Goal: Information Seeking & Learning: Learn about a topic

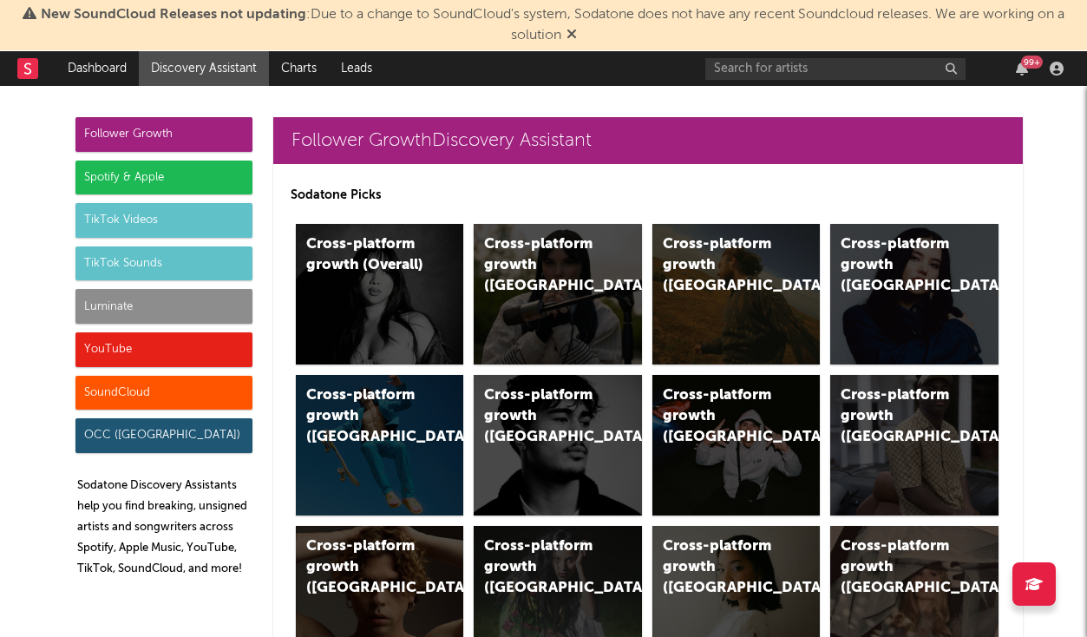
click at [170, 310] on div "Luminate" at bounding box center [163, 306] width 177 height 35
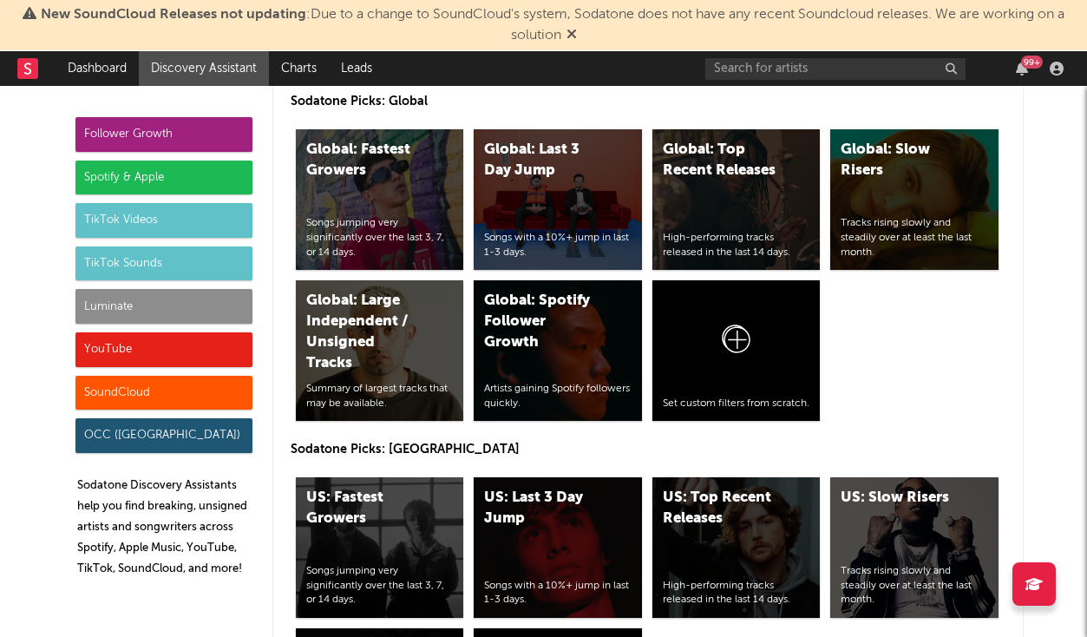
scroll to position [7990, 0]
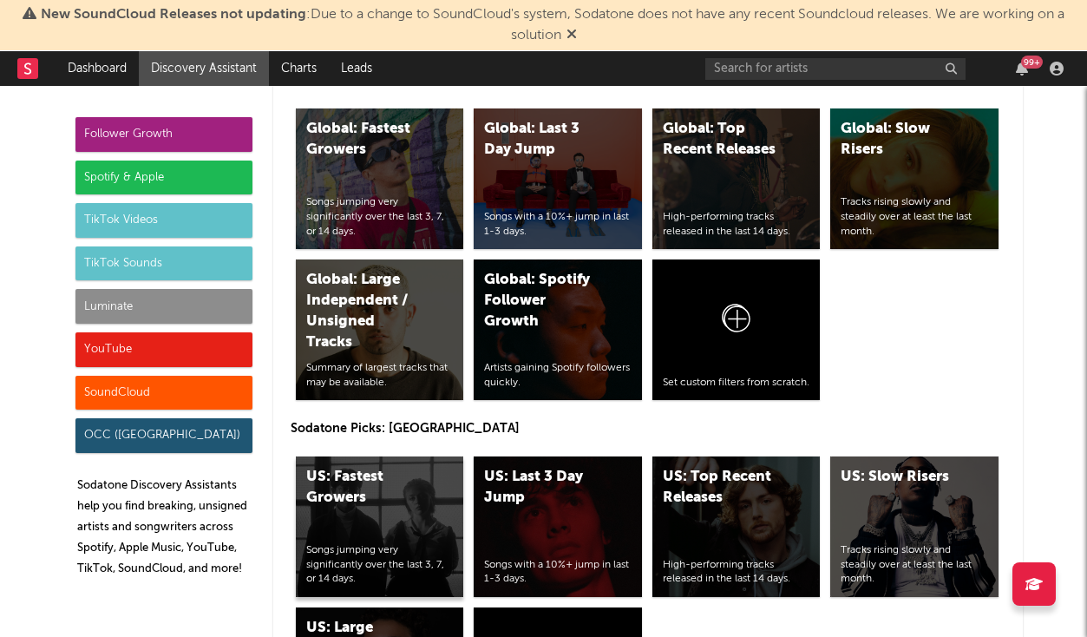
click at [397, 456] on div "US: Fastest Growers Songs jumping very significantly over the last 3, 7, or 14 …" at bounding box center [380, 526] width 168 height 141
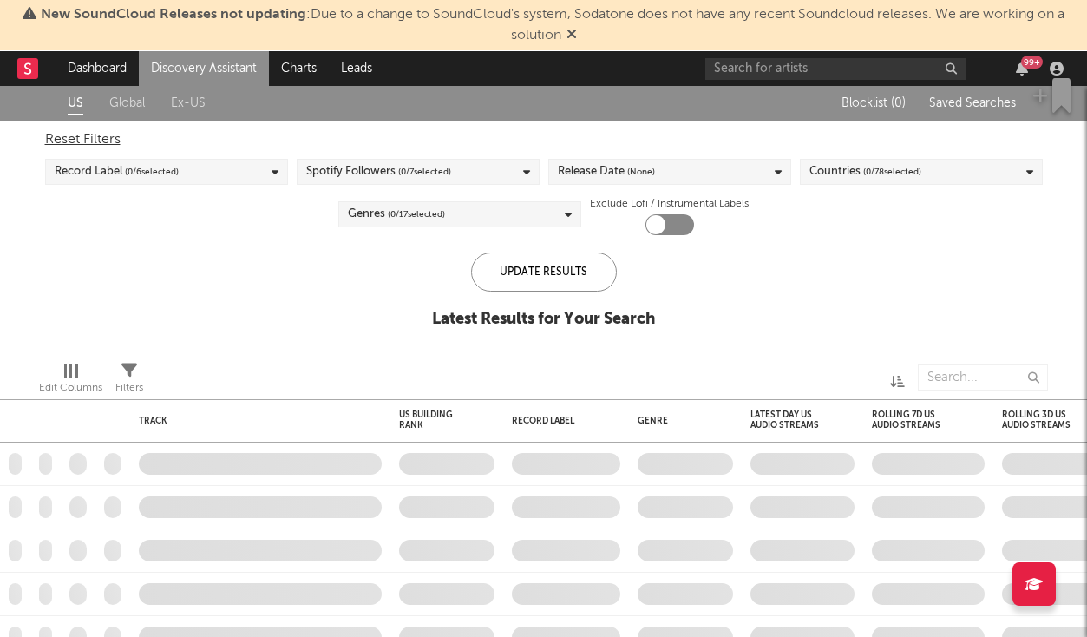
checkbox input "true"
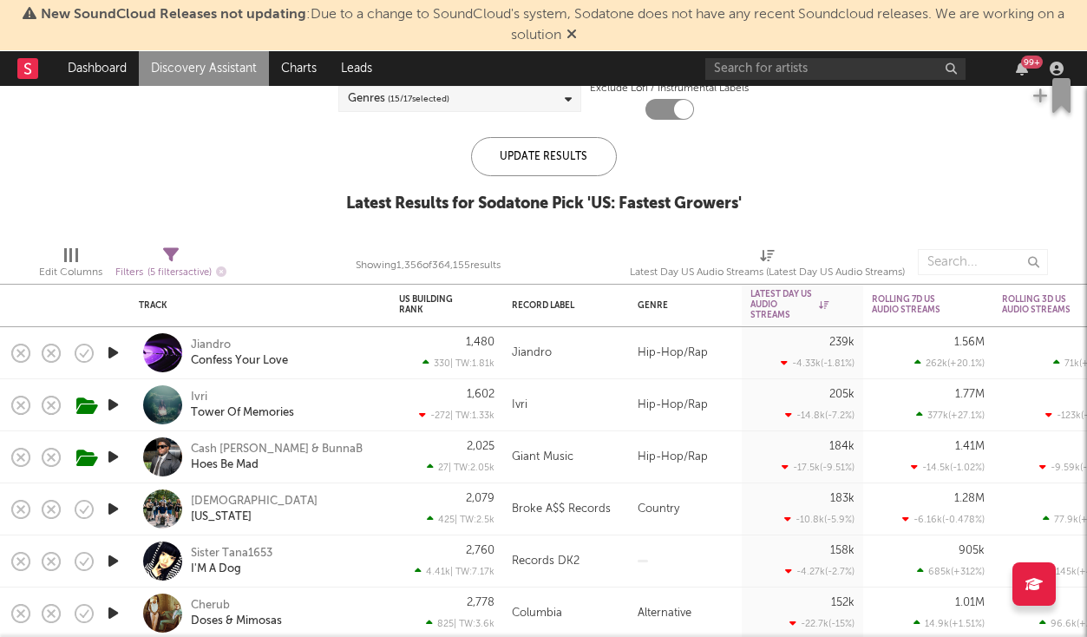
click at [561, 352] on div "Jiandro" at bounding box center [566, 353] width 108 height 21
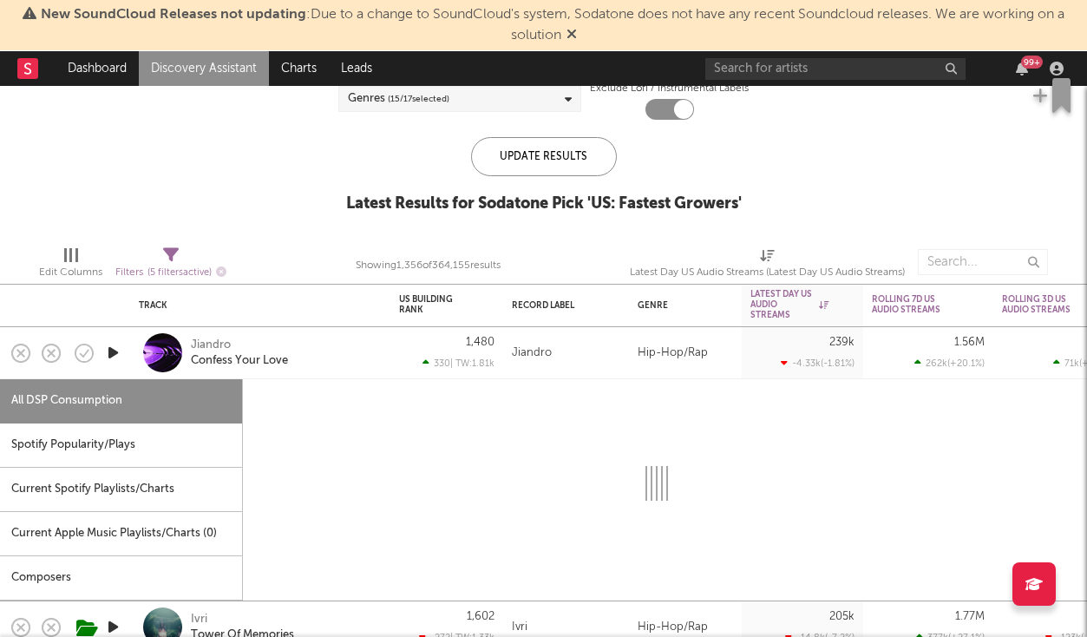
select select "1w"
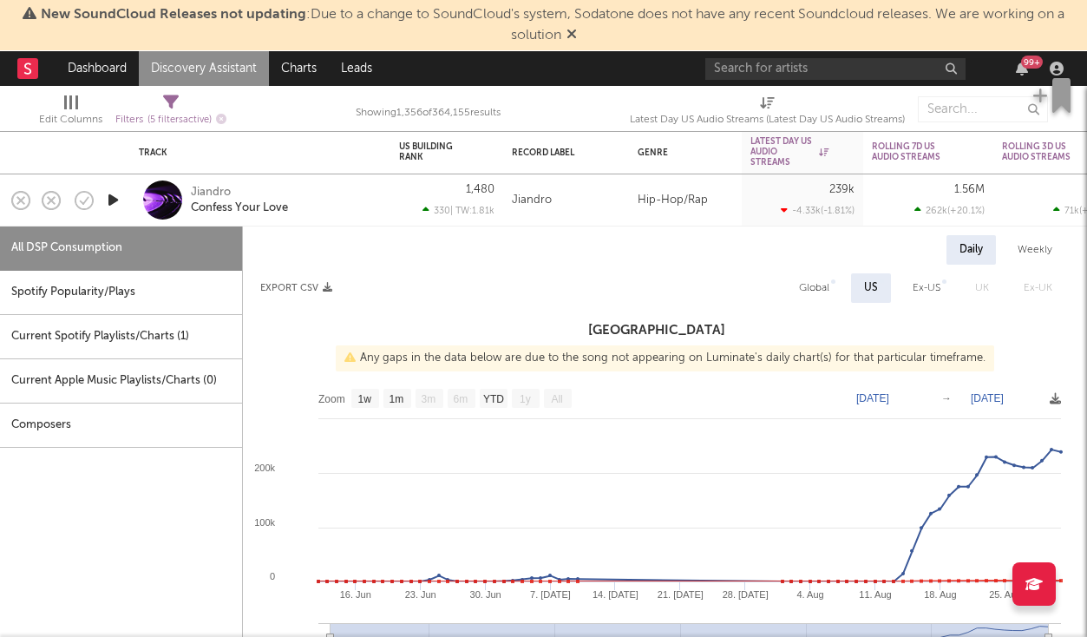
click at [607, 213] on div "Jiandro" at bounding box center [566, 200] width 126 height 52
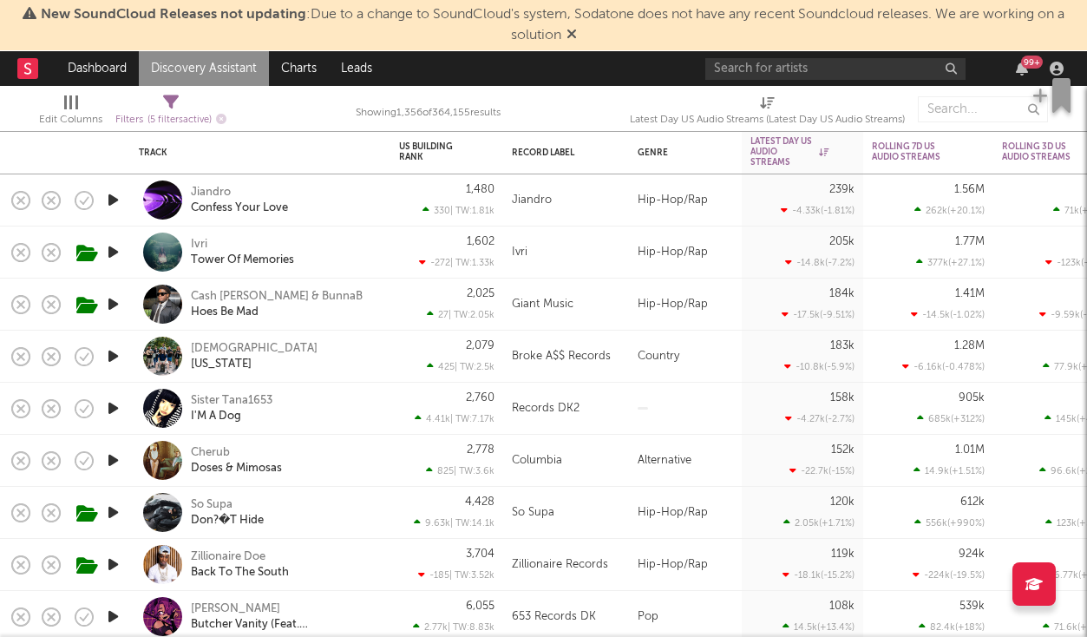
click at [115, 200] on icon "button" at bounding box center [113, 200] width 18 height 22
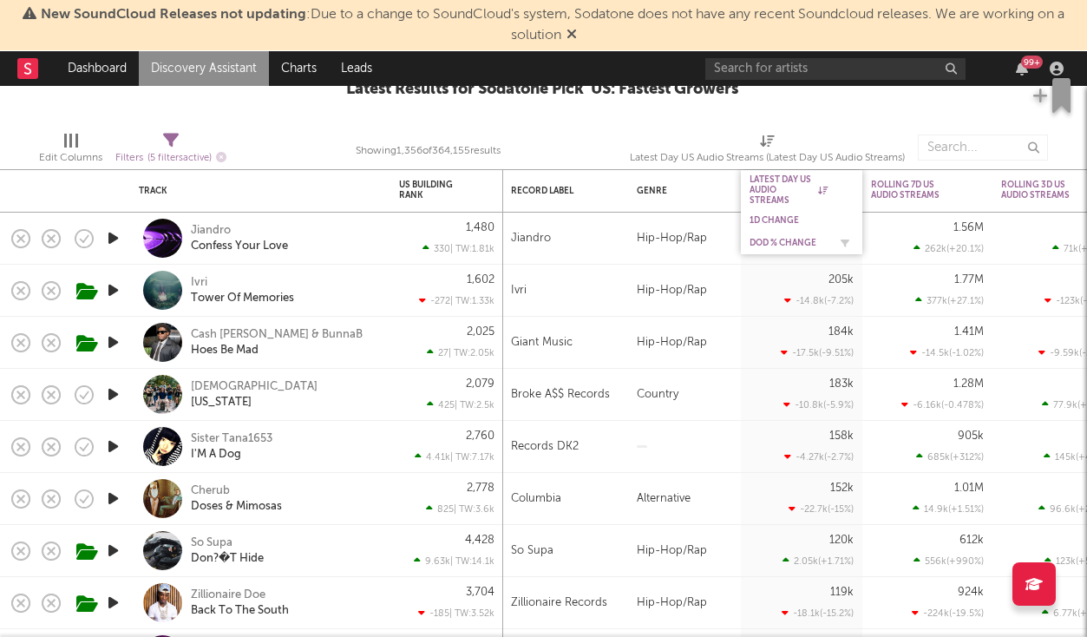
click at [790, 238] on div "DoD % Change" at bounding box center [788, 243] width 78 height 10
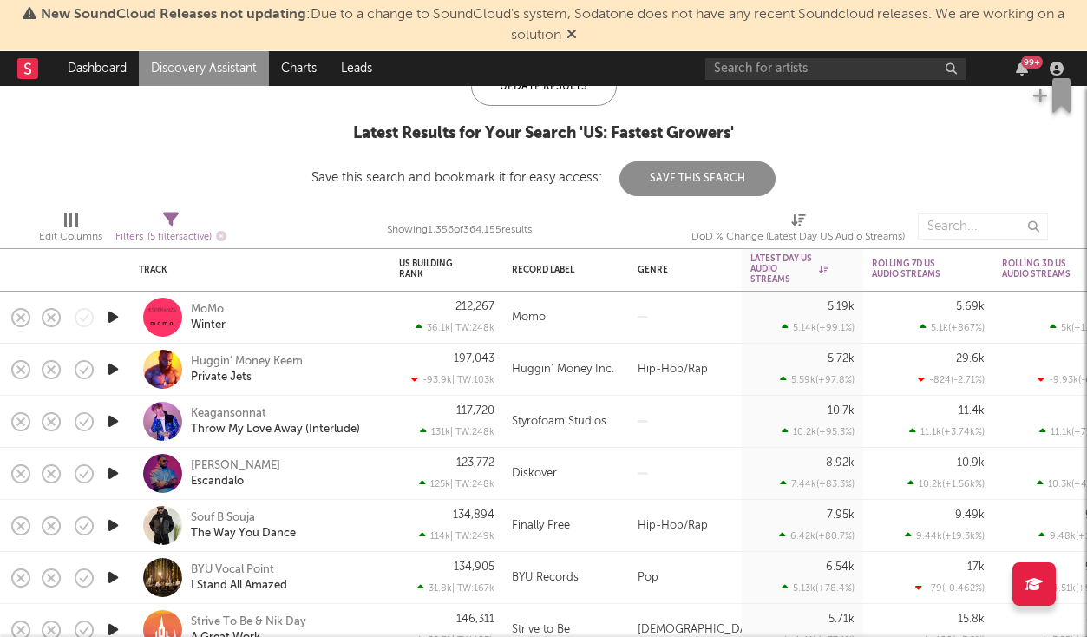
click at [110, 317] on icon "button" at bounding box center [113, 317] width 18 height 22
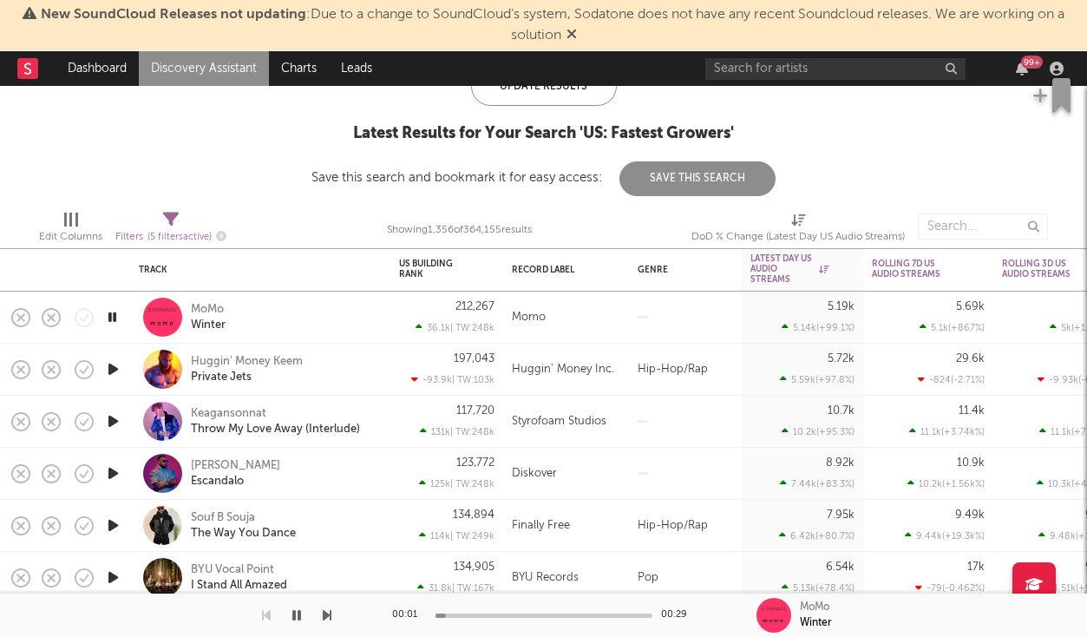
click at [541, 617] on div at bounding box center [543, 615] width 217 height 4
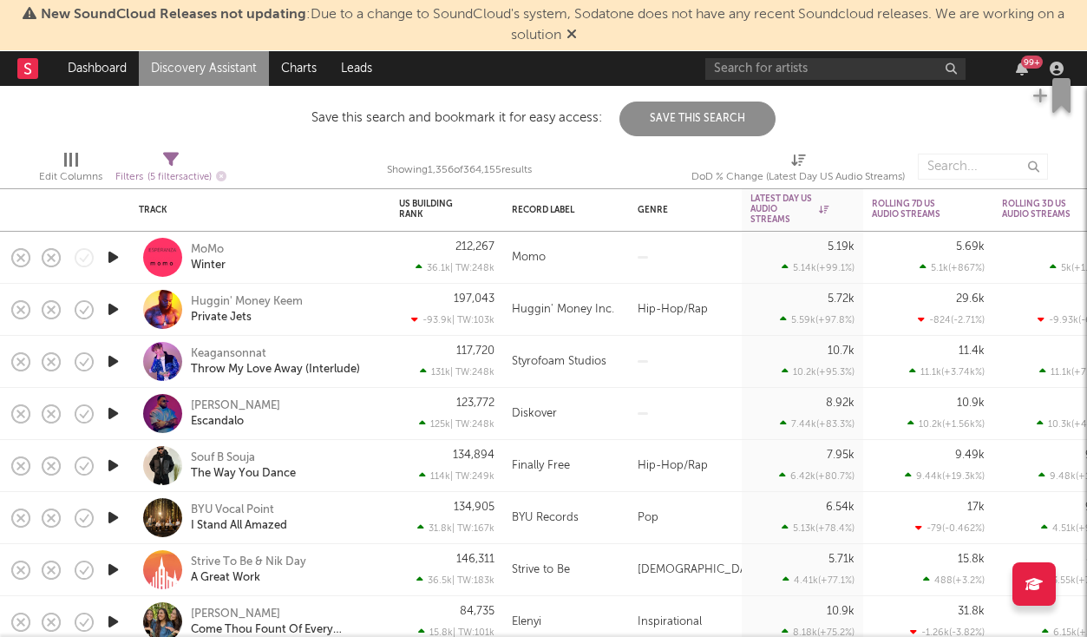
click at [118, 302] on icon "button" at bounding box center [113, 309] width 18 height 22
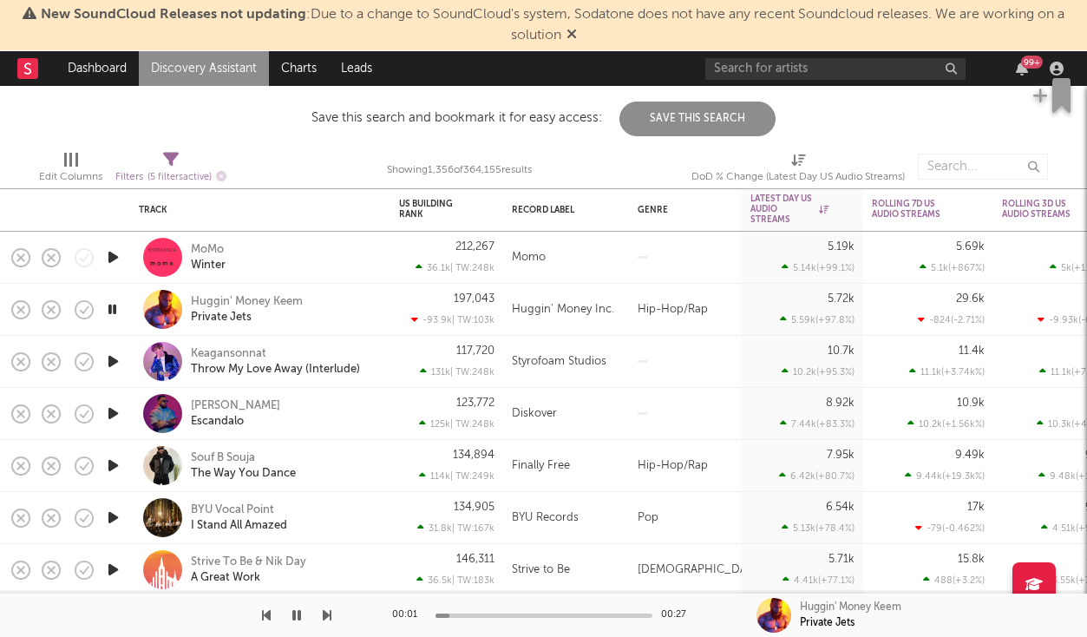
click at [529, 618] on div "00:01 00:27" at bounding box center [544, 614] width 304 height 43
click at [545, 616] on div at bounding box center [543, 615] width 217 height 4
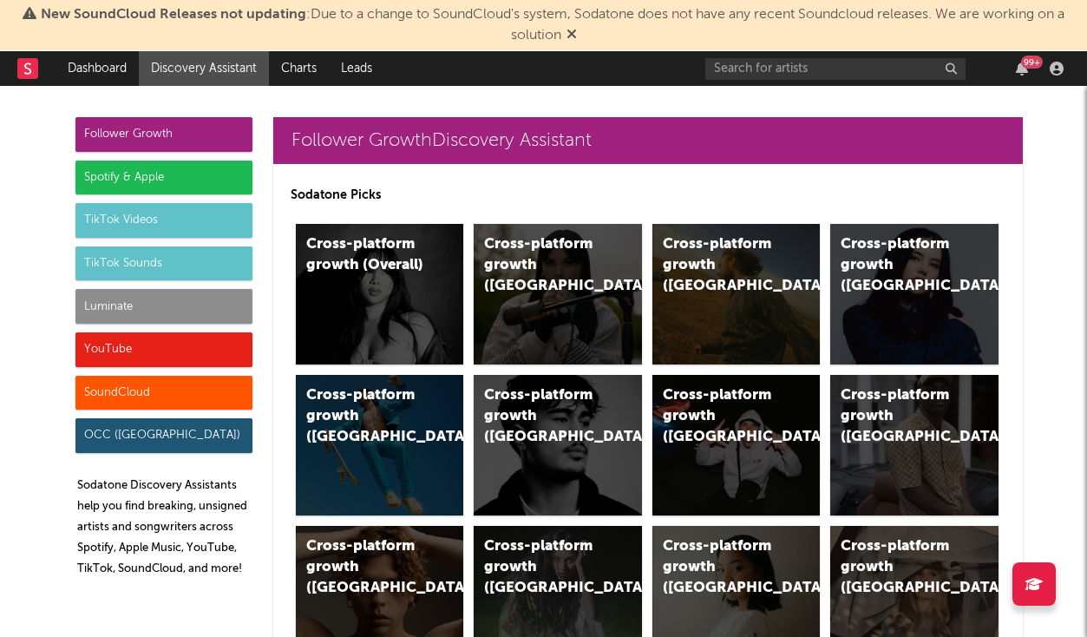
click at [211, 308] on div "Luminate" at bounding box center [163, 306] width 177 height 35
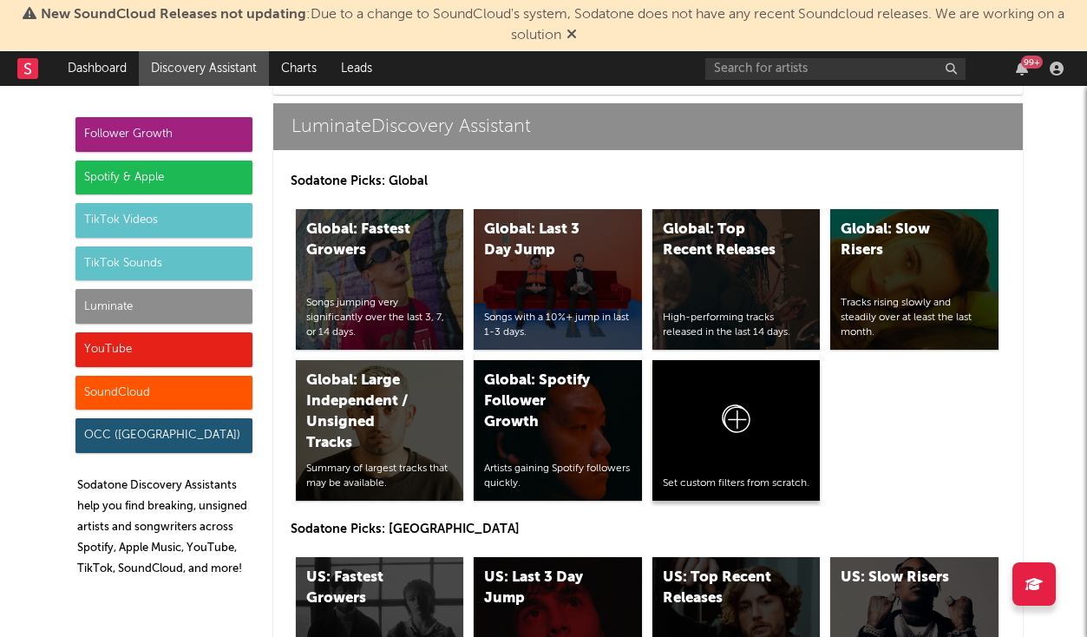
scroll to position [7894, 0]
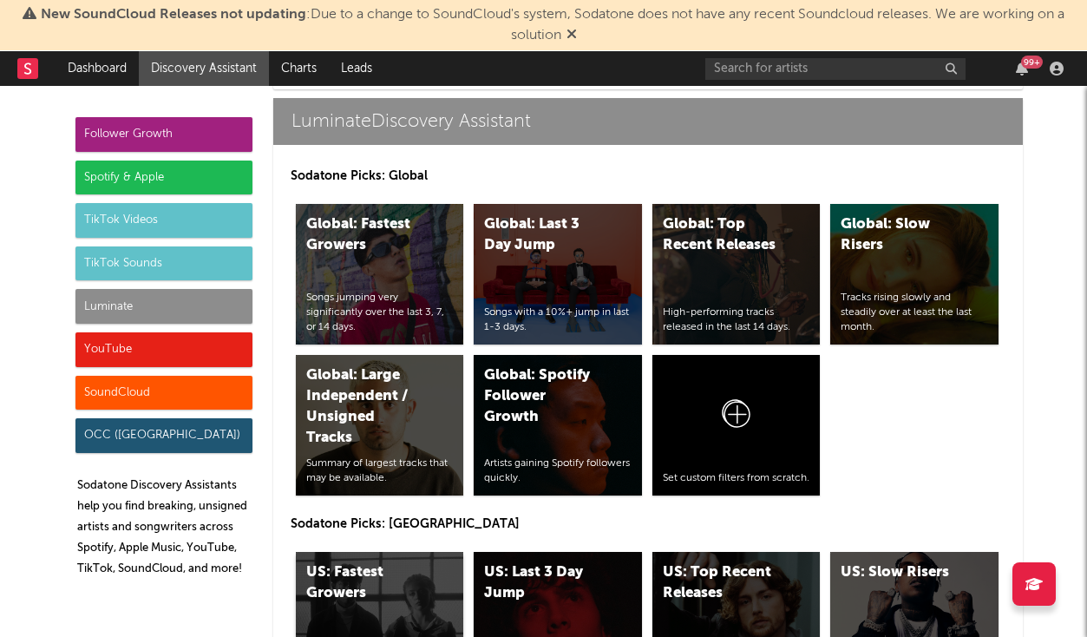
click at [419, 552] on div "US: Fastest Growers Songs jumping very significantly over the last 3, 7, or 14 …" at bounding box center [380, 622] width 168 height 141
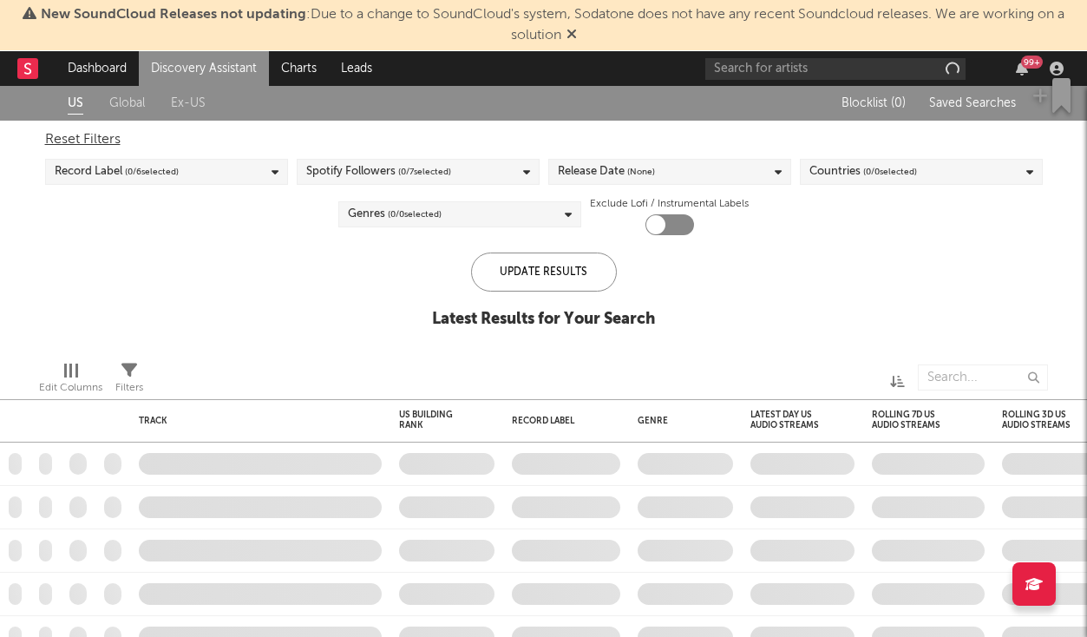
checkbox input "true"
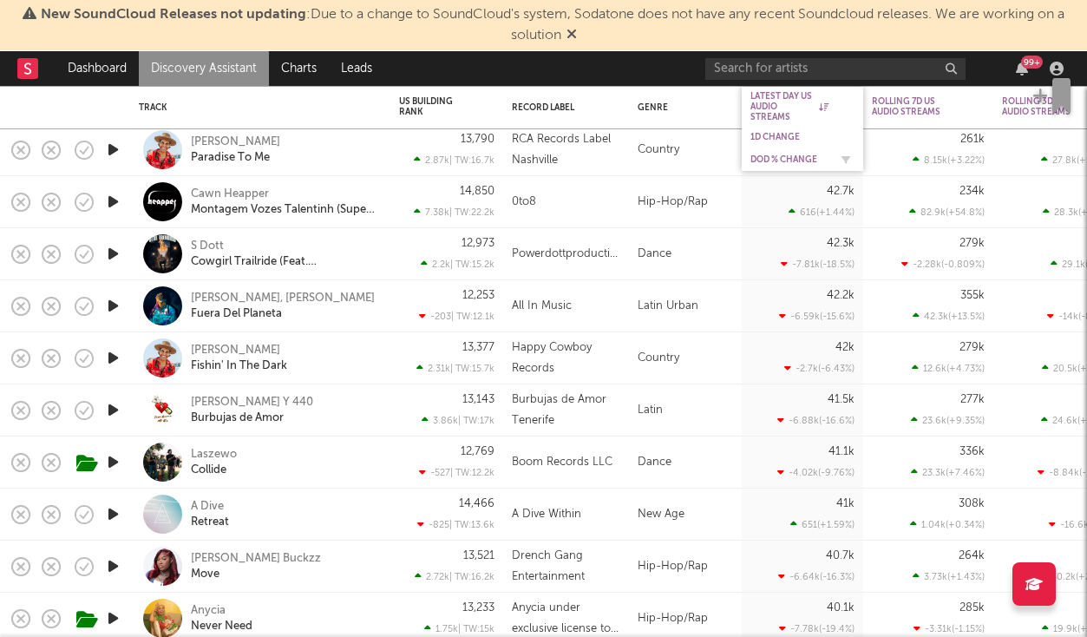
click at [778, 154] on div "DoD % Change" at bounding box center [802, 159] width 104 height 17
click at [807, 157] on div "DoD % Change" at bounding box center [789, 159] width 78 height 10
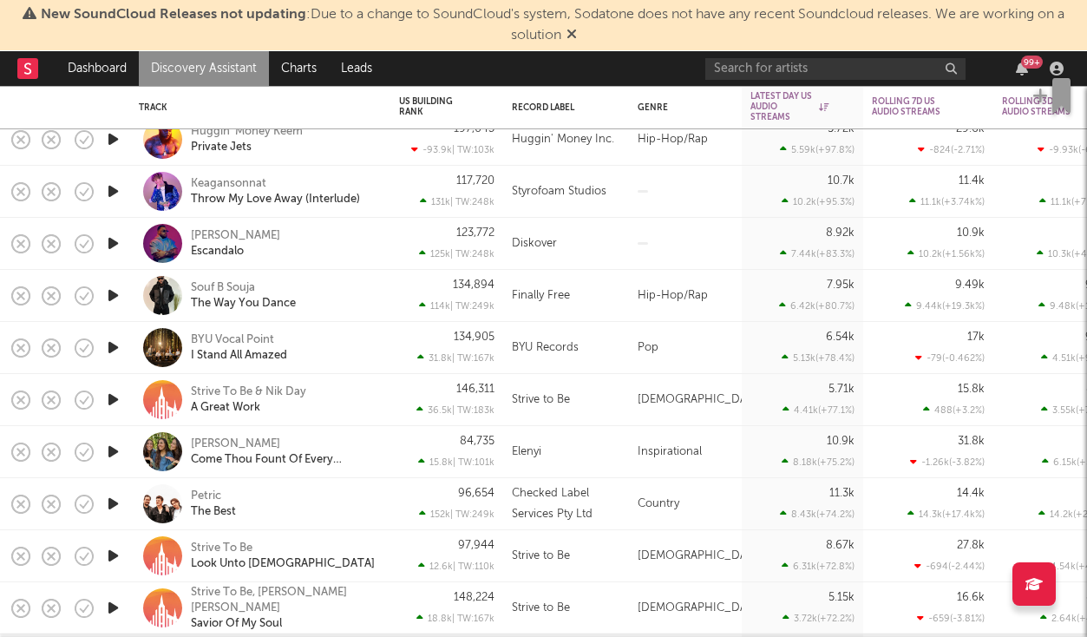
click at [113, 294] on icon "button" at bounding box center [113, 296] width 18 height 22
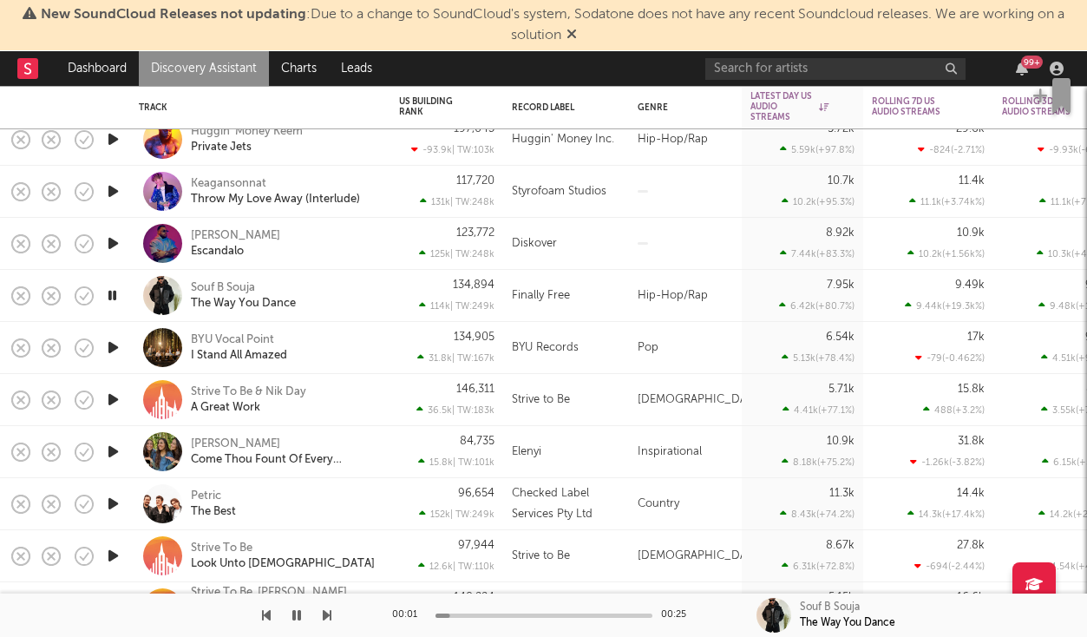
click at [533, 613] on div at bounding box center [543, 615] width 217 height 4
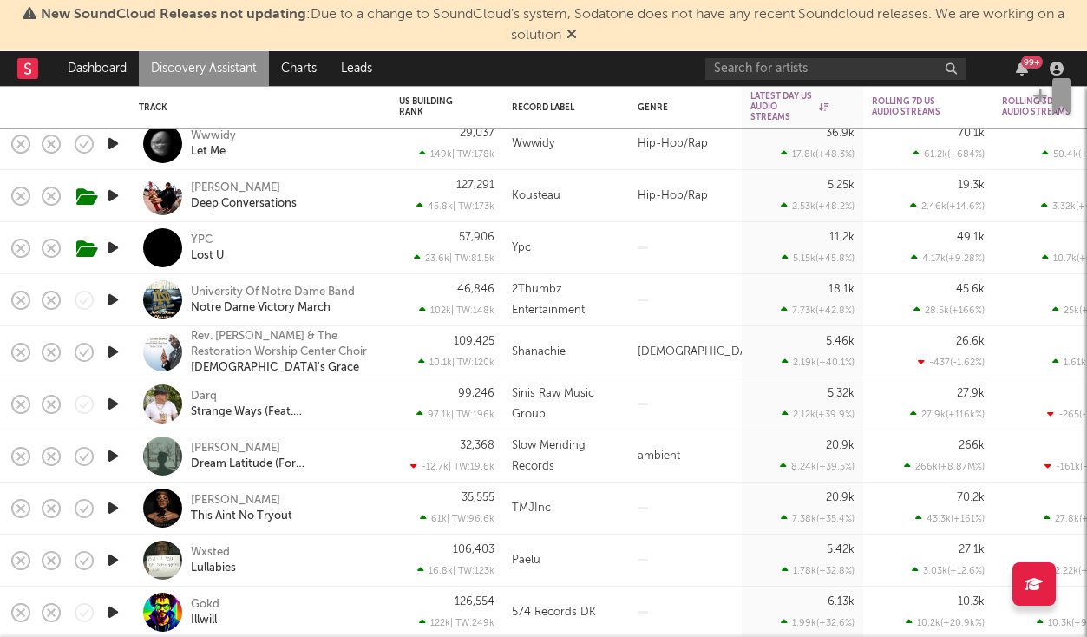
click at [119, 248] on icon "button" at bounding box center [113, 248] width 18 height 22
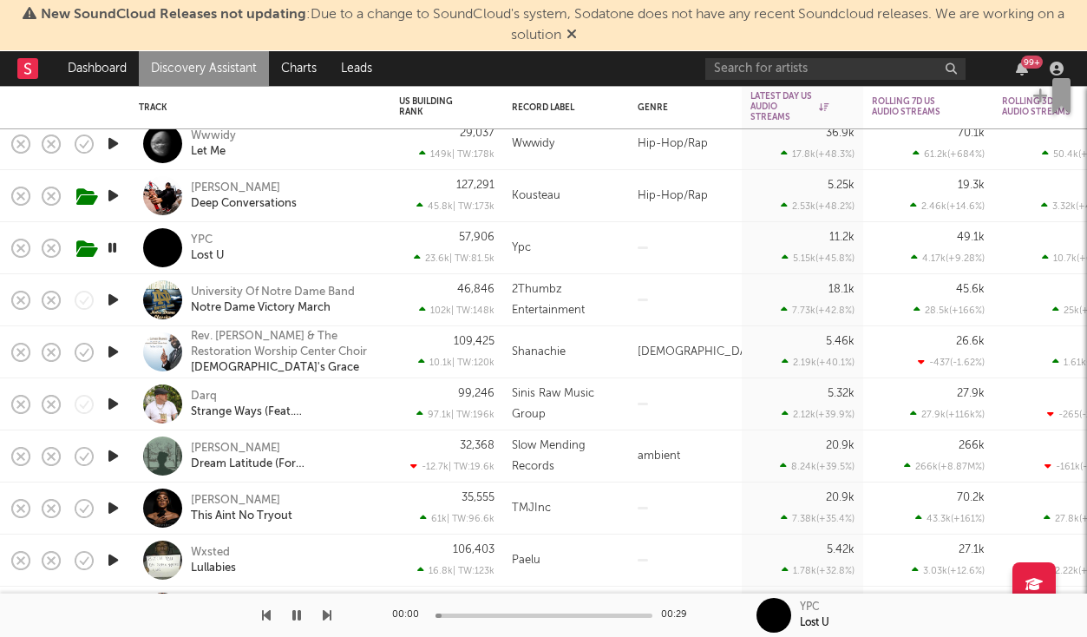
click at [545, 615] on div at bounding box center [543, 615] width 217 height 4
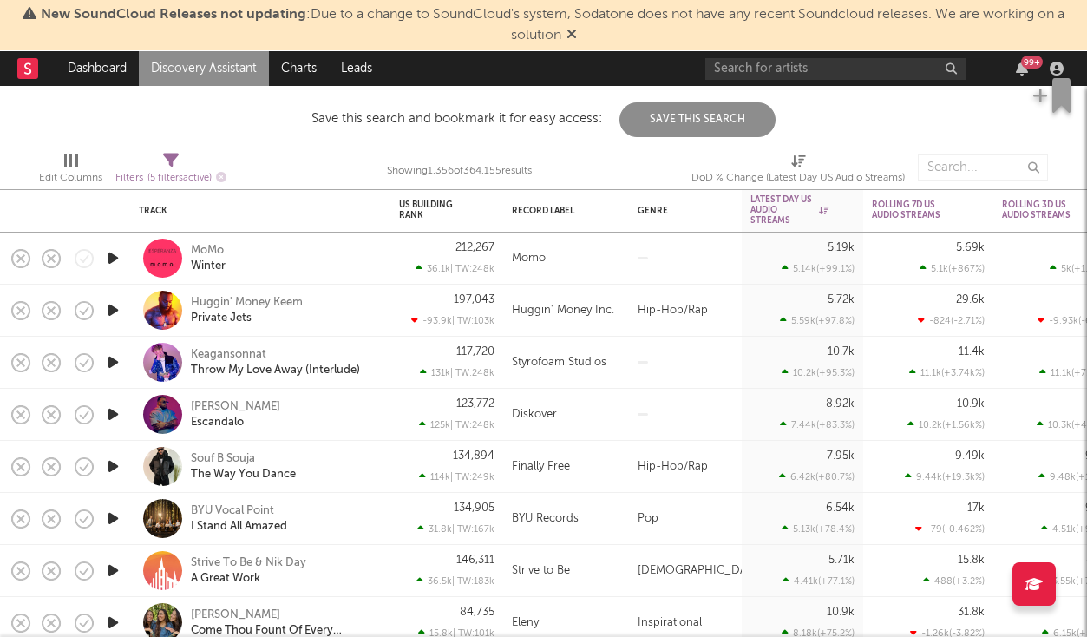
click at [117, 311] on icon "button" at bounding box center [113, 310] width 18 height 22
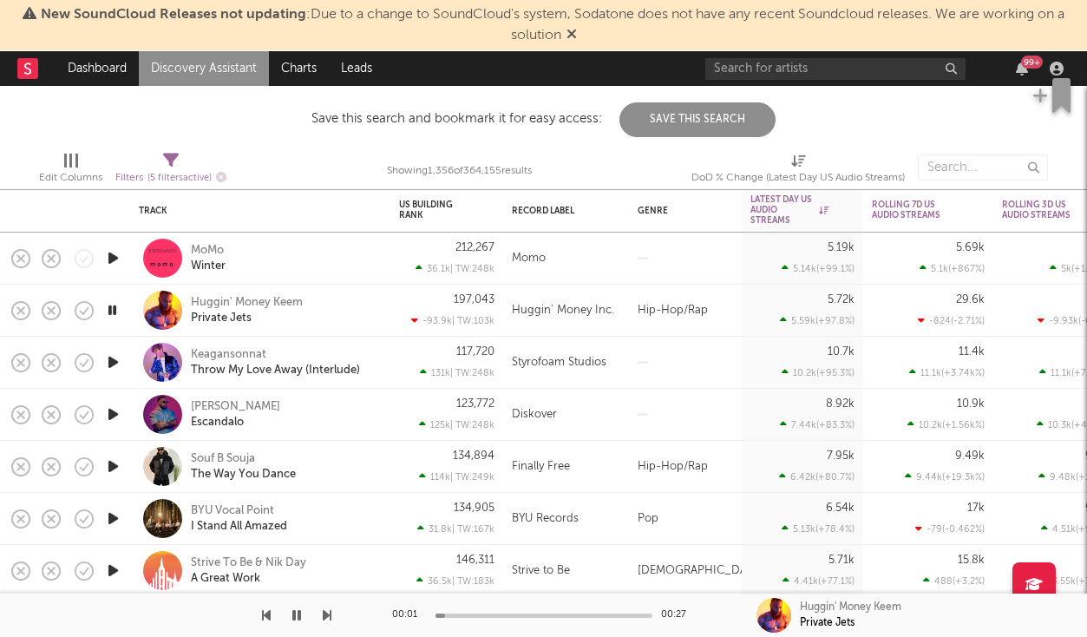
click at [536, 618] on div "00:01 00:27" at bounding box center [544, 614] width 304 height 43
click at [536, 616] on div at bounding box center [543, 615] width 217 height 4
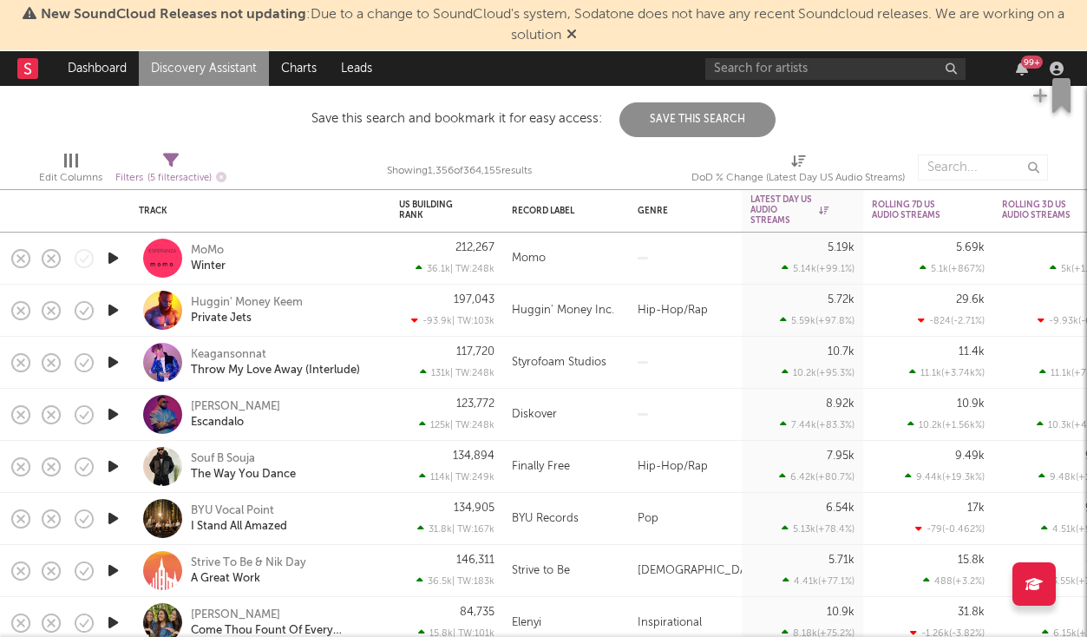
click at [389, 301] on div "Huggin' Money Keem Private Jets" at bounding box center [260, 311] width 260 height 52
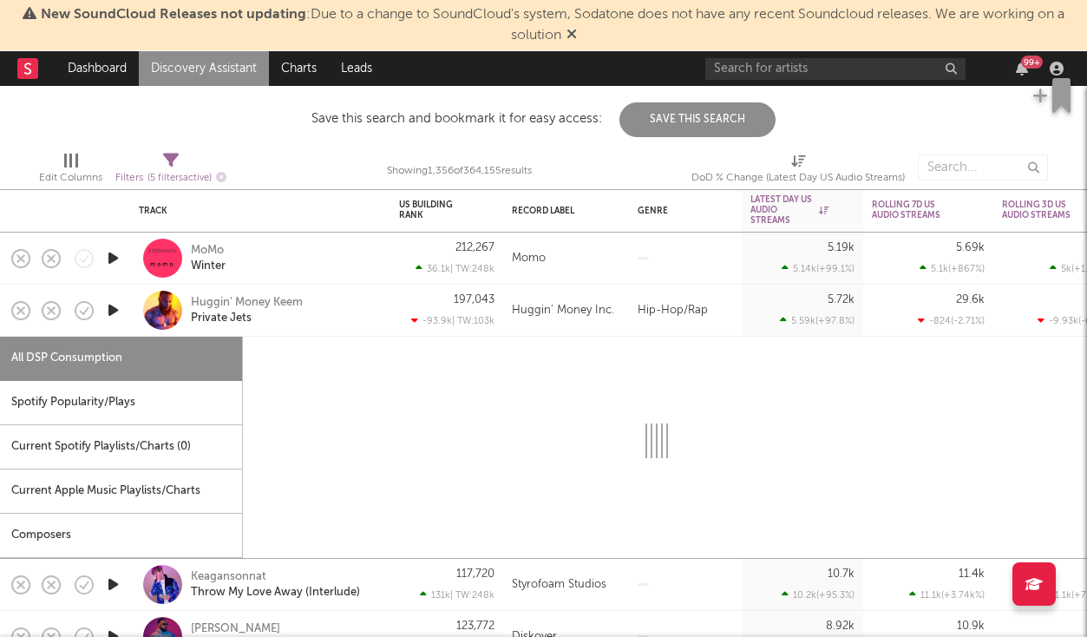
select select "1w"
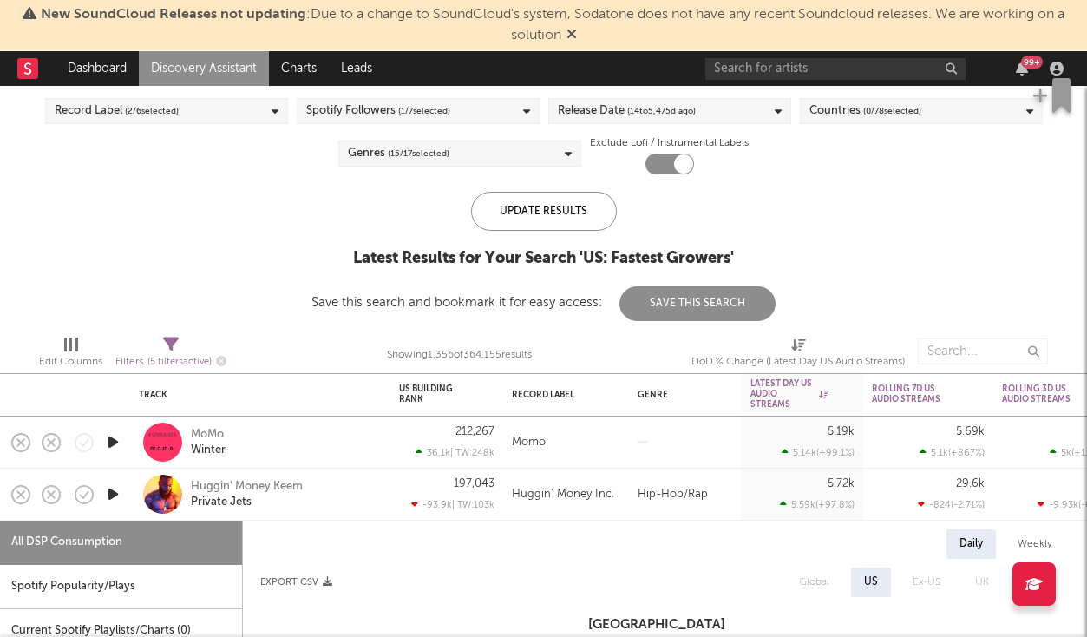
click at [345, 490] on div "Huggin' Money Keem Private Jets" at bounding box center [284, 494] width 186 height 31
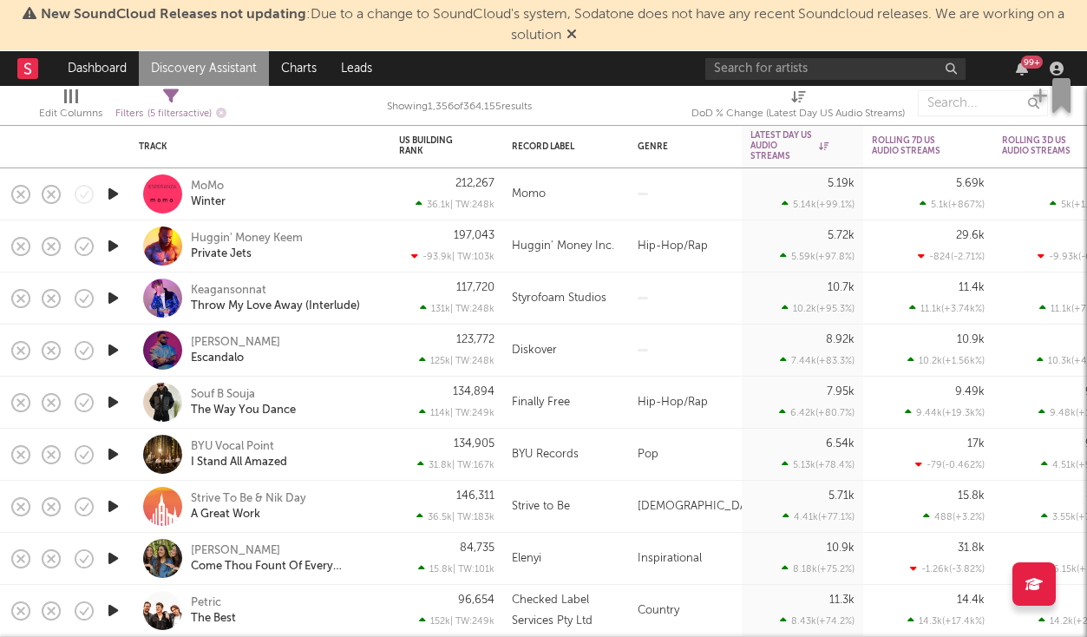
click at [362, 415] on div "Souf B Souja The Way You Dance" at bounding box center [284, 402] width 186 height 31
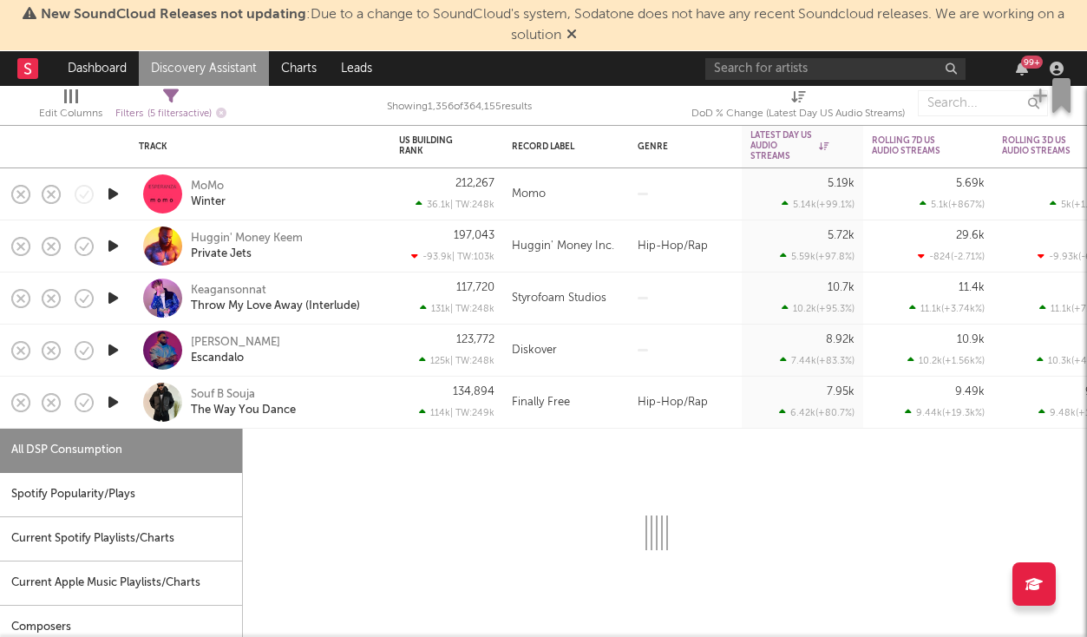
select select "1w"
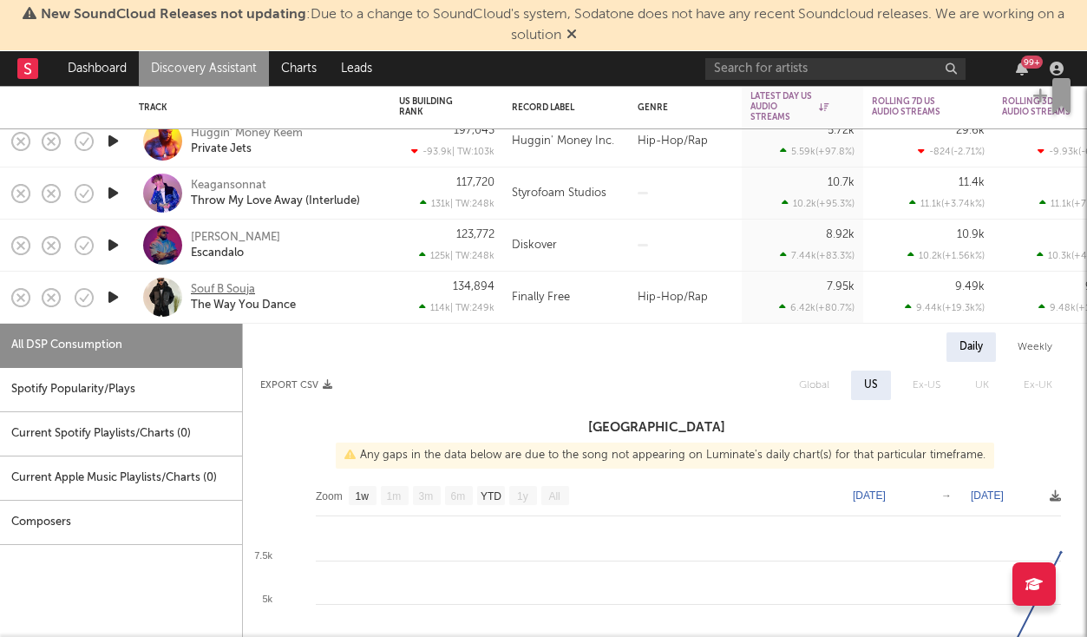
click at [240, 286] on div "Souf B Souja" at bounding box center [223, 290] width 64 height 16
click at [213, 57] on link "Discovery Assistant" at bounding box center [204, 68] width 130 height 35
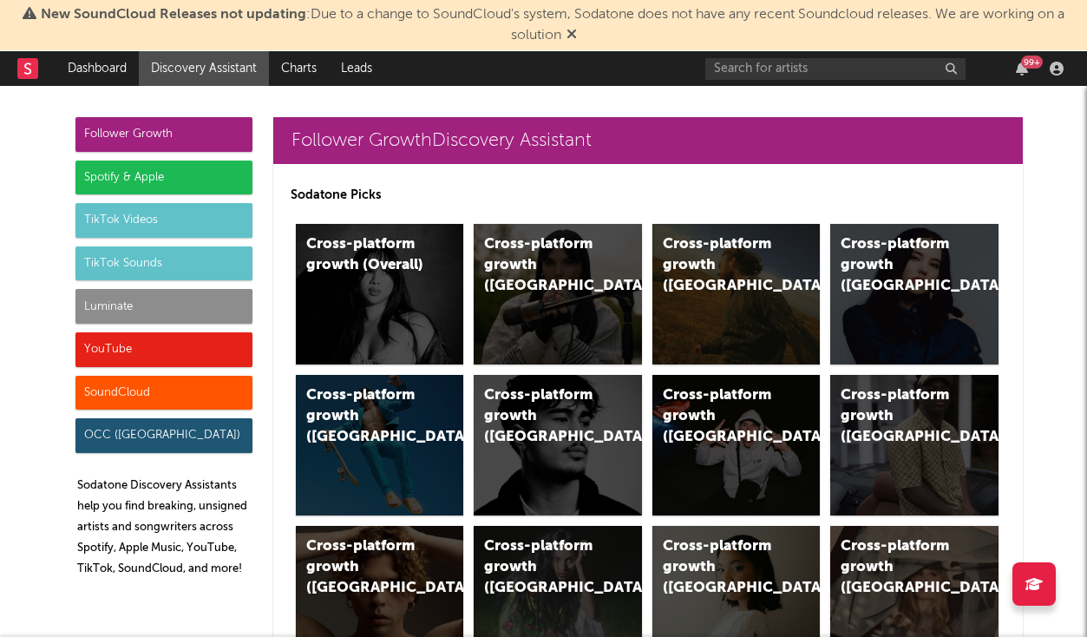
click at [164, 258] on div "TikTok Sounds" at bounding box center [163, 263] width 177 height 35
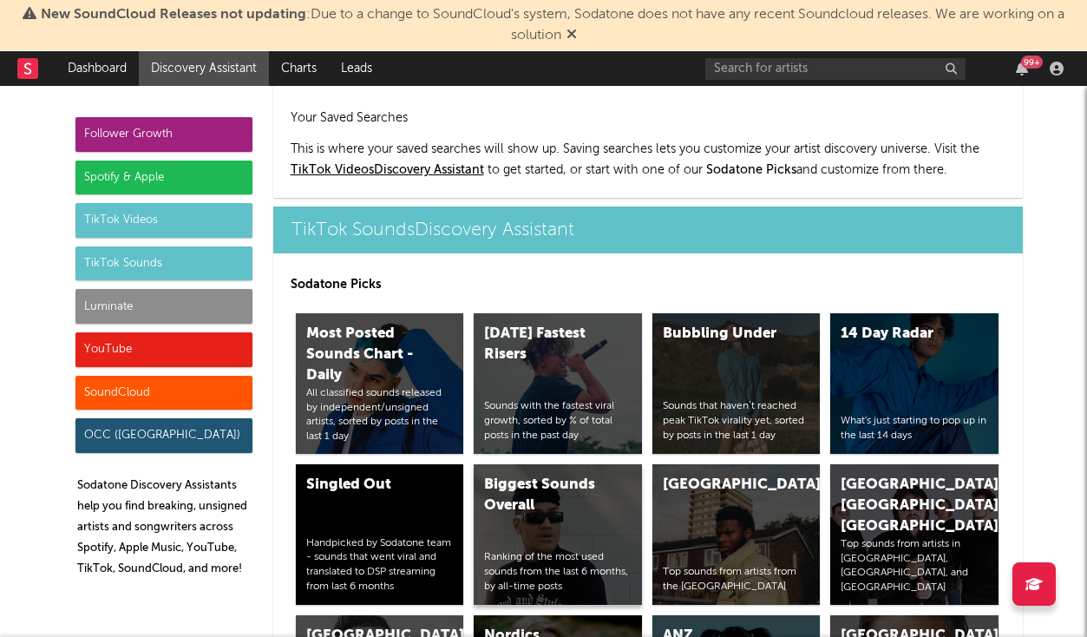
scroll to position [6052, 0]
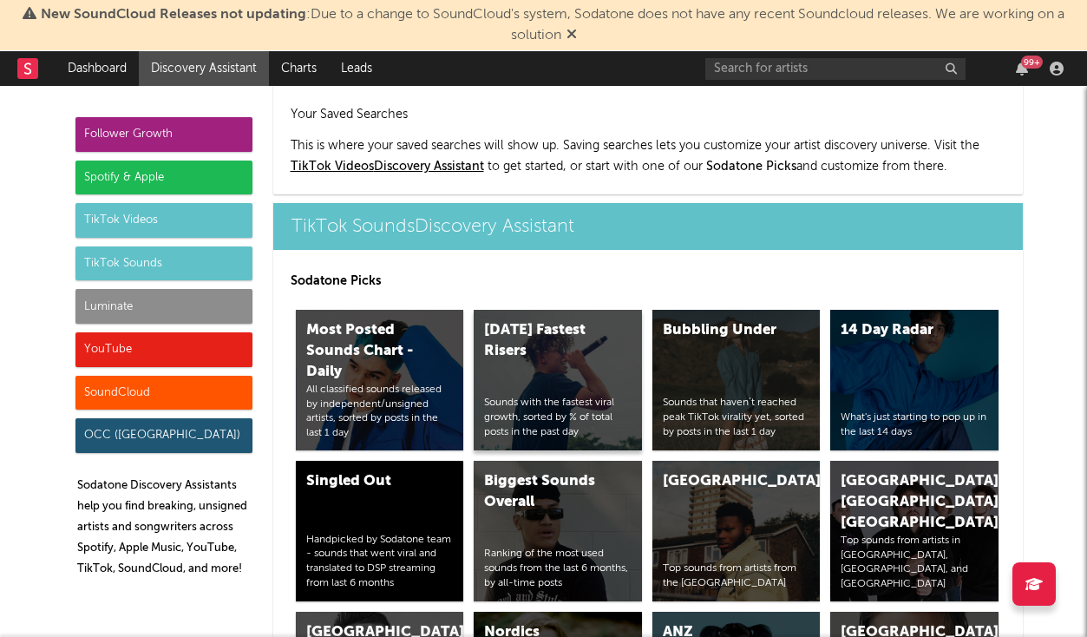
click at [520, 310] on div "Today's Fastest Risers Sounds with the fastest viral growth, sorted by % of tot…" at bounding box center [558, 380] width 168 height 141
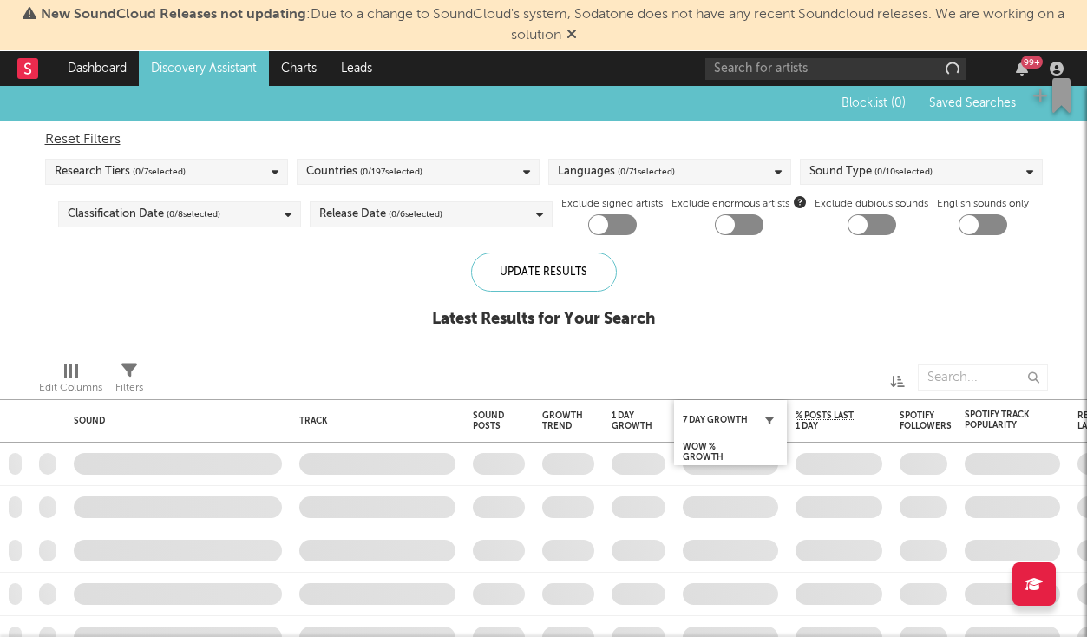
checkbox input "true"
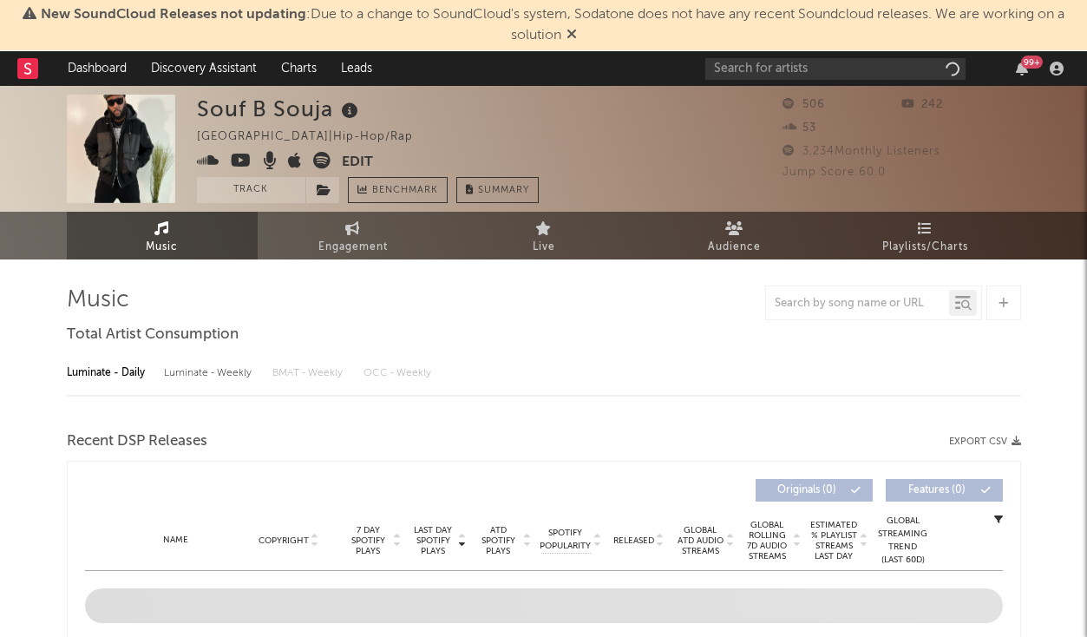
select select "1w"
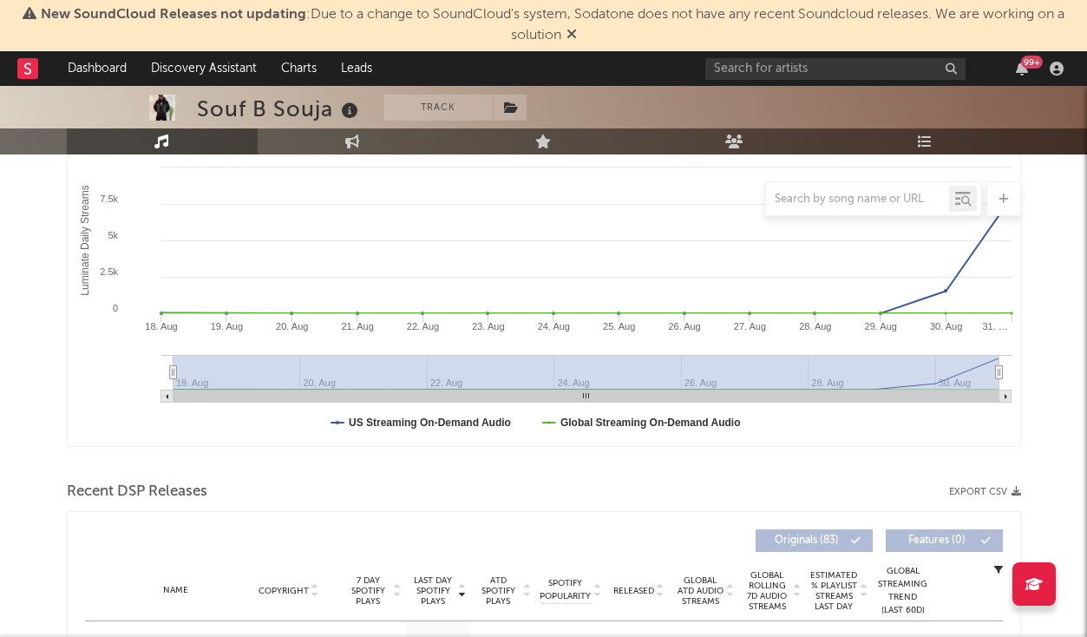
scroll to position [597, 0]
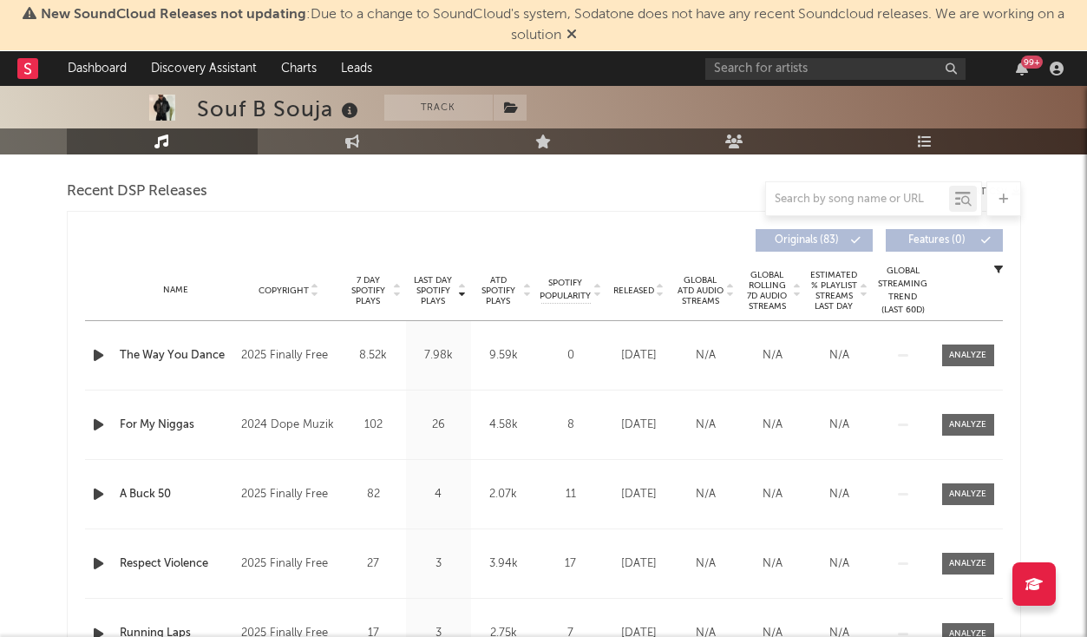
click at [92, 350] on icon "button" at bounding box center [98, 355] width 18 height 22
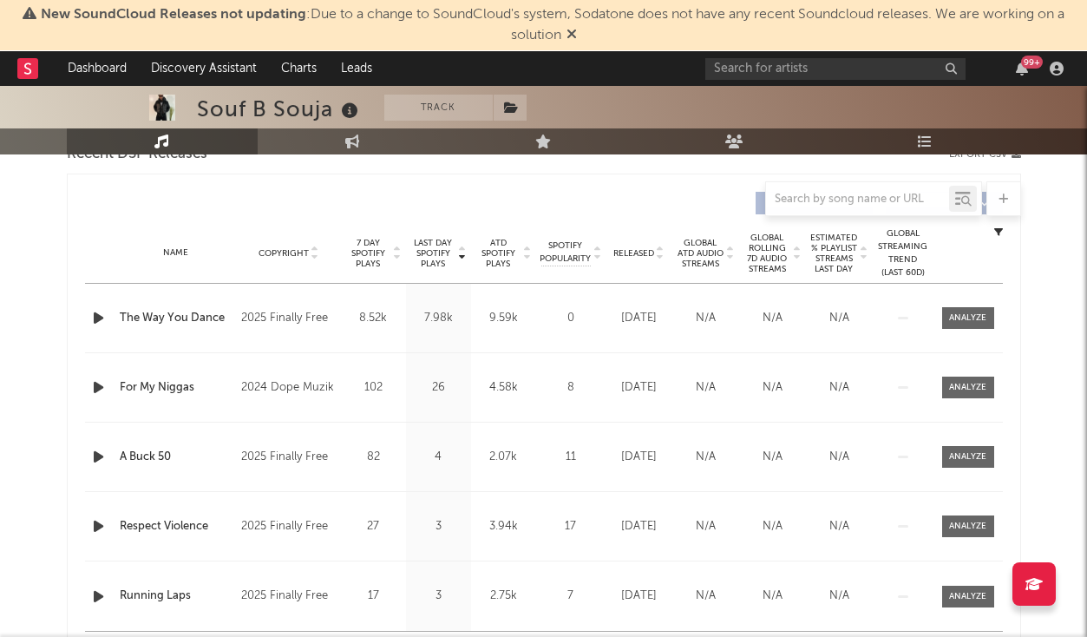
scroll to position [630, 0]
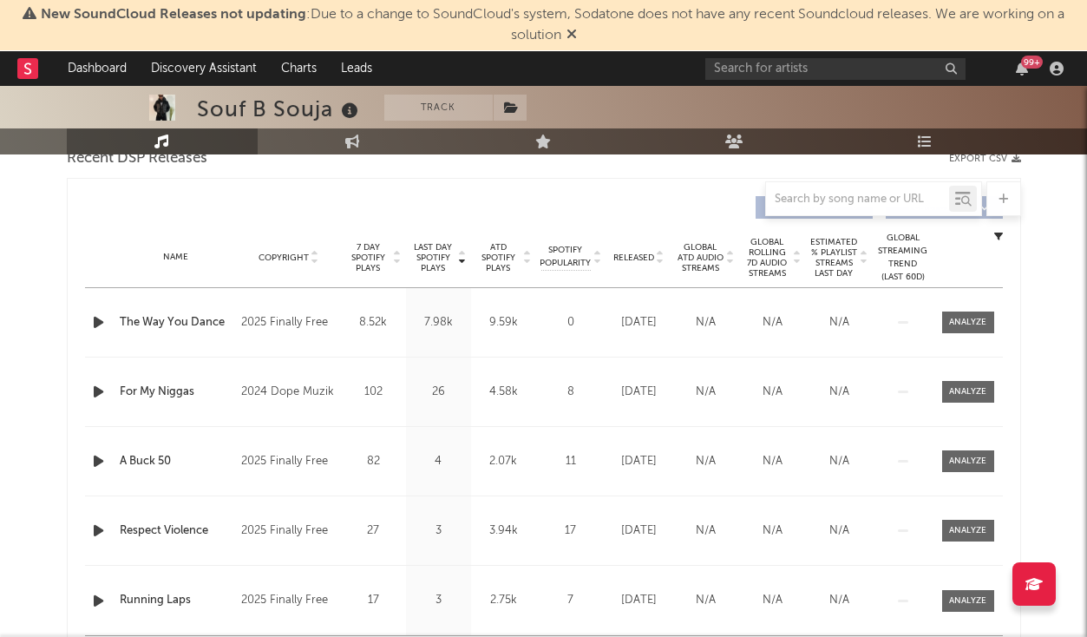
click at [948, 311] on div "Name The Way You Dance Copyright 2025 Finally Free Label Finally Free Album Nam…" at bounding box center [544, 322] width 918 height 69
click at [959, 317] on div at bounding box center [967, 322] width 37 height 13
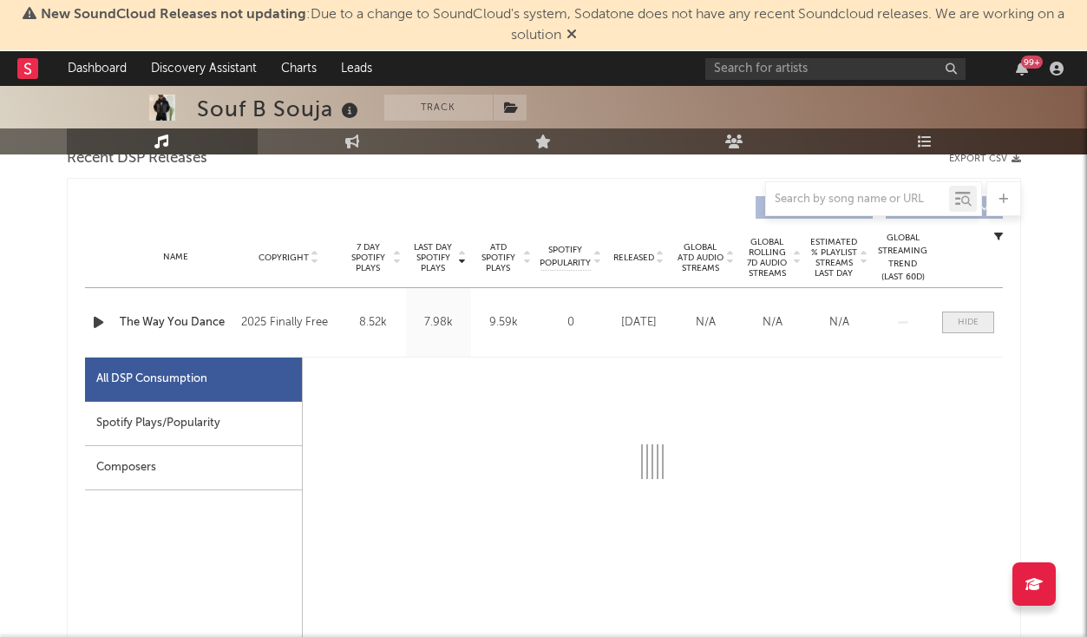
select select "1w"
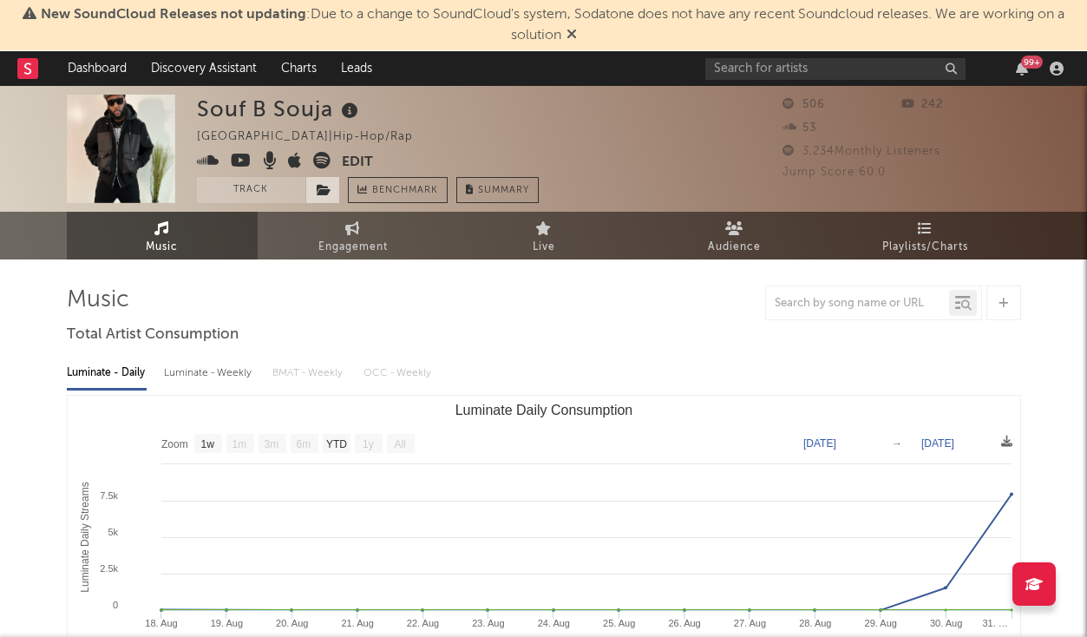
scroll to position [0, 0]
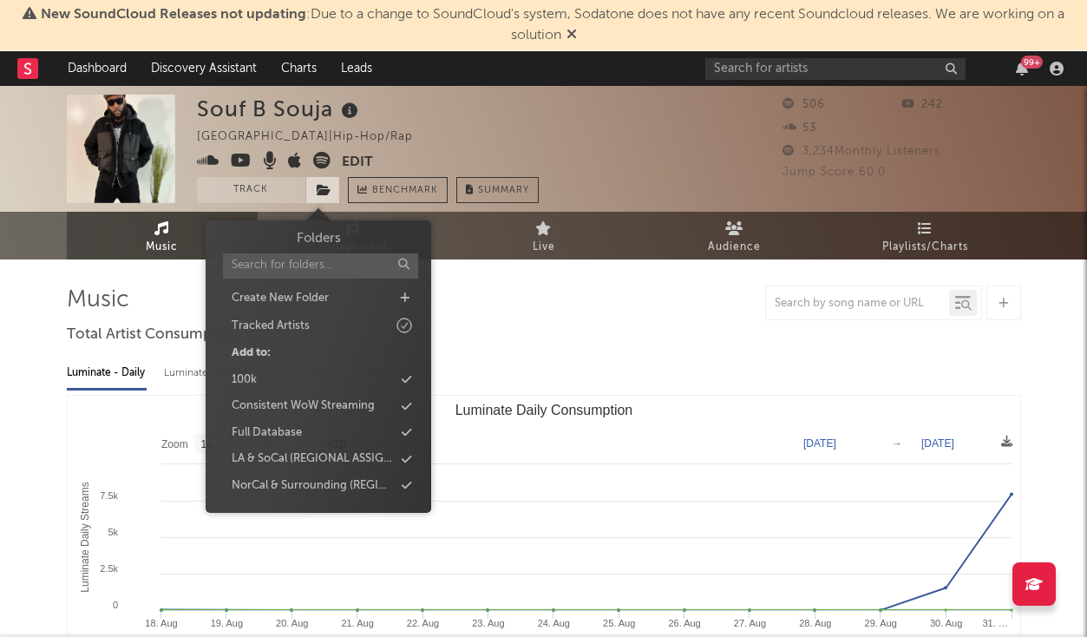
click at [311, 188] on span at bounding box center [322, 190] width 35 height 26
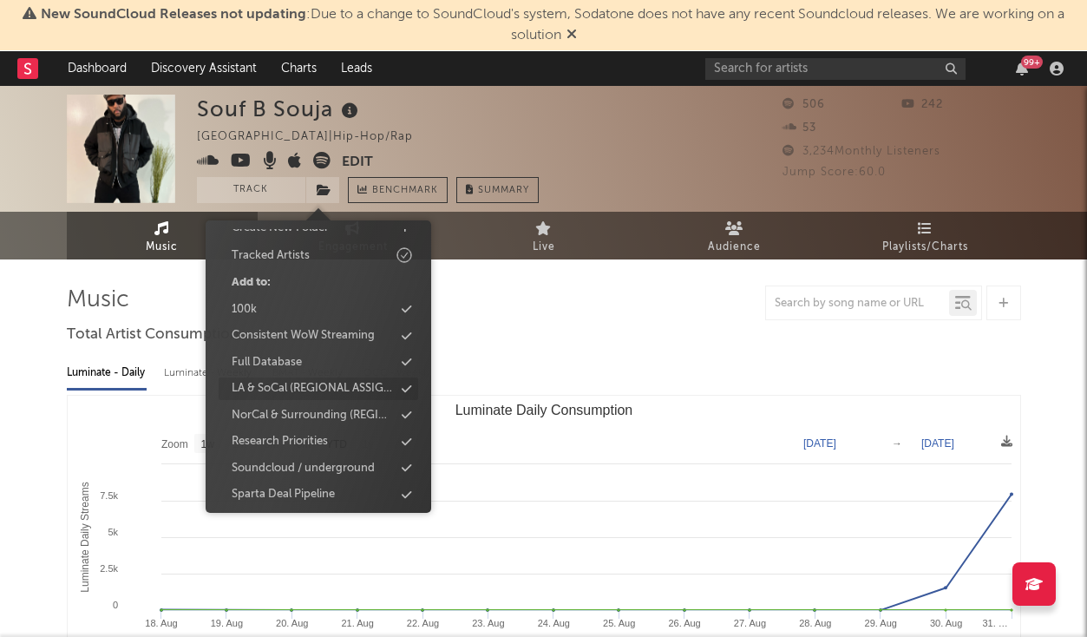
scroll to position [48, 0]
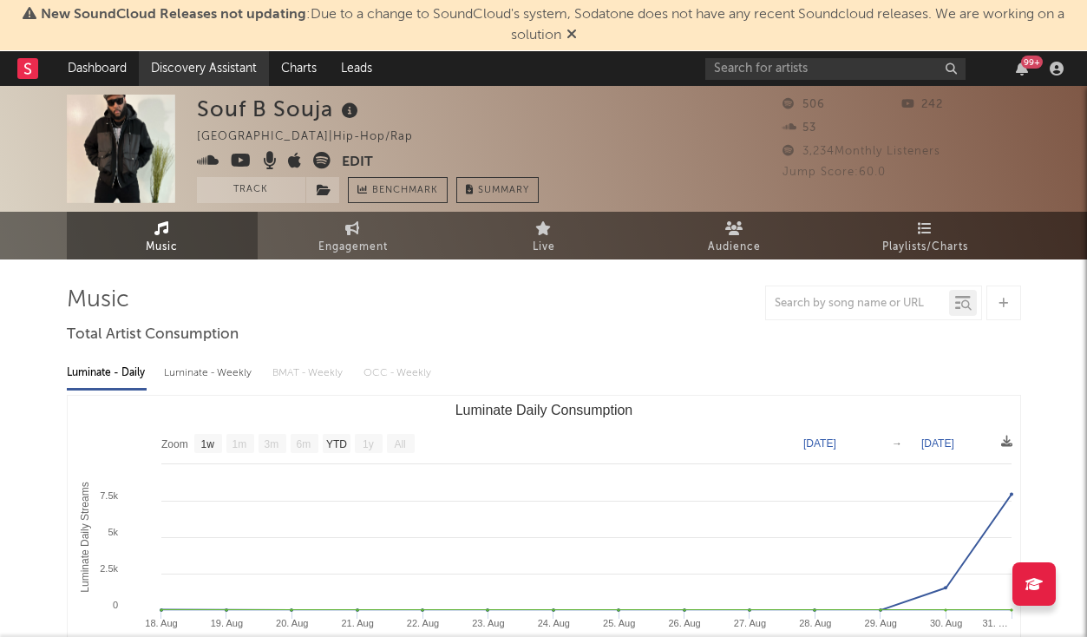
click at [196, 71] on link "Discovery Assistant" at bounding box center [204, 68] width 130 height 35
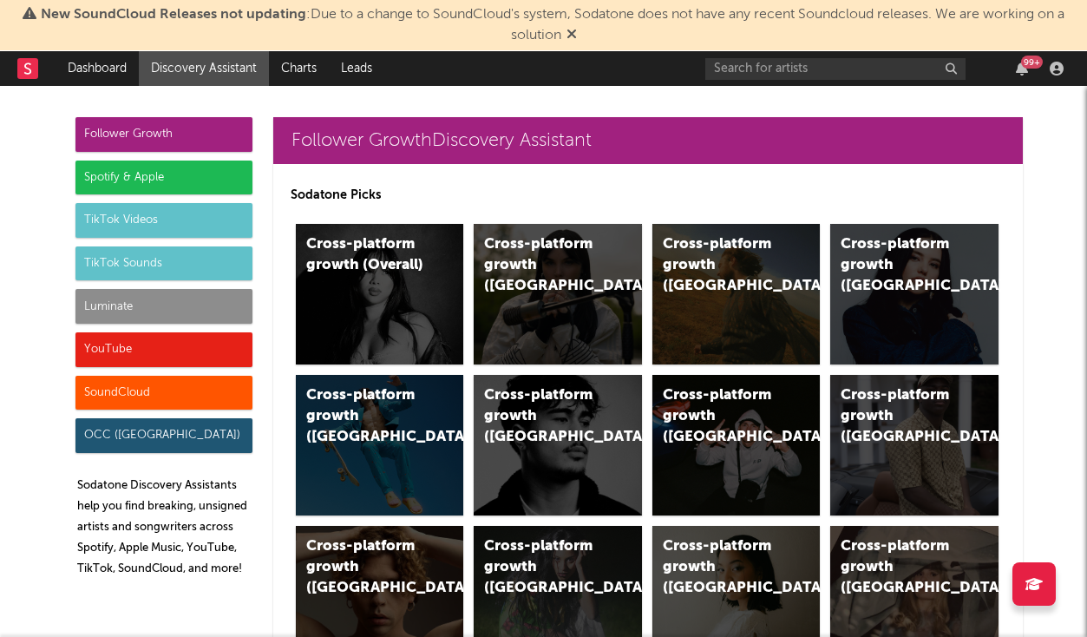
click at [145, 304] on div "Luminate" at bounding box center [163, 306] width 177 height 35
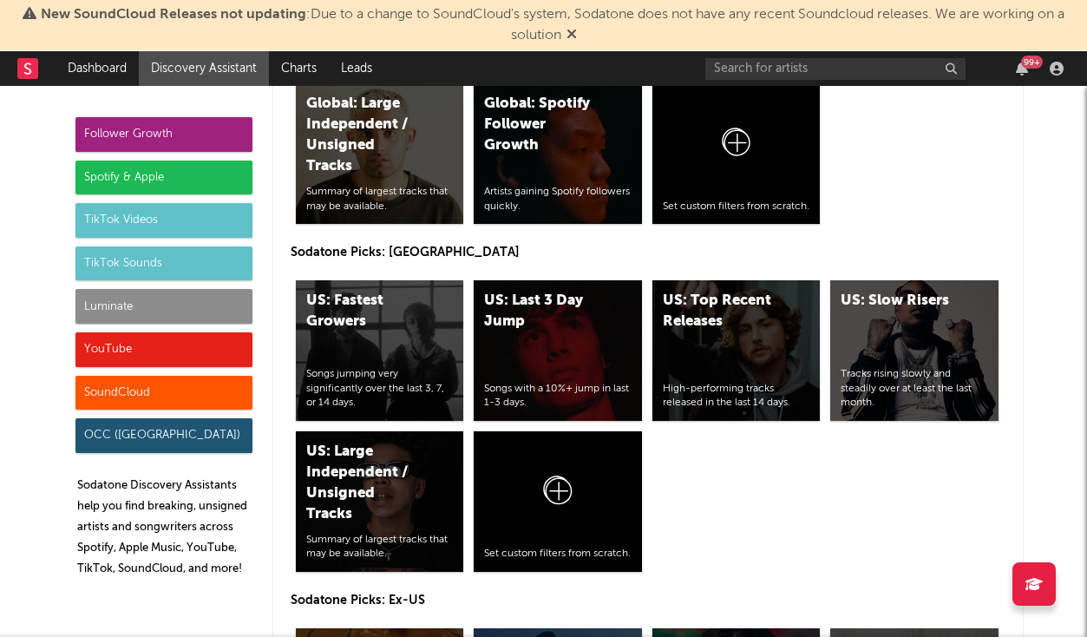
scroll to position [8181, 0]
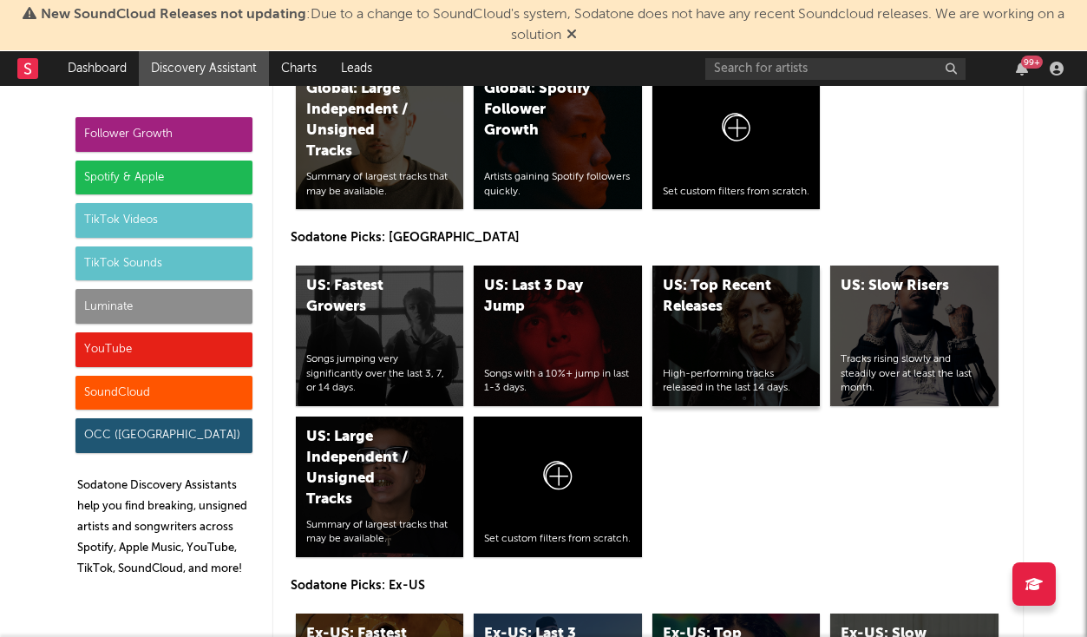
click at [719, 276] on div "US: Top Recent Releases" at bounding box center [722, 297] width 118 height 42
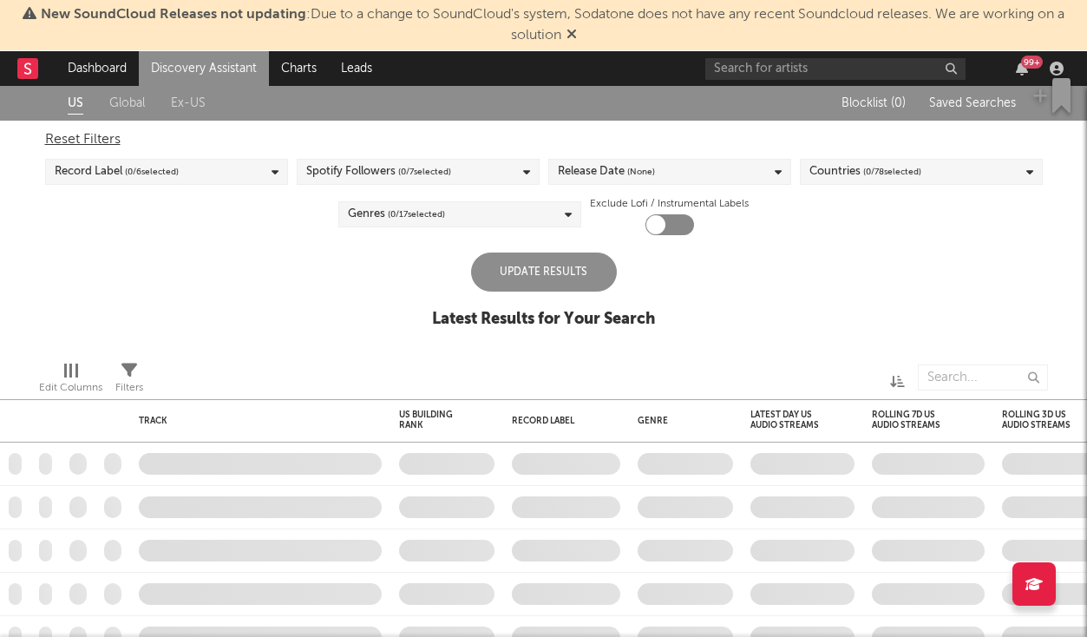
checkbox input "true"
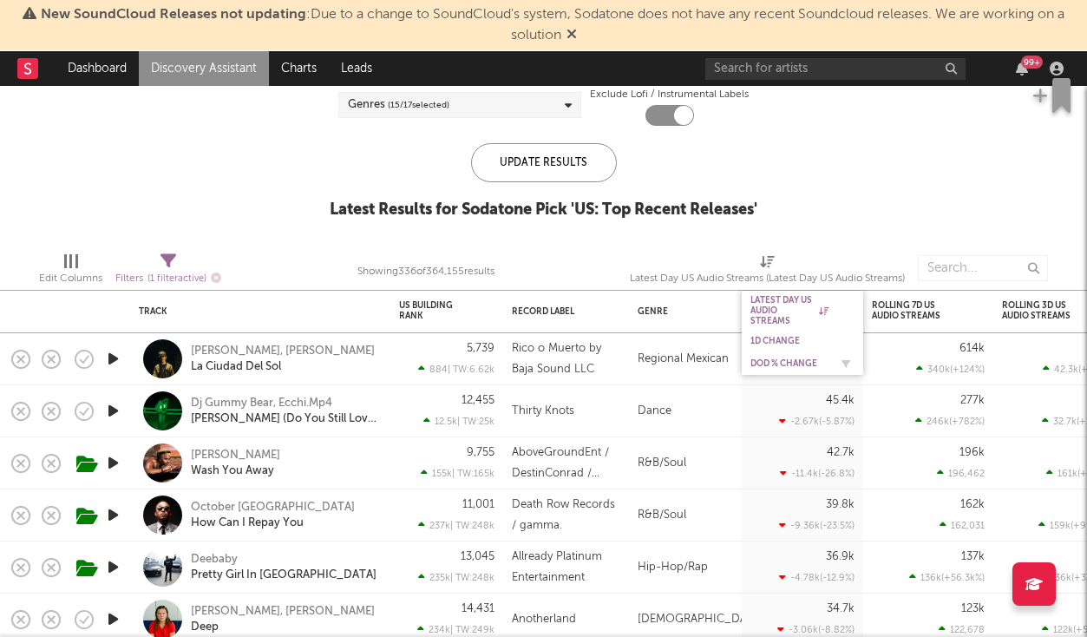
click at [799, 357] on div "DoD % Change" at bounding box center [802, 363] width 104 height 17
click at [808, 362] on div "DoD % Change" at bounding box center [789, 363] width 78 height 10
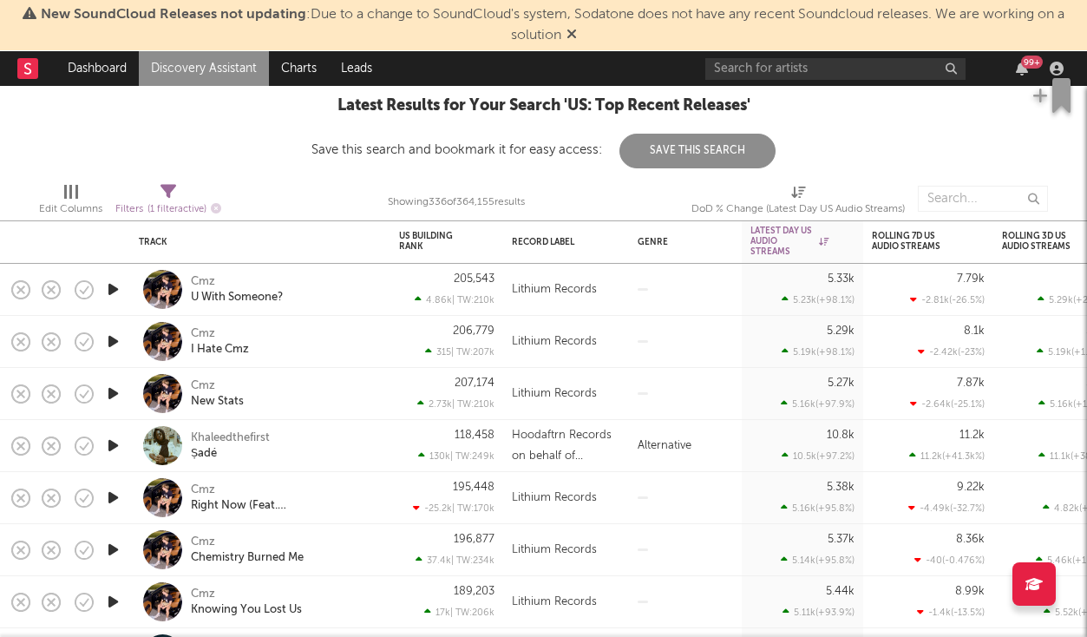
click at [114, 287] on icon "button" at bounding box center [113, 289] width 18 height 22
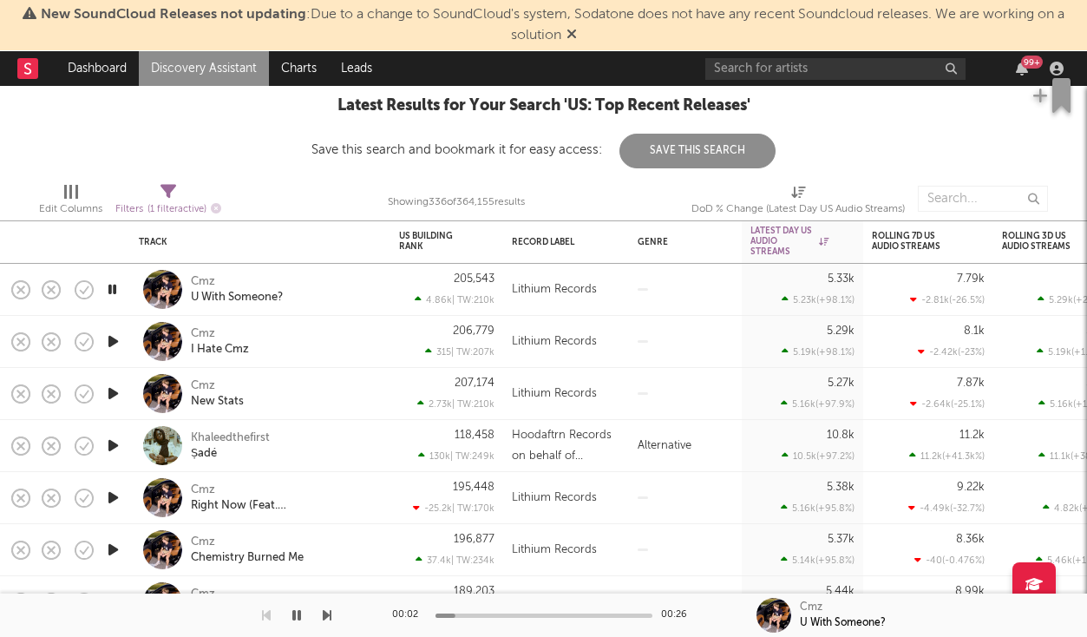
click at [536, 616] on div at bounding box center [543, 615] width 217 height 4
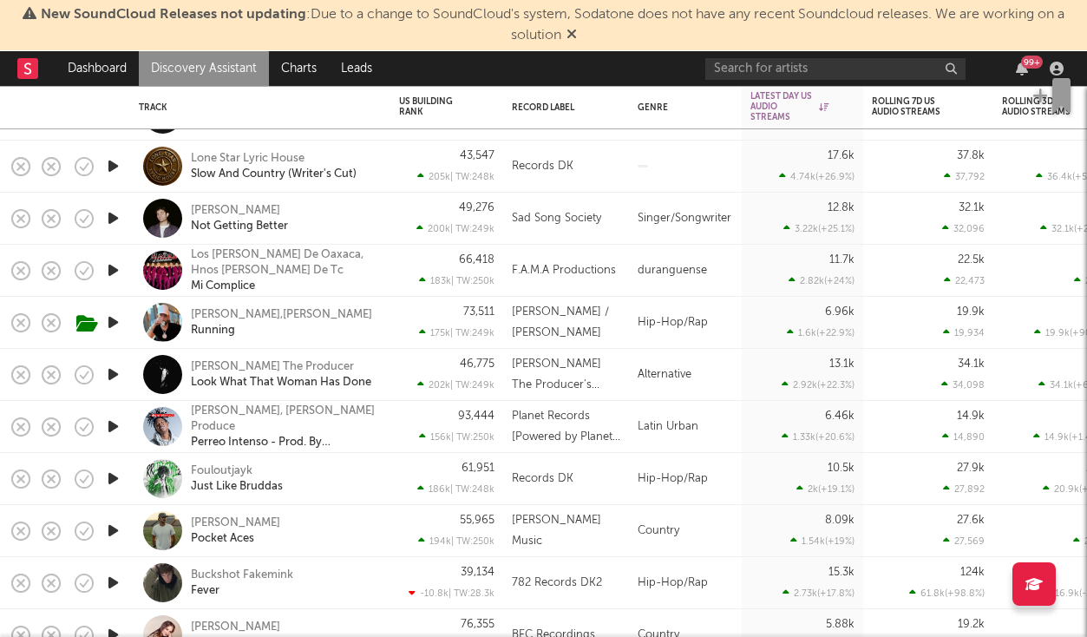
click at [119, 473] on icon "button" at bounding box center [113, 479] width 18 height 22
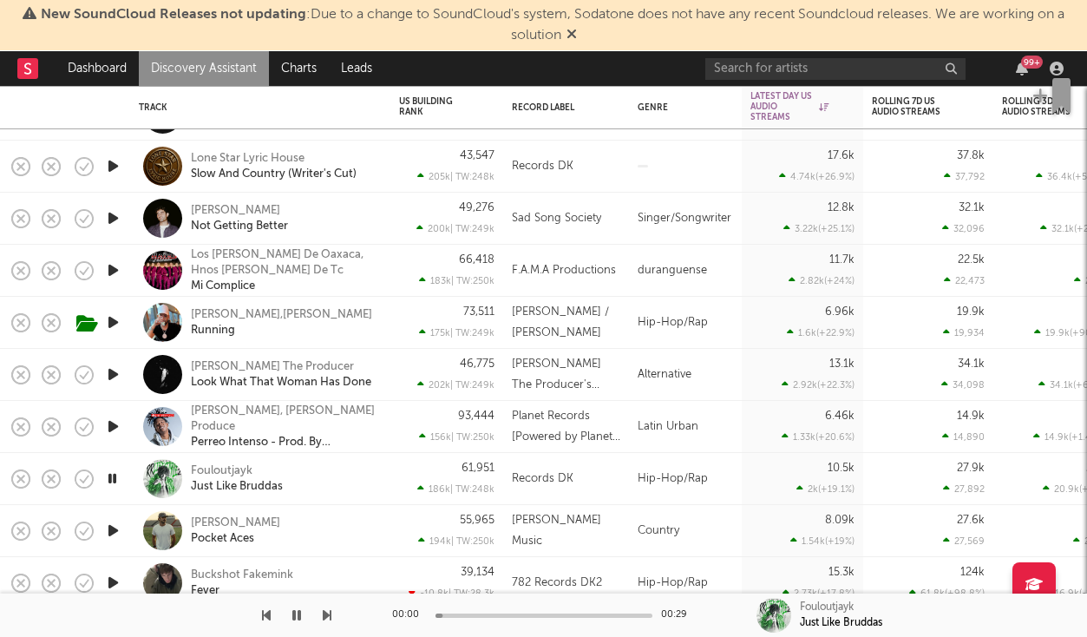
click at [546, 617] on div at bounding box center [543, 615] width 217 height 4
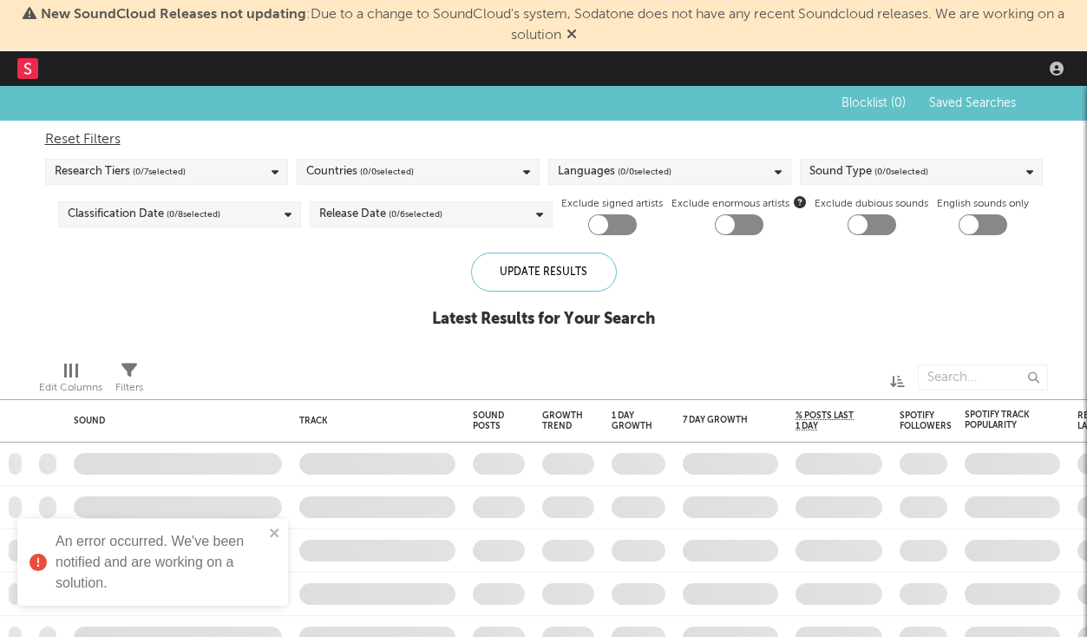
checkbox input "true"
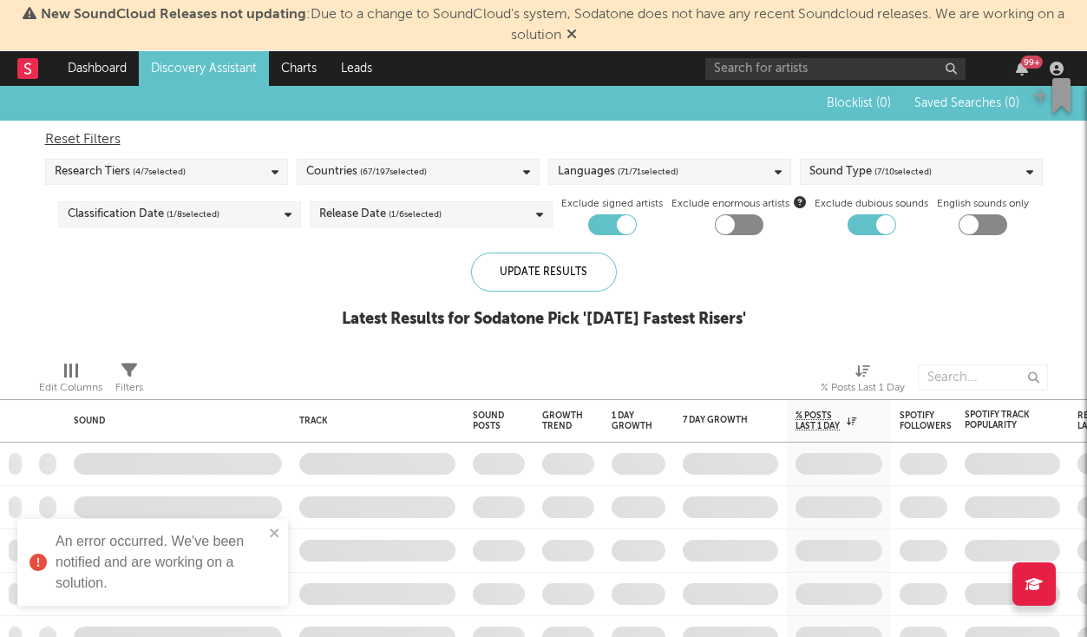
click at [268, 537] on div "An error occurred. We've been notified and are working on a solution." at bounding box center [146, 562] width 245 height 73
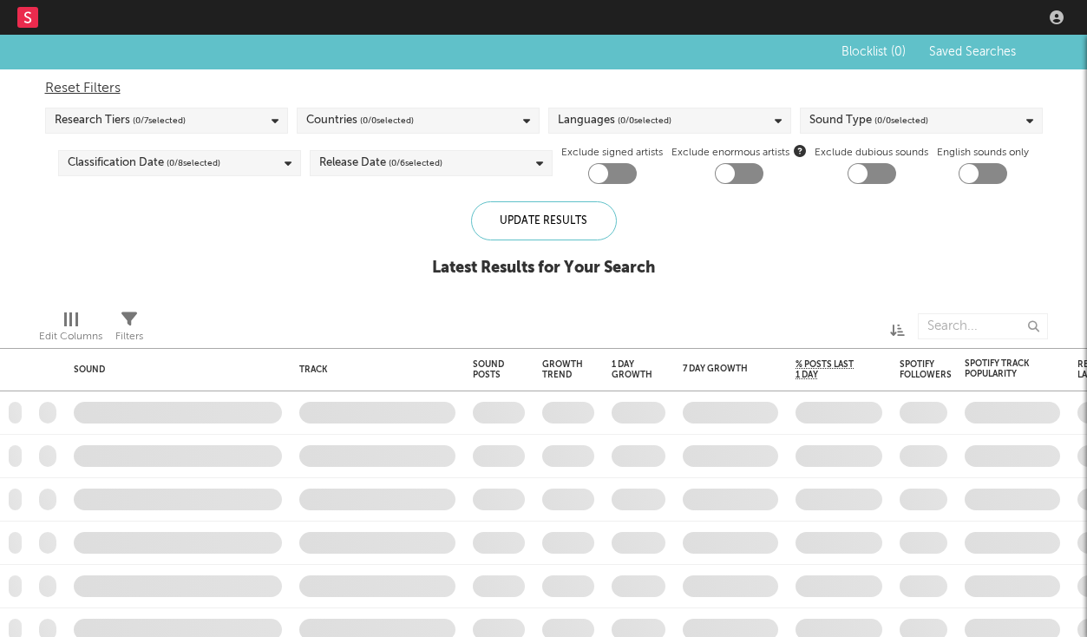
checkbox input "true"
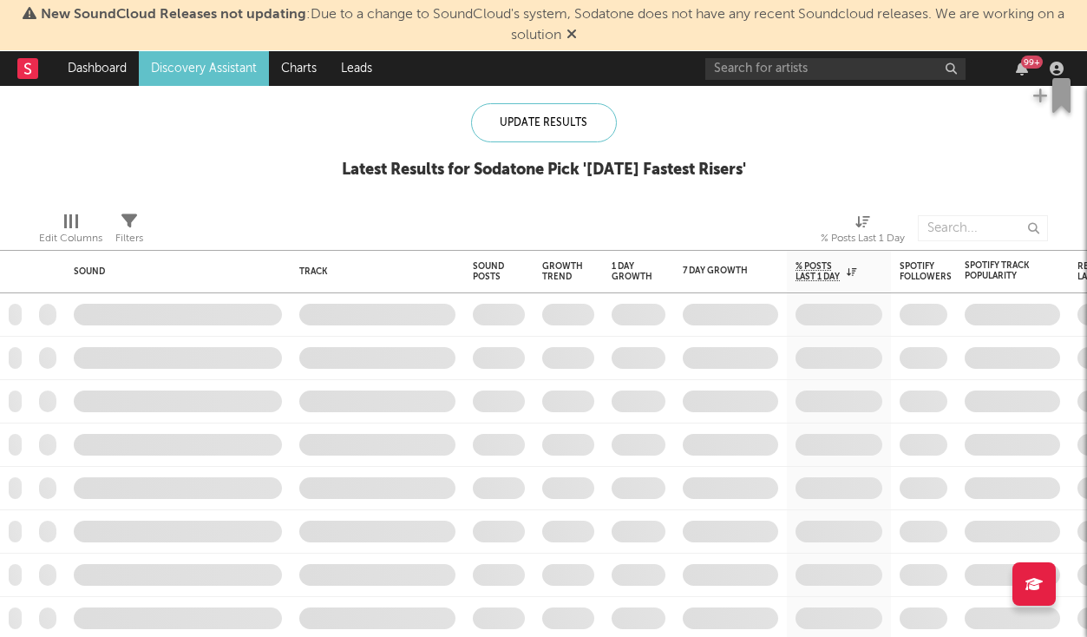
click at [238, 70] on link "Discovery Assistant" at bounding box center [204, 68] width 130 height 35
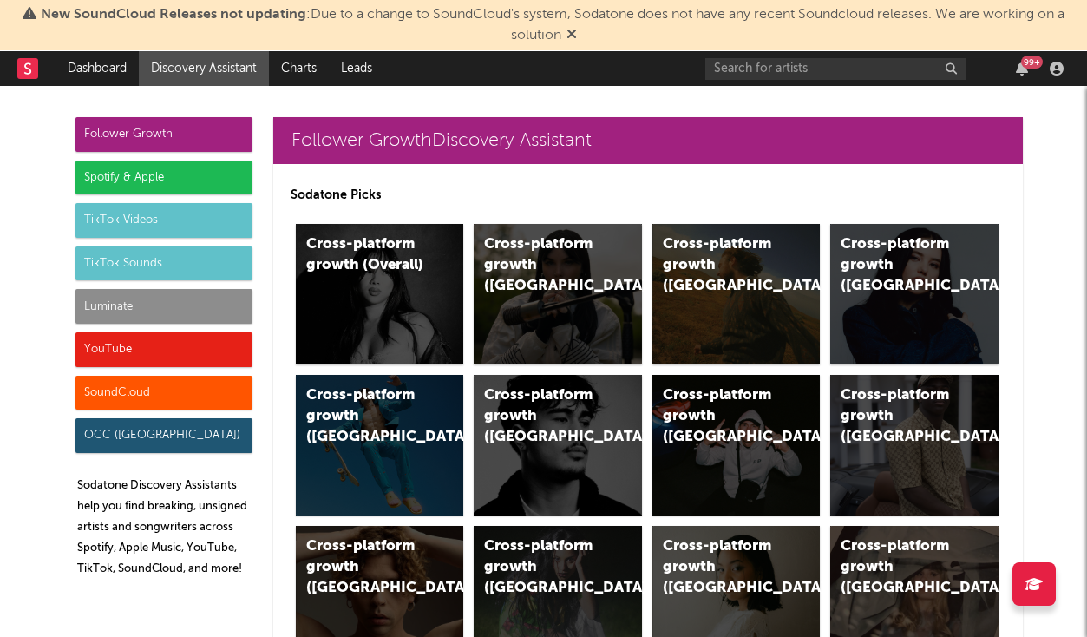
click at [216, 263] on div "TikTok Sounds" at bounding box center [163, 263] width 177 height 35
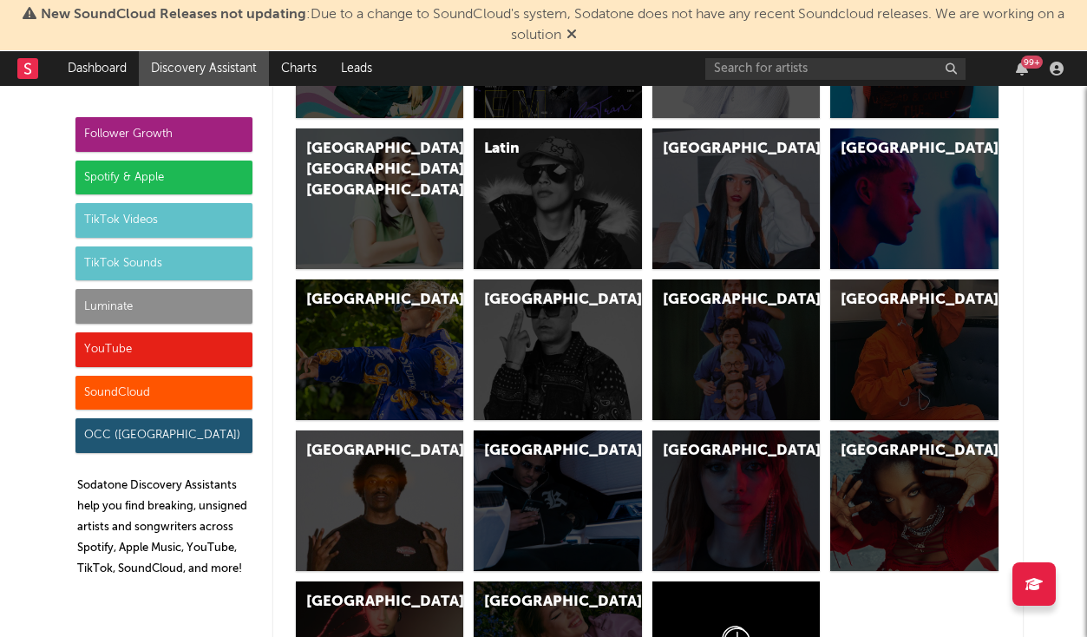
scroll to position [6010, 0]
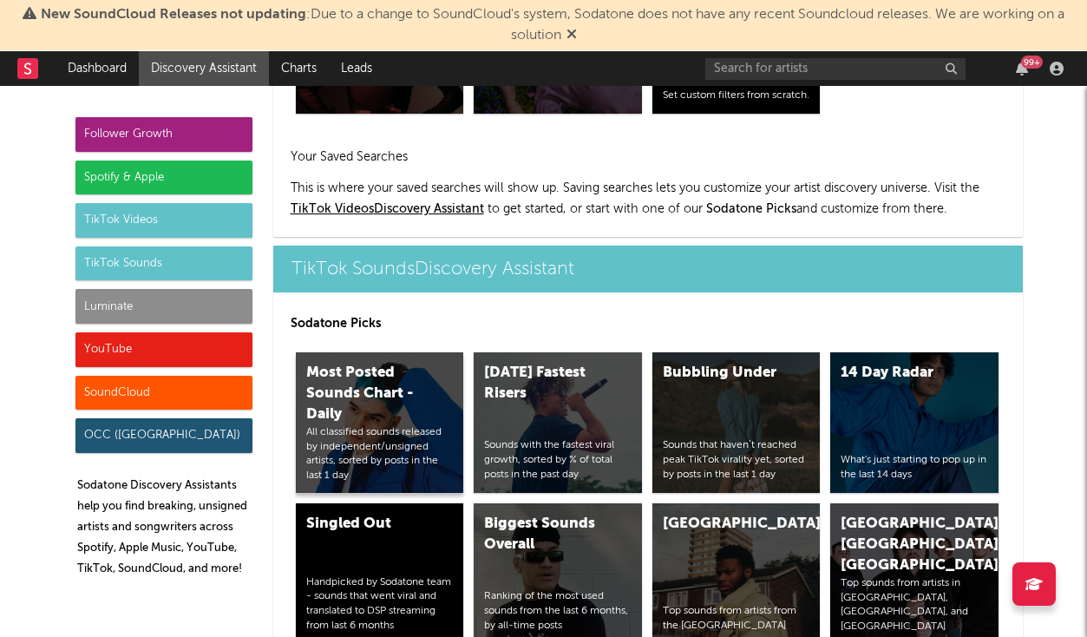
click at [422, 425] on div "All classified sounds released by independent/unsigned artists, sorted by posts…" at bounding box center [379, 454] width 147 height 58
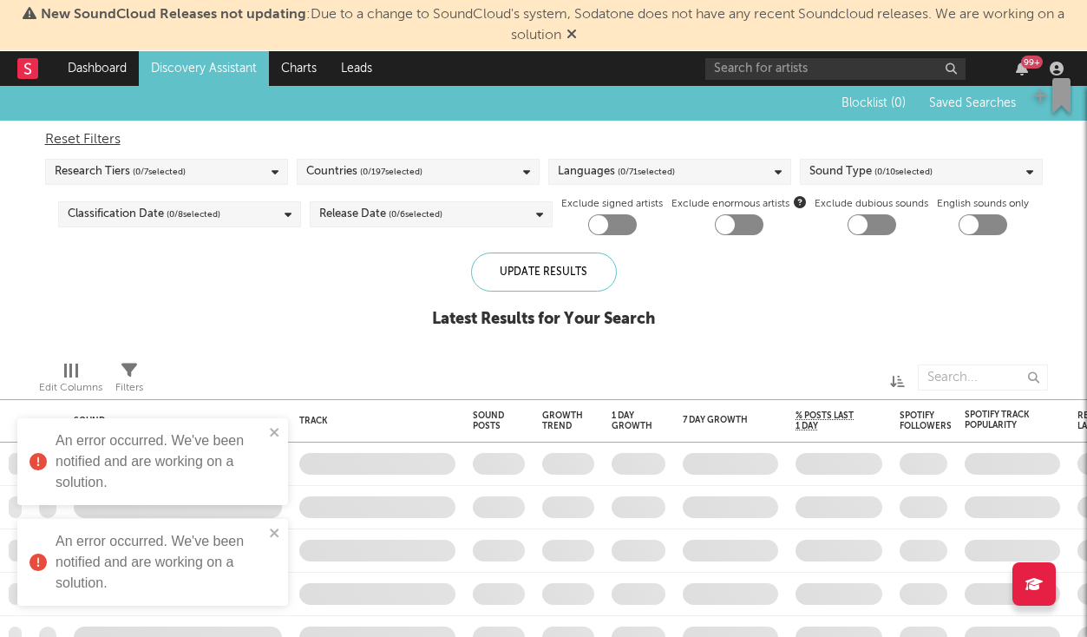
click at [231, 56] on link "Discovery Assistant" at bounding box center [204, 68] width 130 height 35
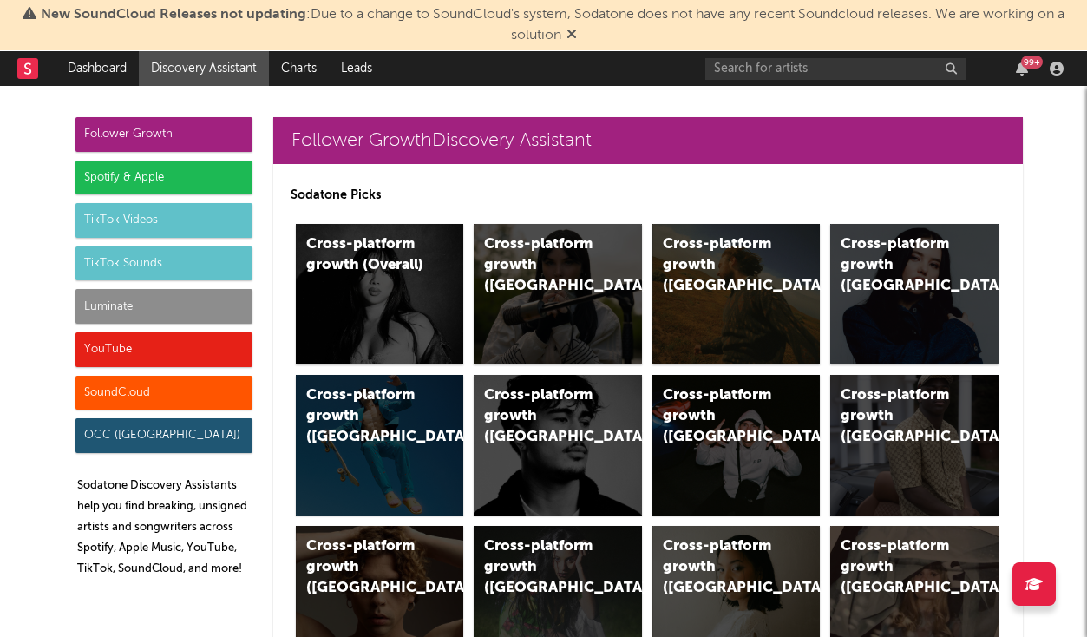
click at [168, 225] on div "TikTok Videos" at bounding box center [163, 220] width 177 height 35
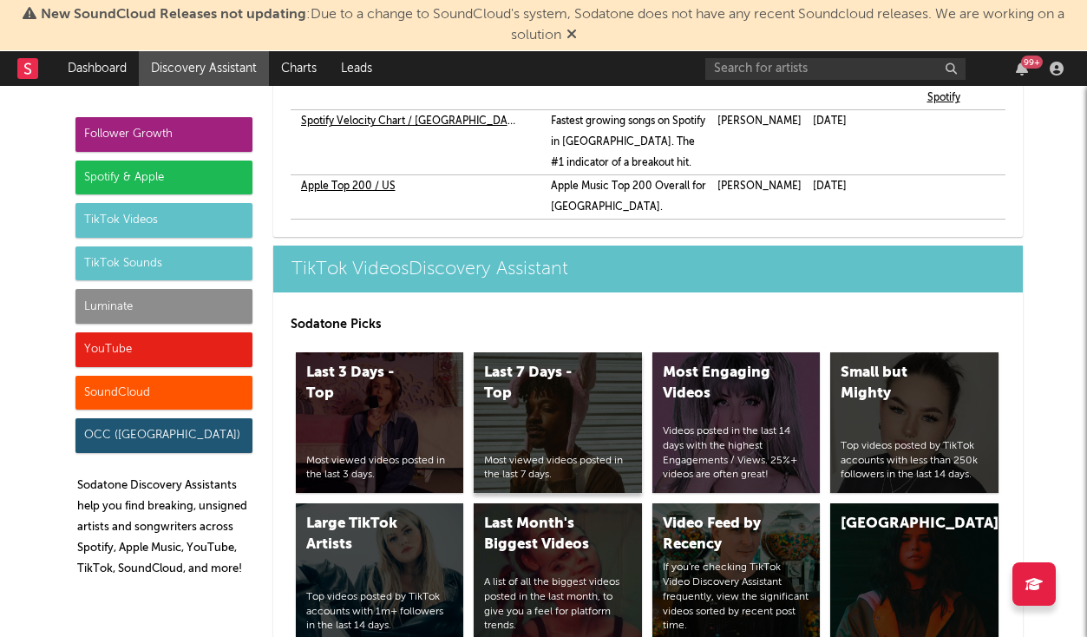
scroll to position [4272, 0]
click at [583, 363] on div "Last 7 Days - Top" at bounding box center [543, 384] width 118 height 42
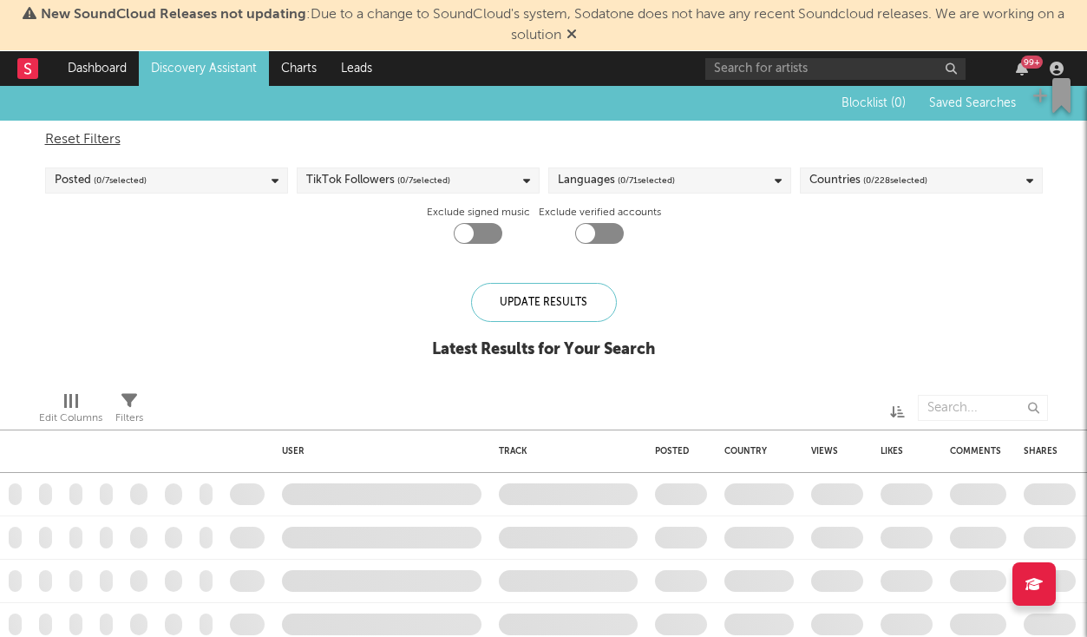
checkbox input "true"
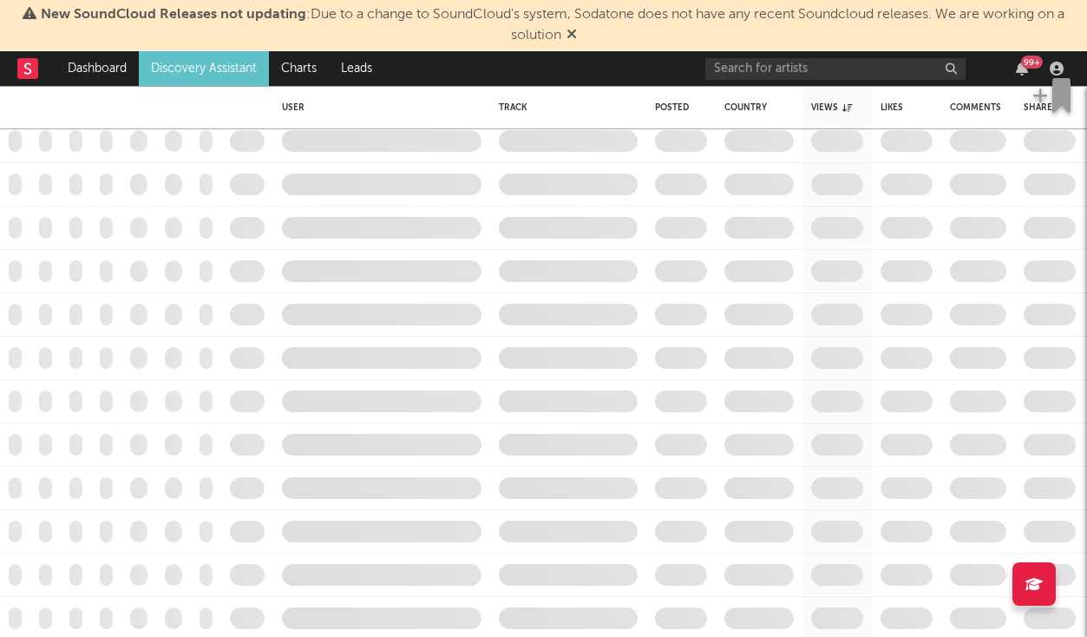
click at [219, 56] on link "Discovery Assistant" at bounding box center [204, 68] width 130 height 35
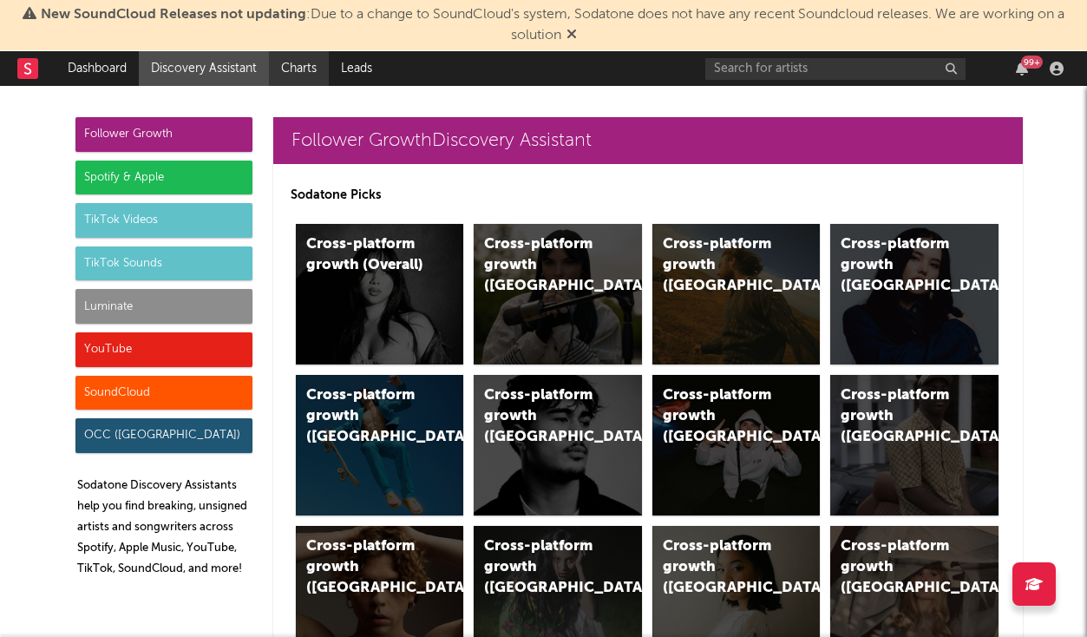
click at [304, 74] on link "Charts" at bounding box center [299, 68] width 60 height 35
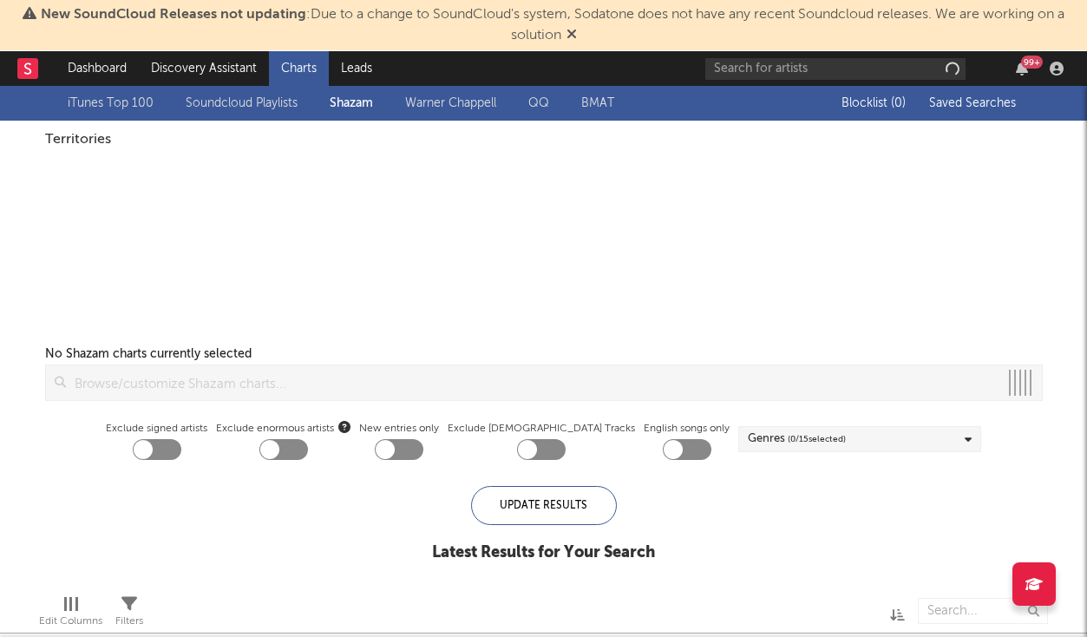
checkbox input "true"
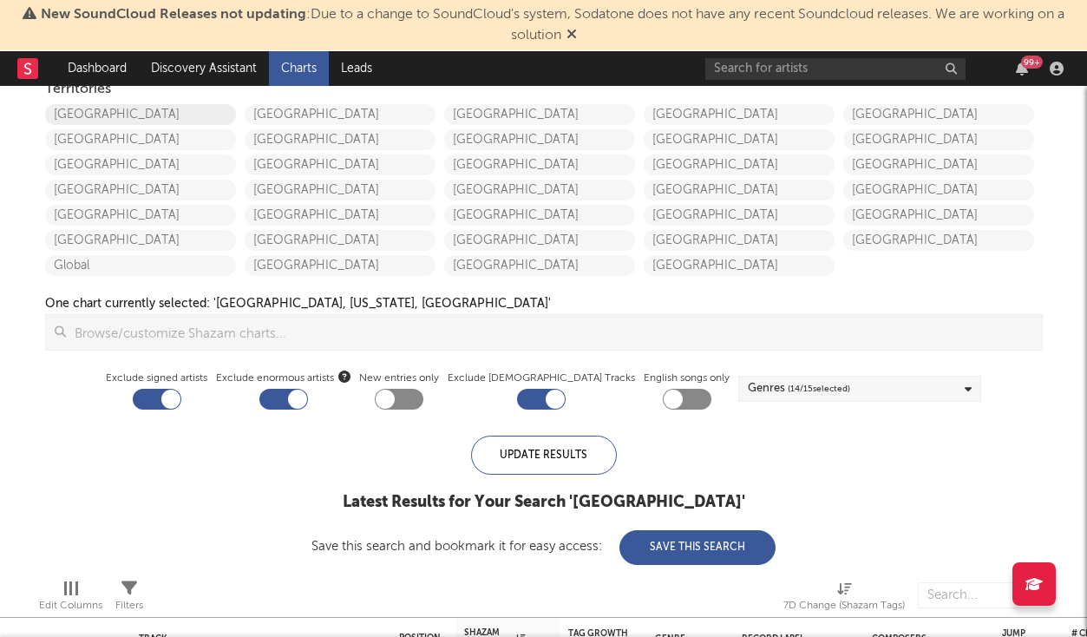
click at [200, 111] on link "[GEOGRAPHIC_DATA]" at bounding box center [140, 114] width 191 height 21
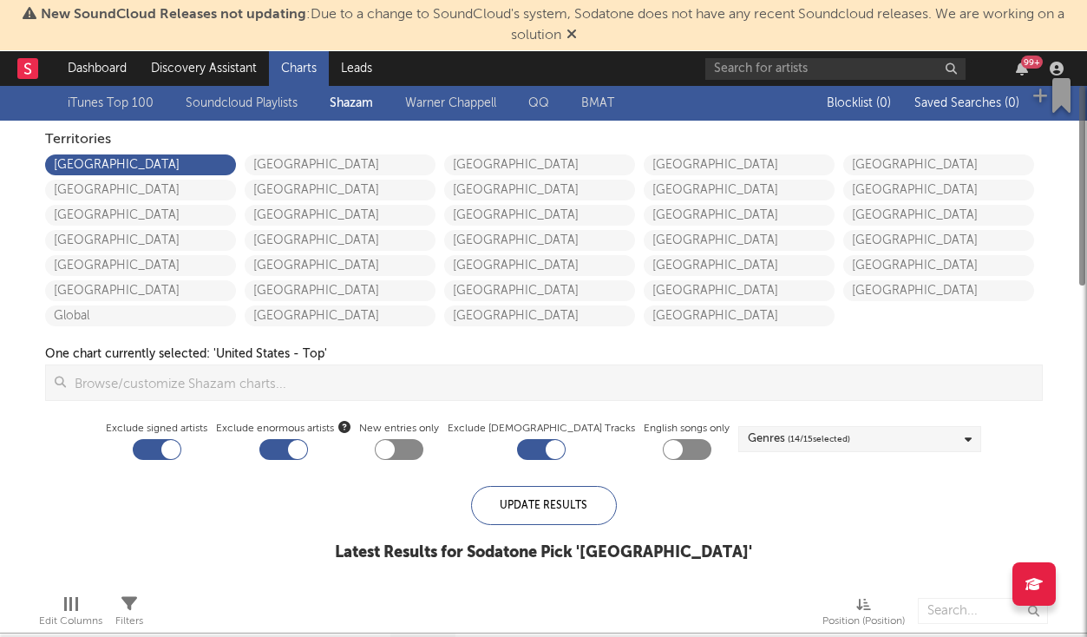
click at [199, 373] on input at bounding box center [554, 382] width 976 height 35
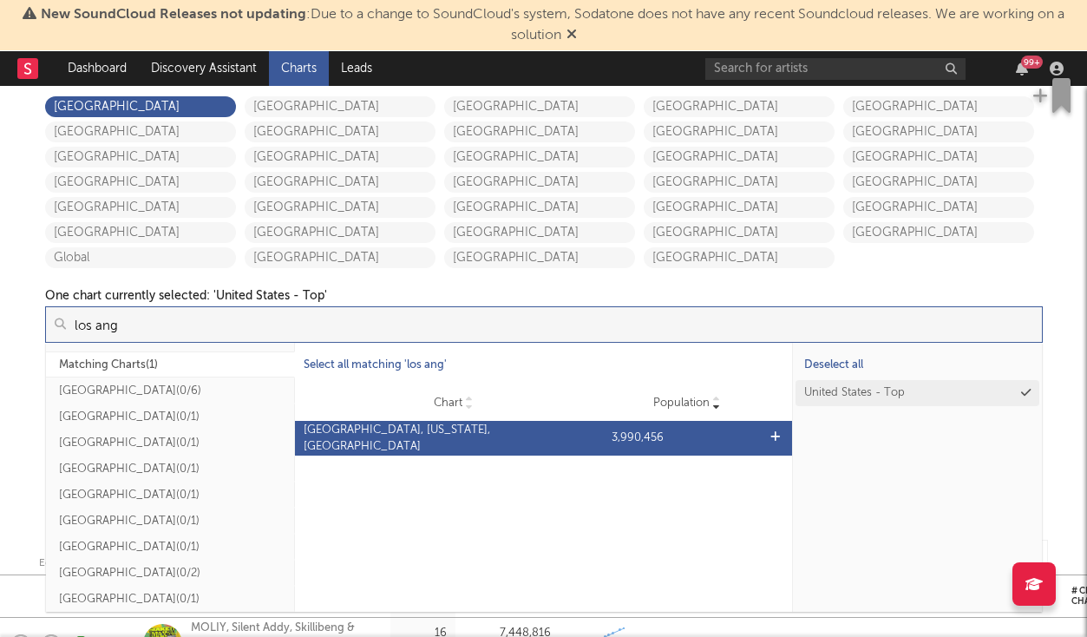
type input "los ang"
click at [533, 449] on div "Chart Los Angeles, California, United States Population 3,990,456" at bounding box center [543, 438] width 498 height 35
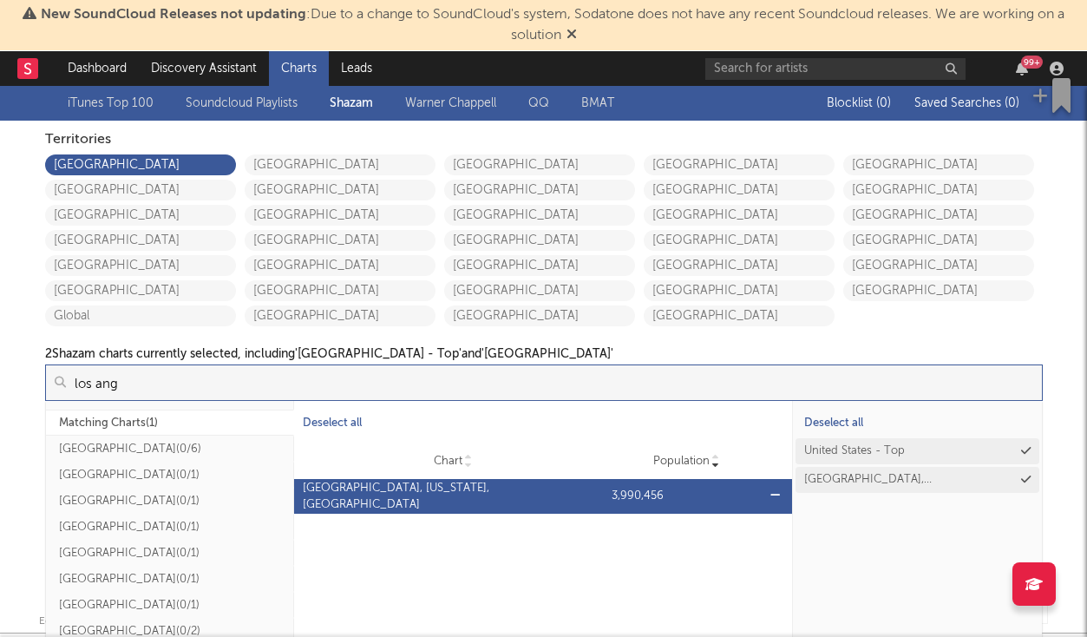
click at [441, 491] on div "[GEOGRAPHIC_DATA], [US_STATE], [GEOGRAPHIC_DATA]" at bounding box center [453, 497] width 300 height 34
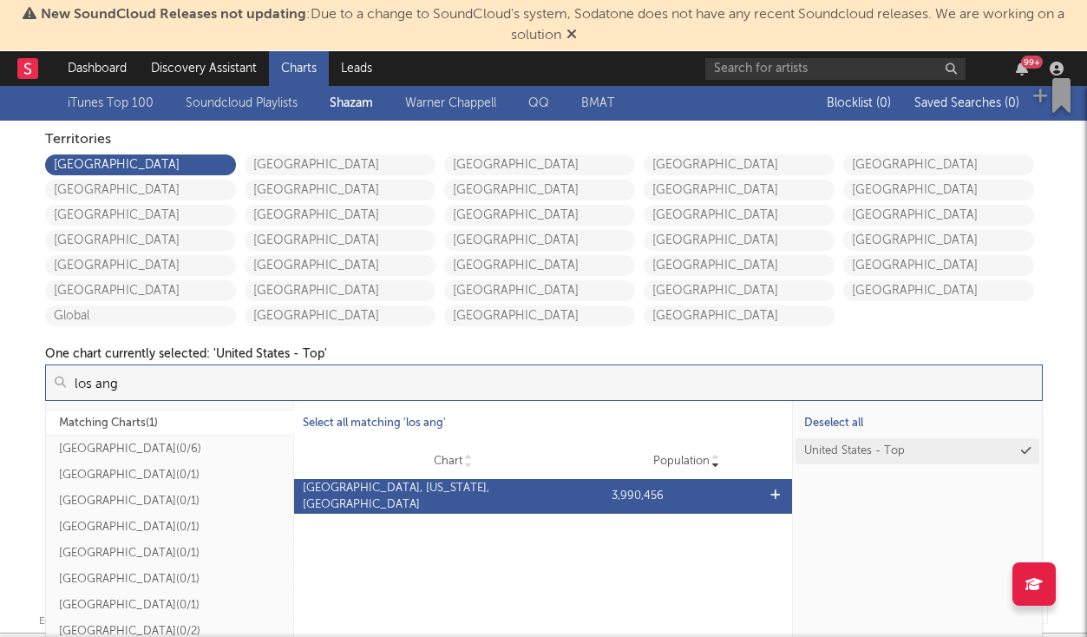
click at [447, 491] on div "[GEOGRAPHIC_DATA], [US_STATE], [GEOGRAPHIC_DATA]" at bounding box center [453, 497] width 300 height 34
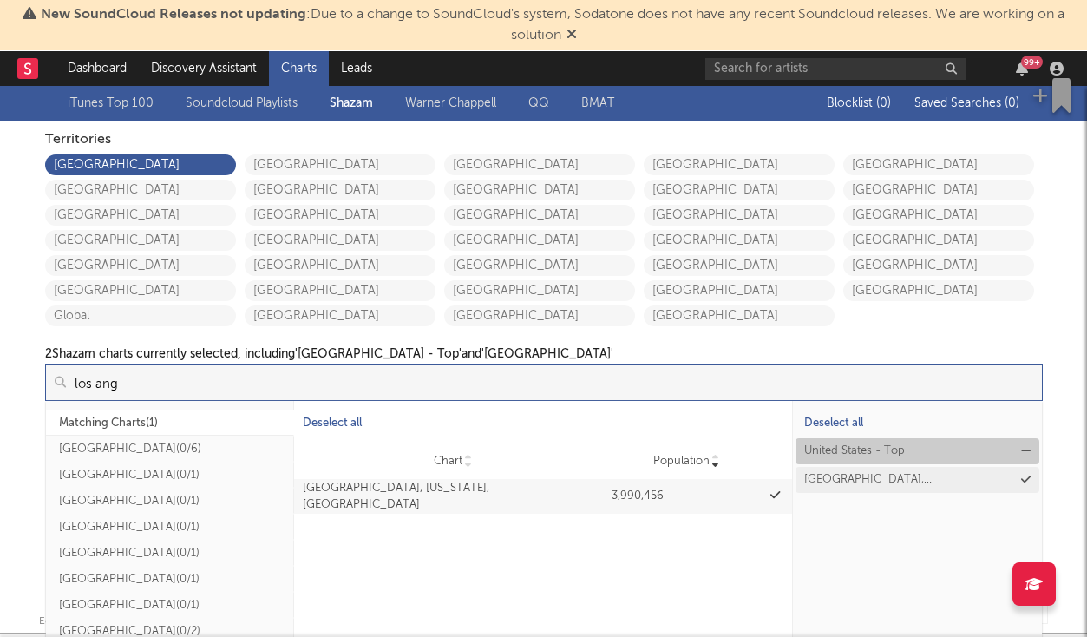
click at [1019, 446] on button "United States - Top" at bounding box center [917, 451] width 244 height 26
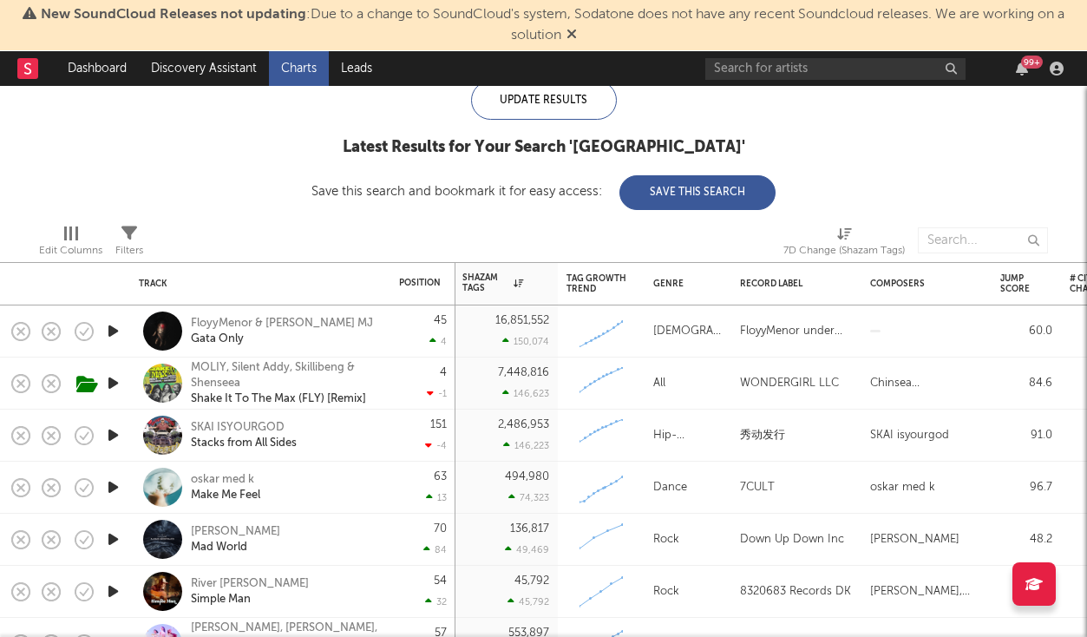
click at [110, 429] on icon "button" at bounding box center [113, 435] width 18 height 22
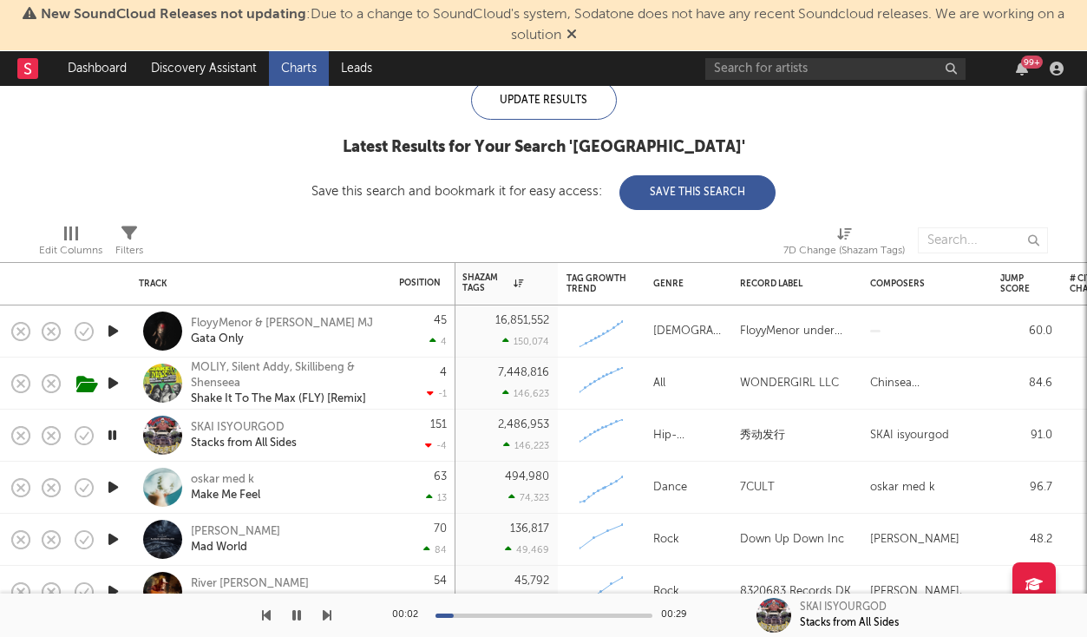
click at [530, 614] on div at bounding box center [543, 615] width 217 height 4
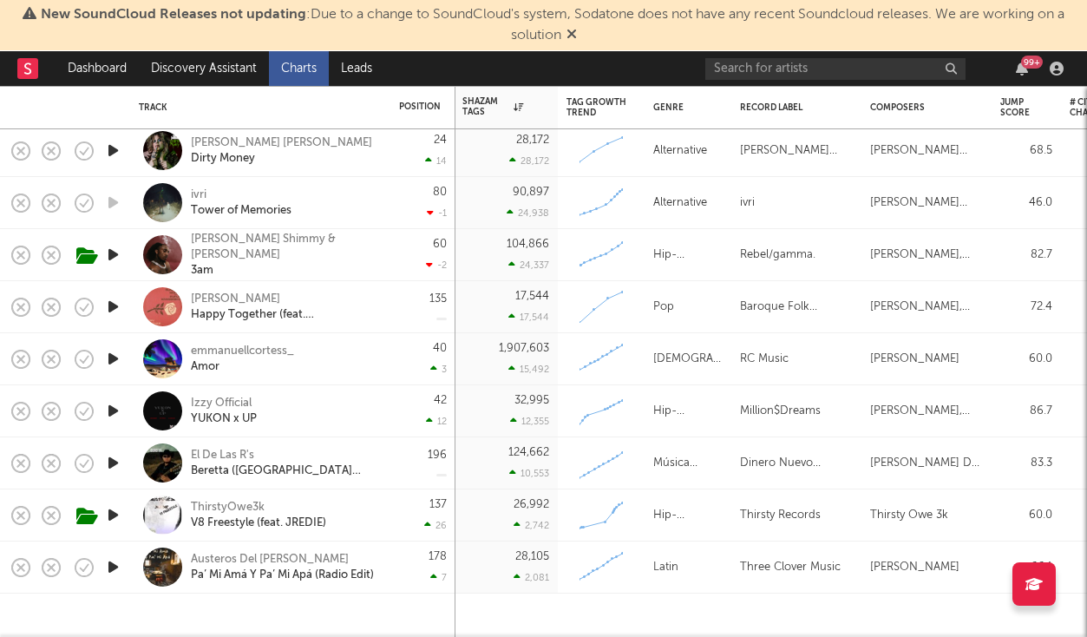
click at [108, 514] on icon "button" at bounding box center [113, 515] width 18 height 22
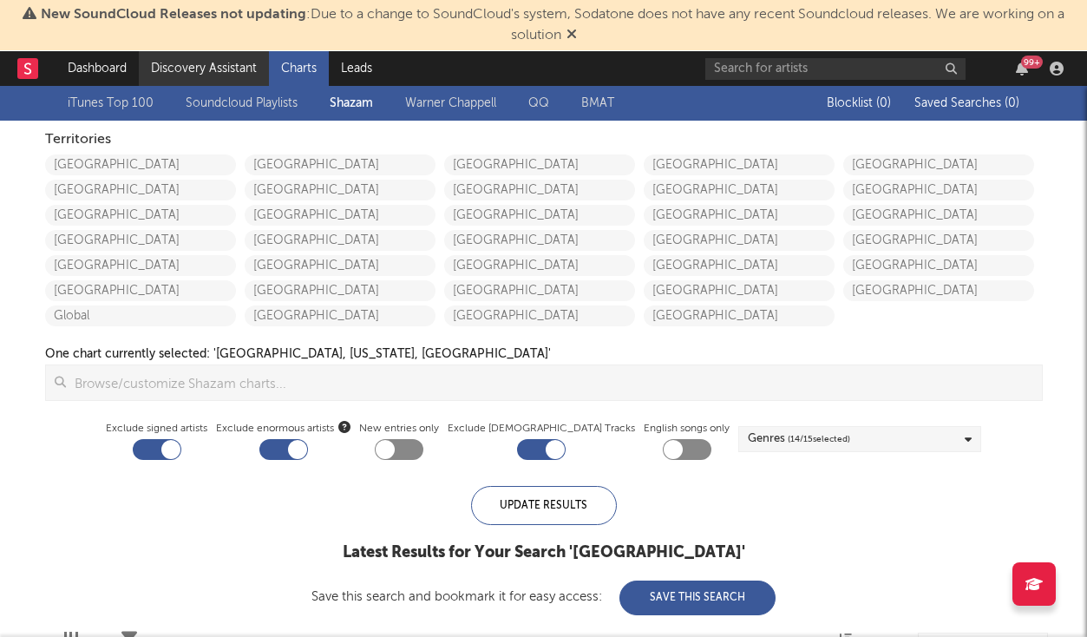
click at [221, 74] on link "Discovery Assistant" at bounding box center [204, 68] width 130 height 35
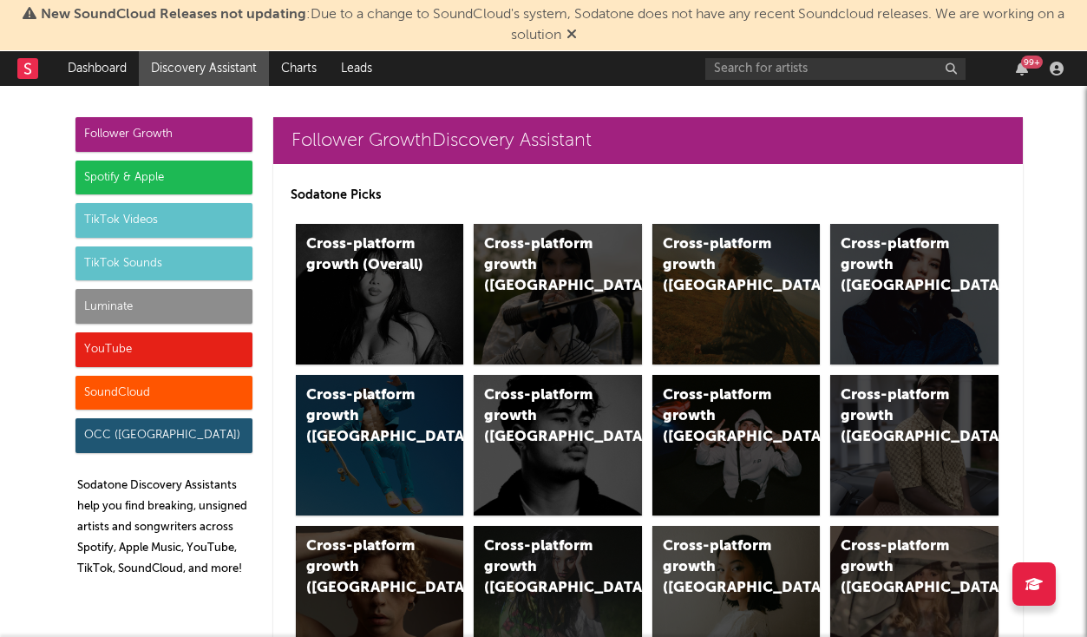
click at [186, 131] on div "Follower Growth" at bounding box center [163, 134] width 177 height 35
click at [740, 270] on div "Cross-platform growth ([GEOGRAPHIC_DATA])" at bounding box center [722, 265] width 118 height 62
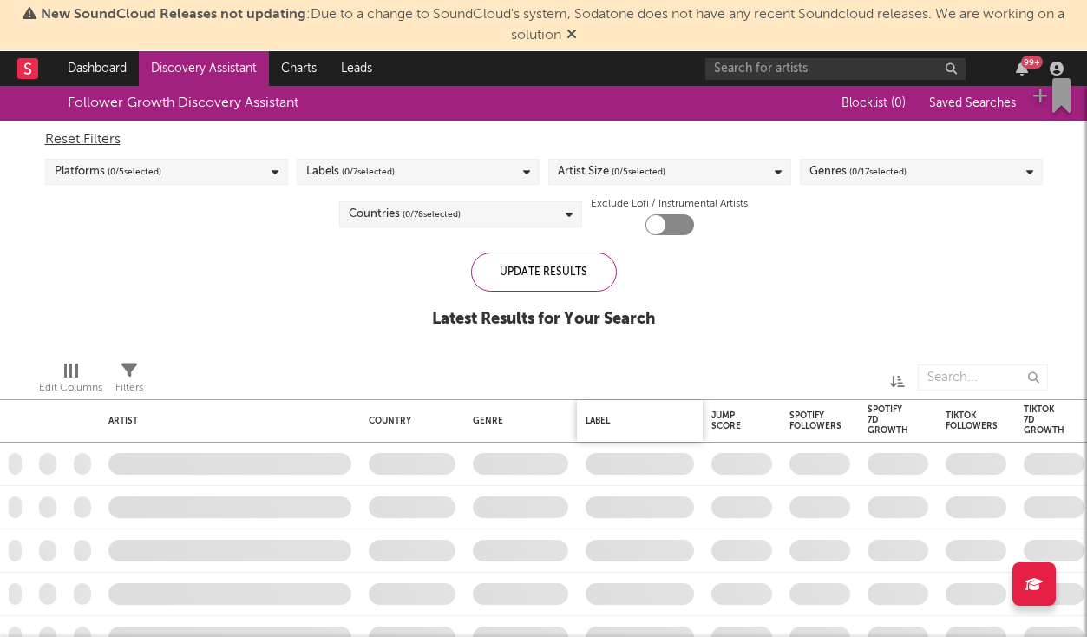
checkbox input "true"
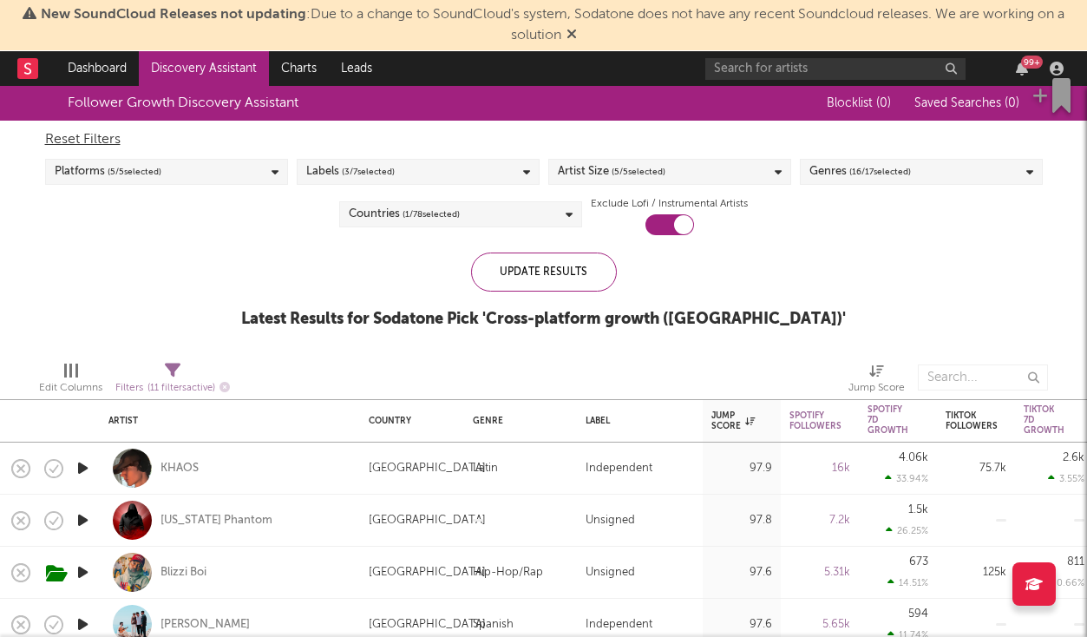
click at [862, 180] on span "( 16 / 17 selected)" at bounding box center [880, 171] width 62 height 21
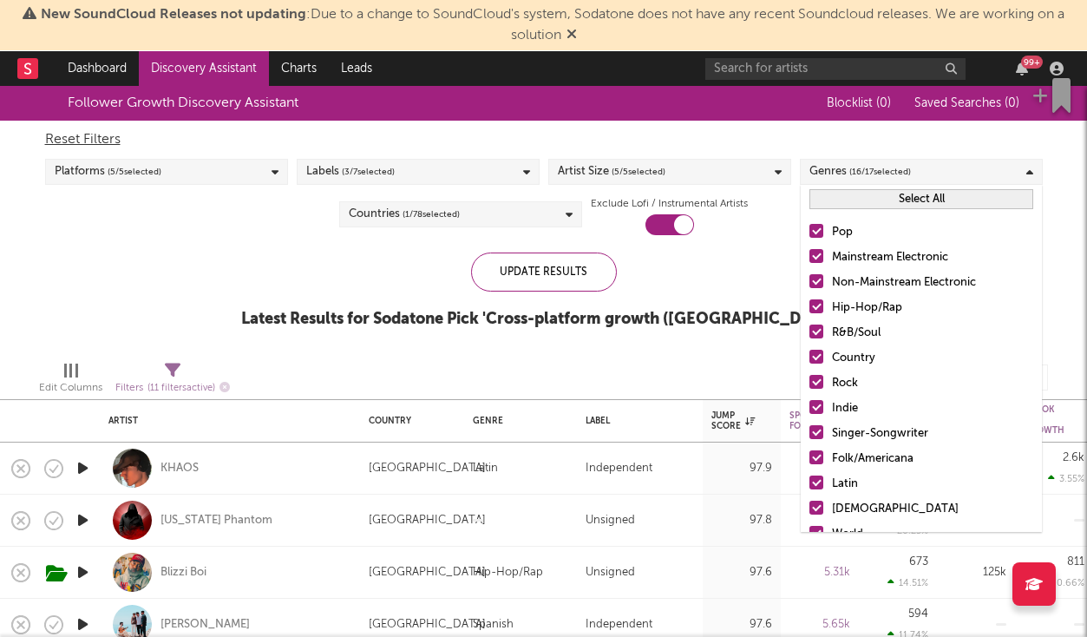
click at [876, 196] on button "Select All" at bounding box center [921, 199] width 224 height 20
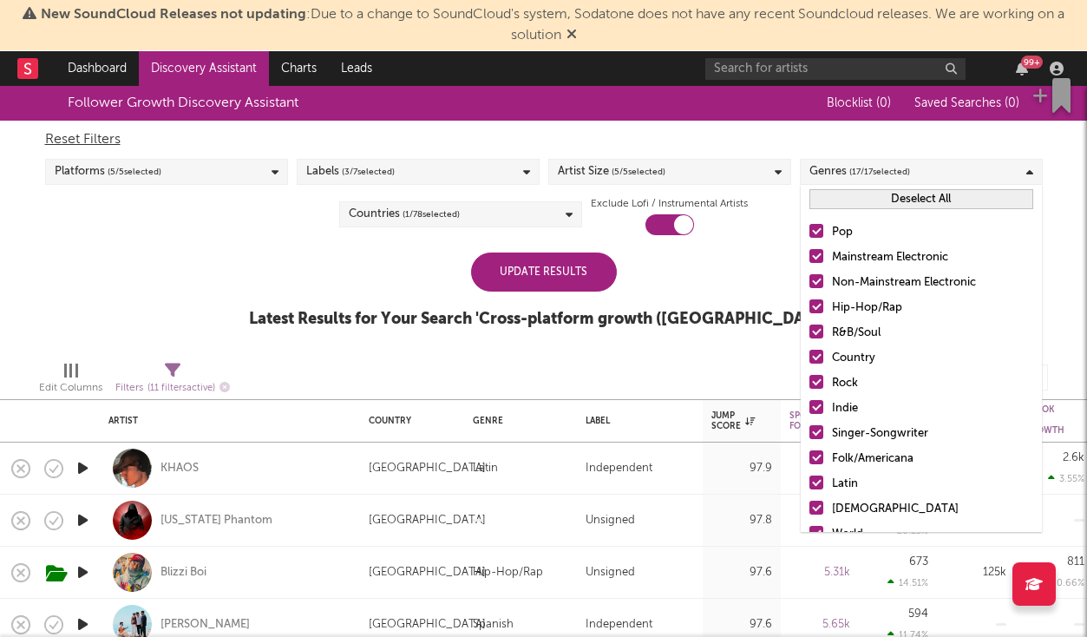
click at [876, 196] on button "Deselect All" at bounding box center [921, 199] width 224 height 20
click at [823, 302] on label "Hip-Hop/Rap" at bounding box center [921, 308] width 224 height 21
click at [809, 302] on input "Hip-Hop/Rap" at bounding box center [809, 308] width 0 height 21
click at [819, 334] on div at bounding box center [816, 331] width 14 height 14
click at [809, 334] on input "R&B/Soul" at bounding box center [809, 333] width 0 height 21
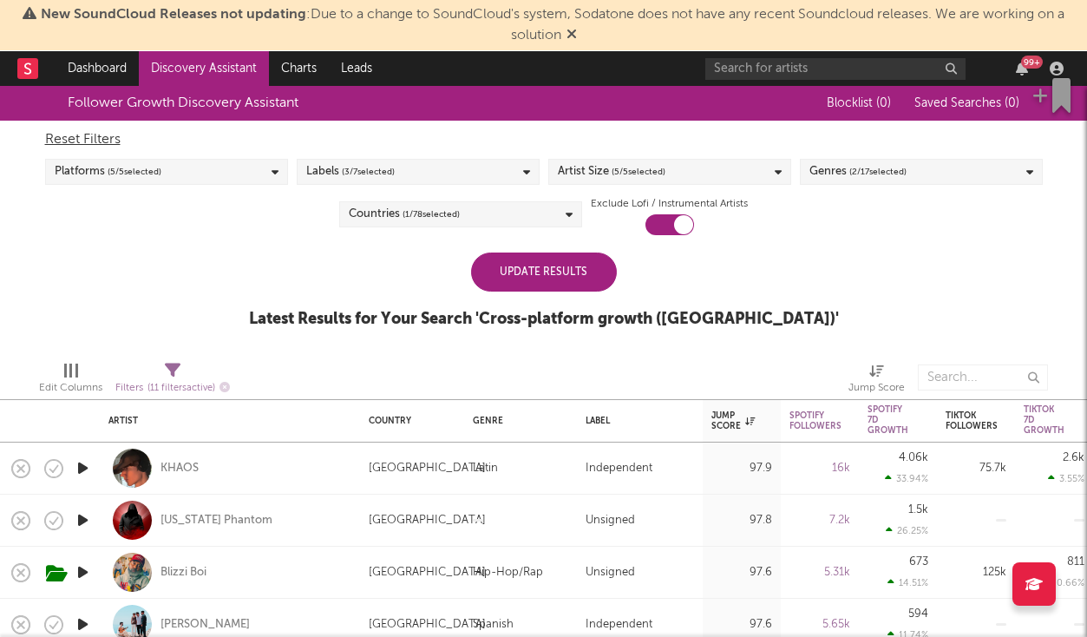
click at [606, 278] on div "Update Results" at bounding box center [544, 271] width 146 height 39
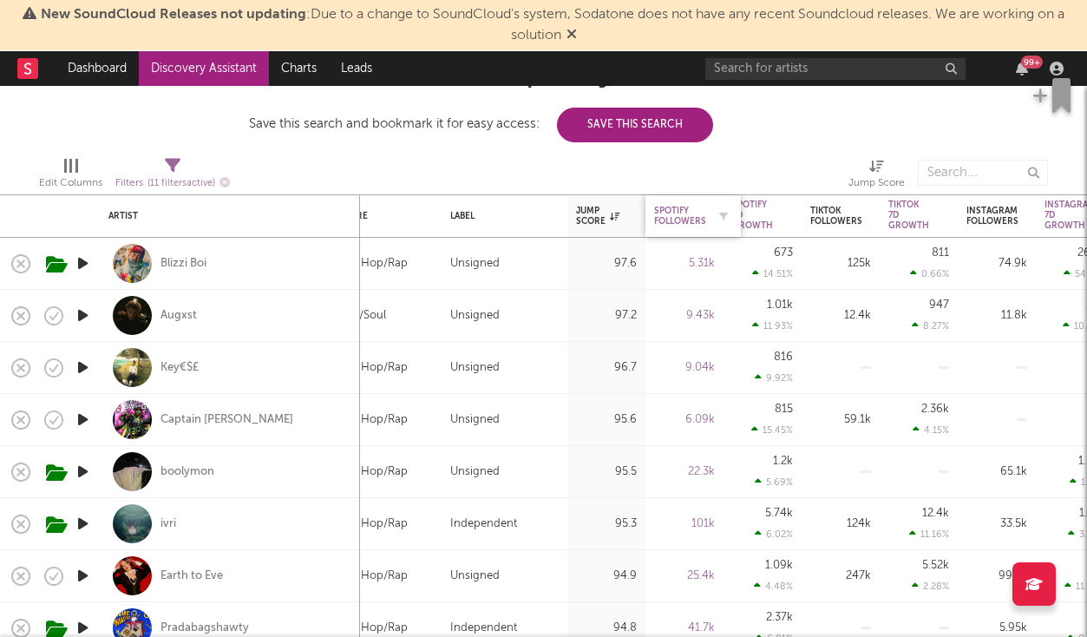
click at [694, 219] on div "Spotify Followers" at bounding box center [680, 216] width 52 height 21
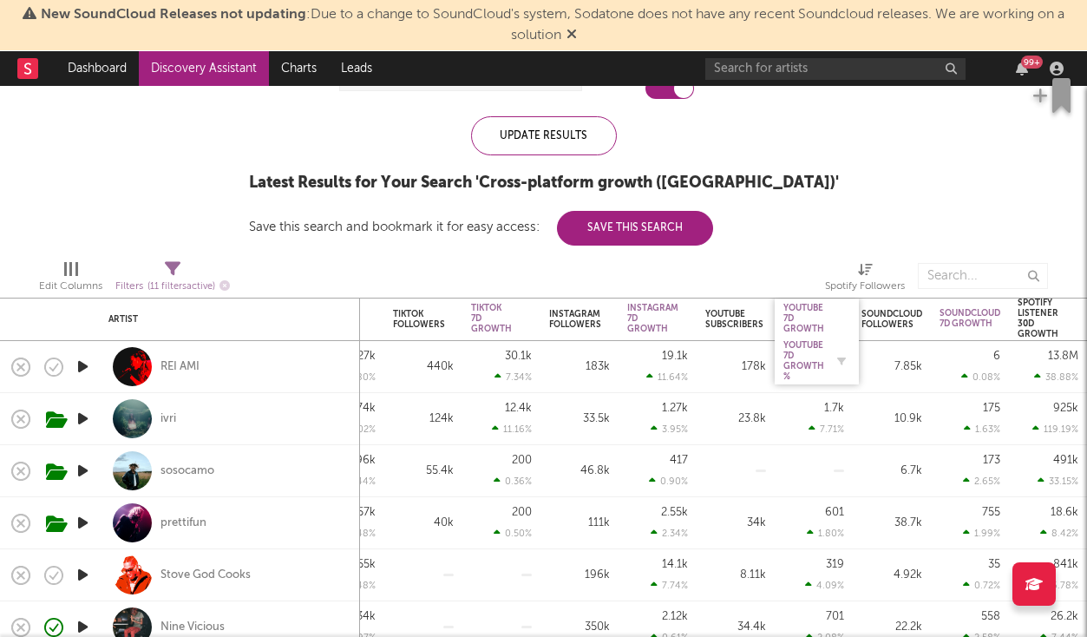
click at [804, 364] on div "YouTube 7D Growth %" at bounding box center [803, 361] width 41 height 42
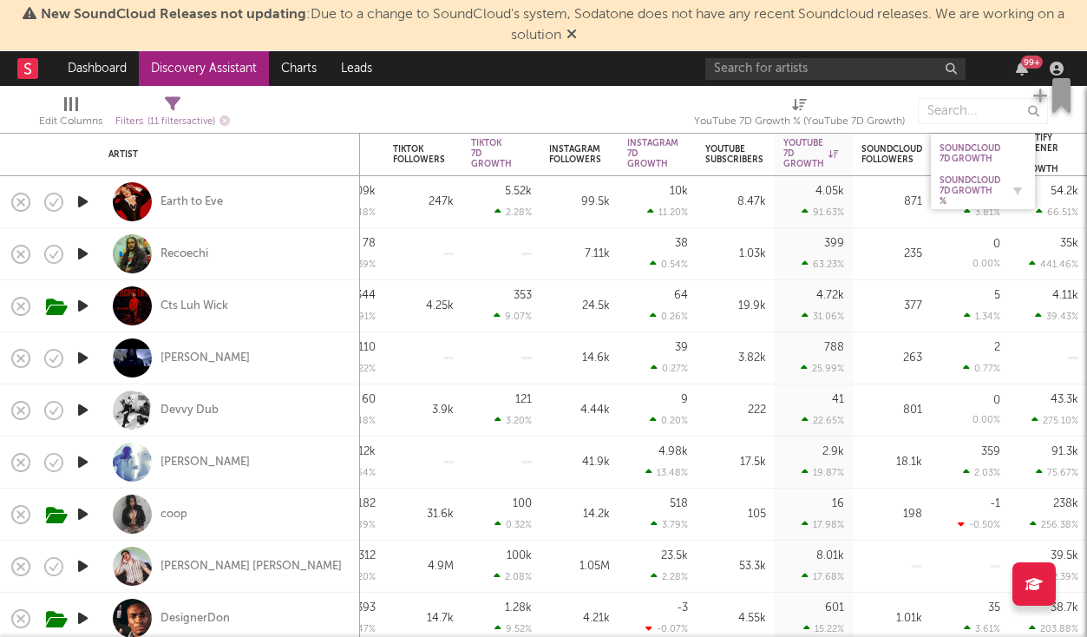
click at [966, 185] on div "Soundcloud 7D Growth %" at bounding box center [969, 190] width 61 height 31
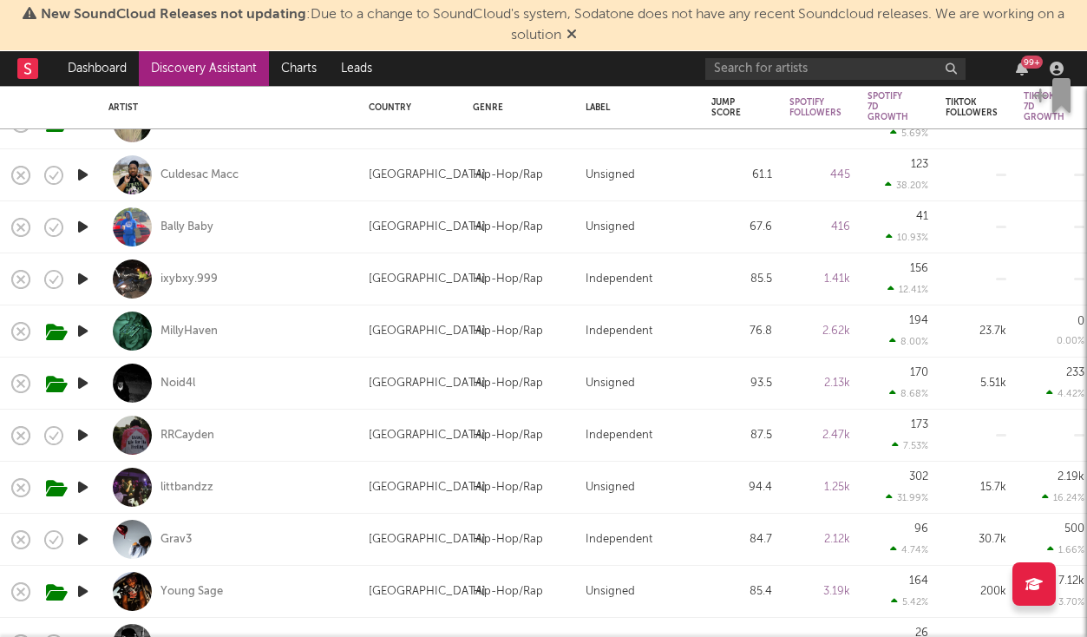
click at [84, 433] on icon "button" at bounding box center [83, 435] width 18 height 22
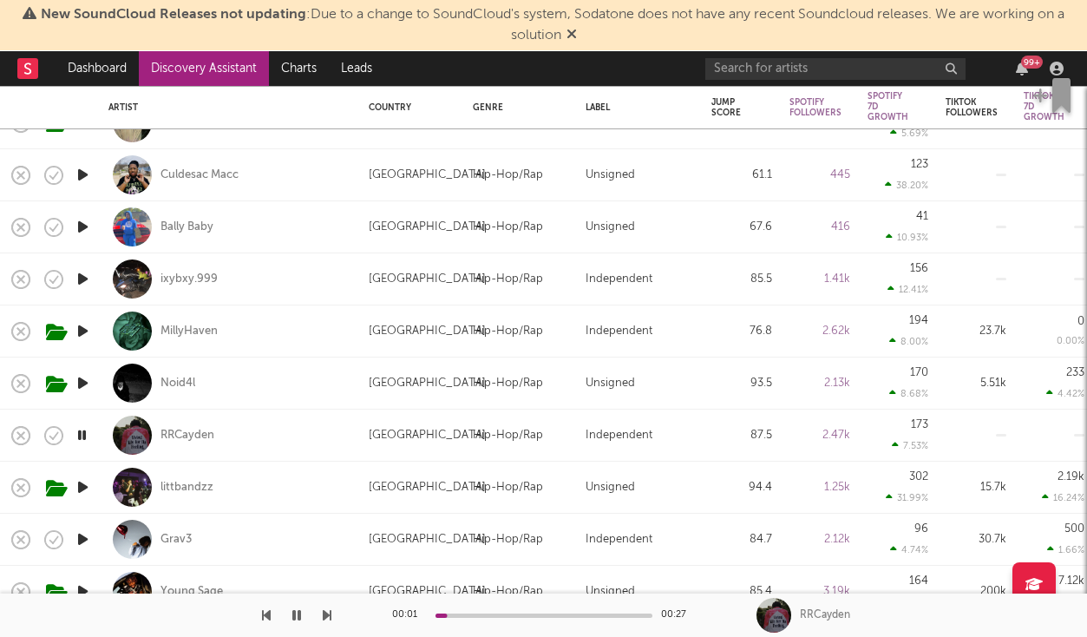
click at [529, 613] on div at bounding box center [543, 615] width 217 height 4
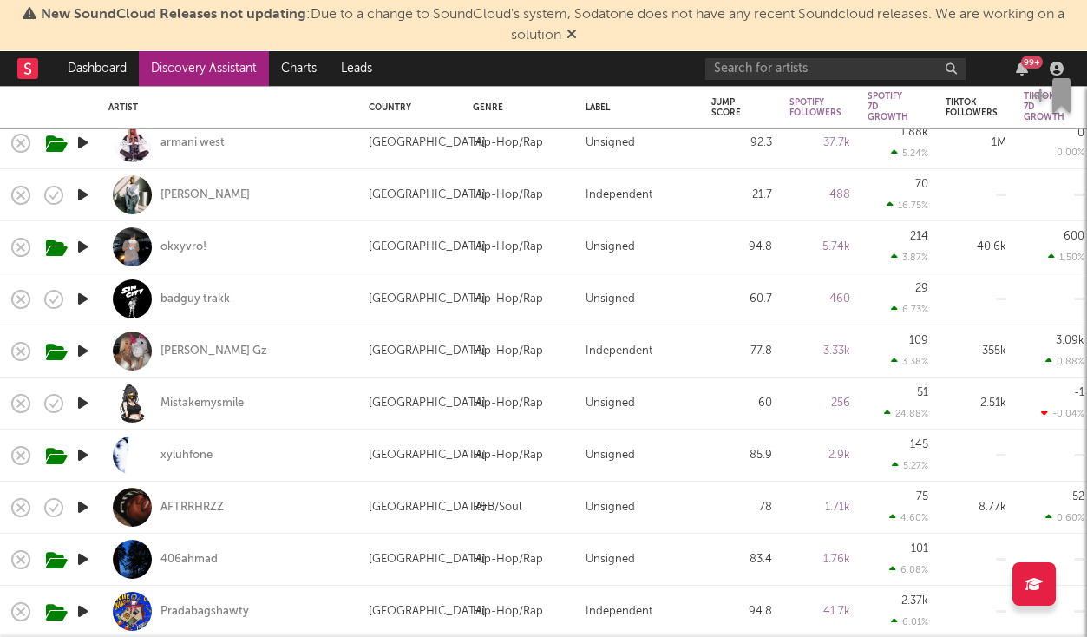
click at [210, 71] on link "Discovery Assistant" at bounding box center [204, 68] width 130 height 35
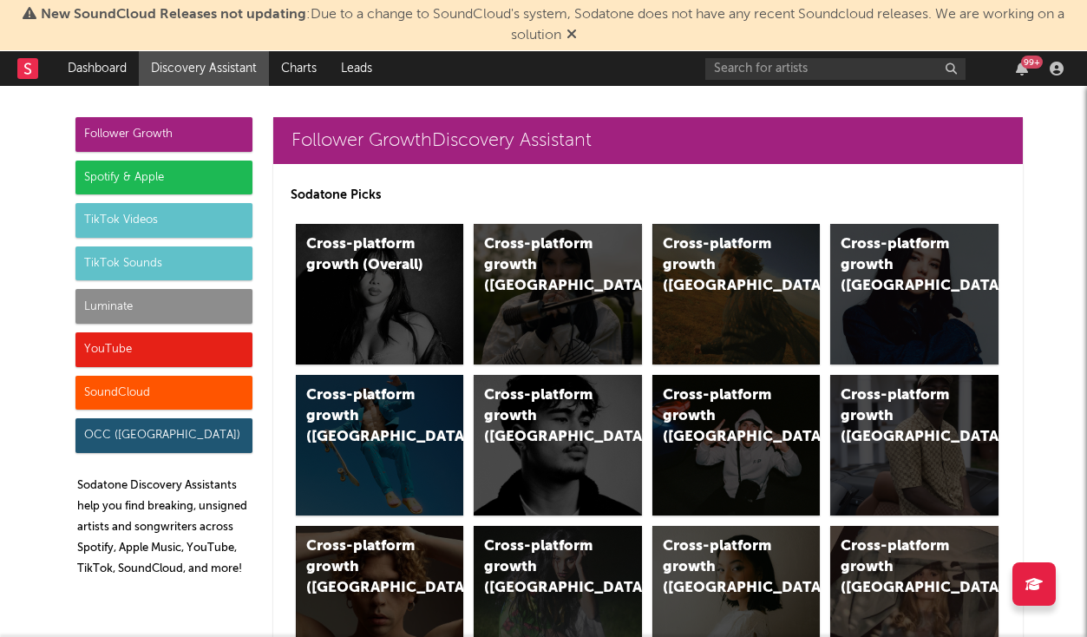
click at [133, 392] on div "SoundCloud" at bounding box center [163, 393] width 177 height 35
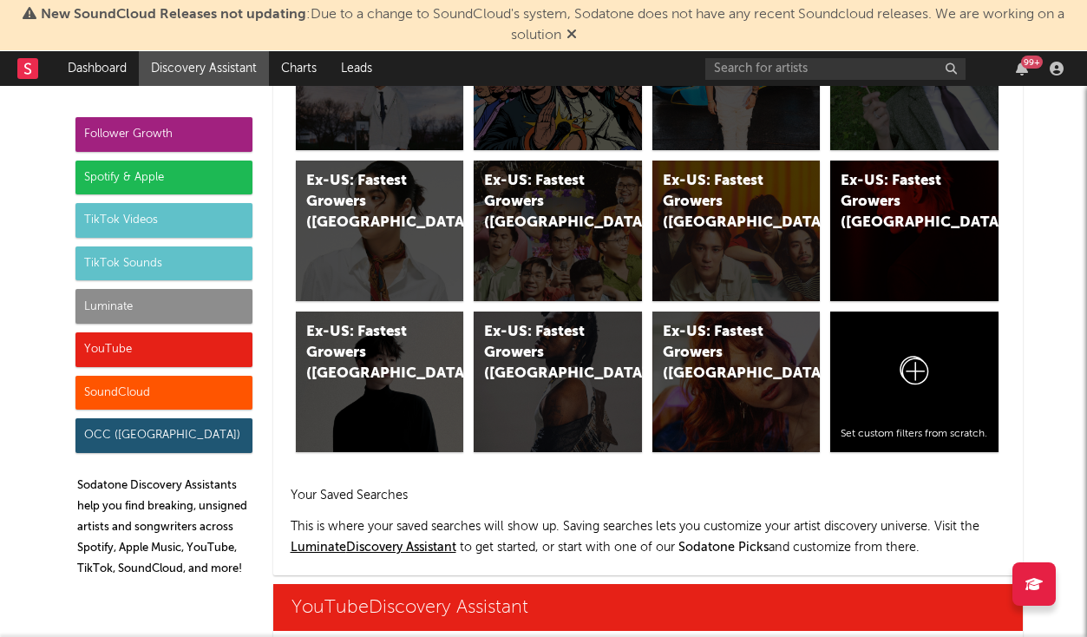
scroll to position [10464, 0]
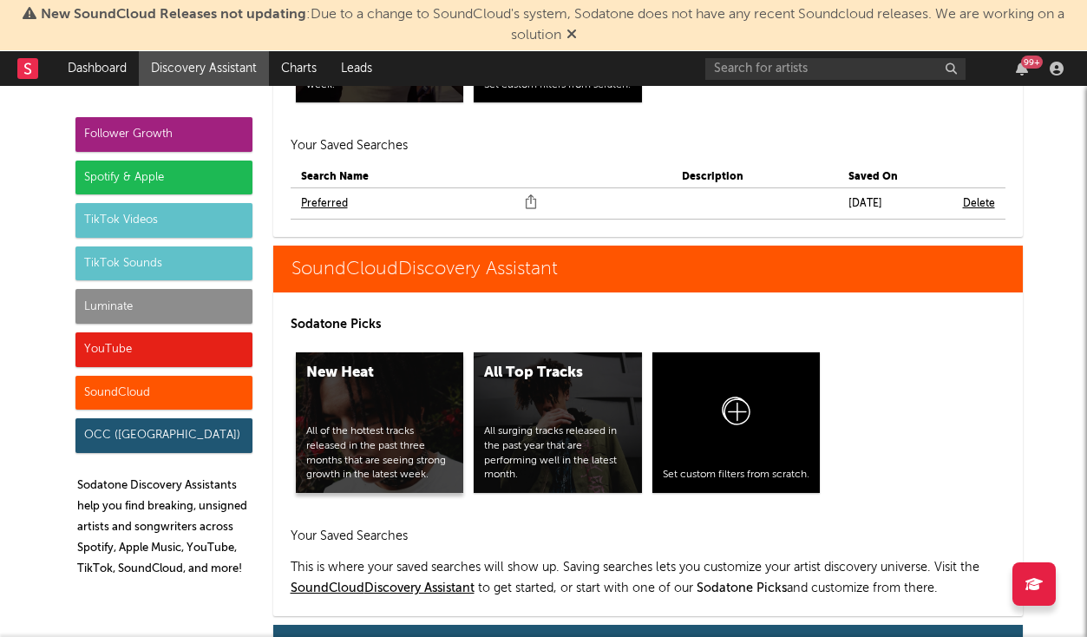
click at [391, 352] on div "New Heat All of the hottest tracks released in the past three months that are s…" at bounding box center [380, 422] width 168 height 141
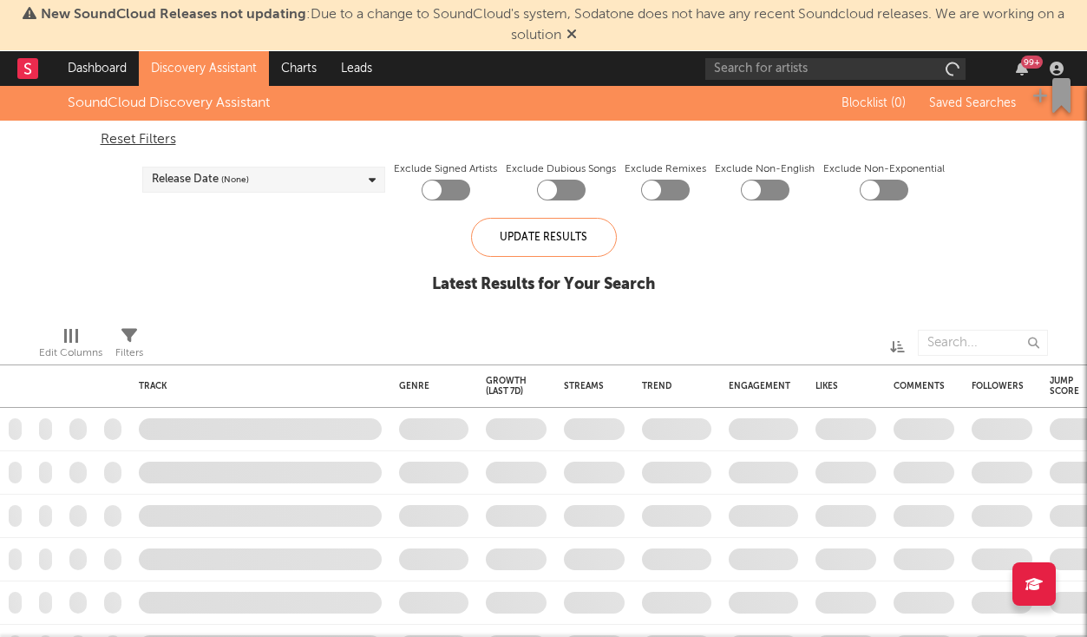
checkbox input "true"
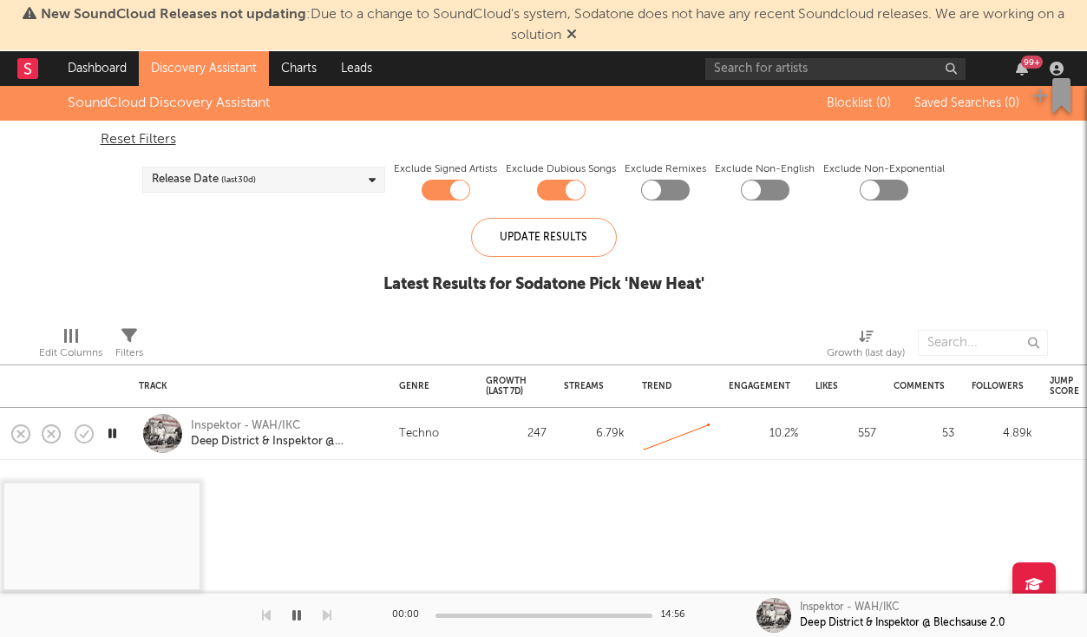
click at [172, 63] on link "Discovery Assistant" at bounding box center [204, 68] width 130 height 35
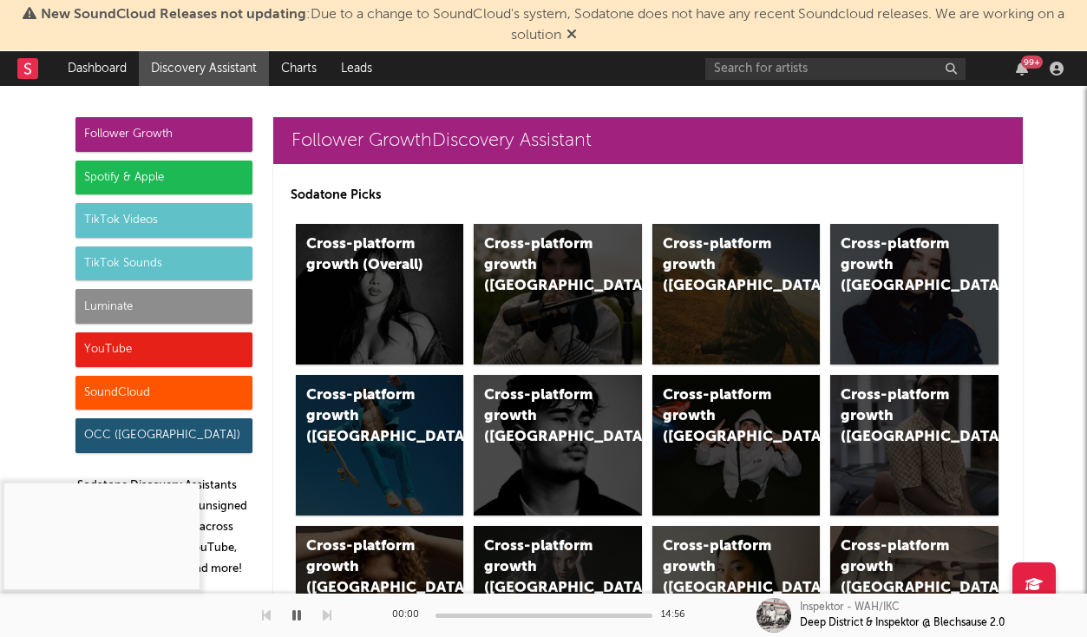
click at [200, 312] on div "Luminate" at bounding box center [163, 306] width 177 height 35
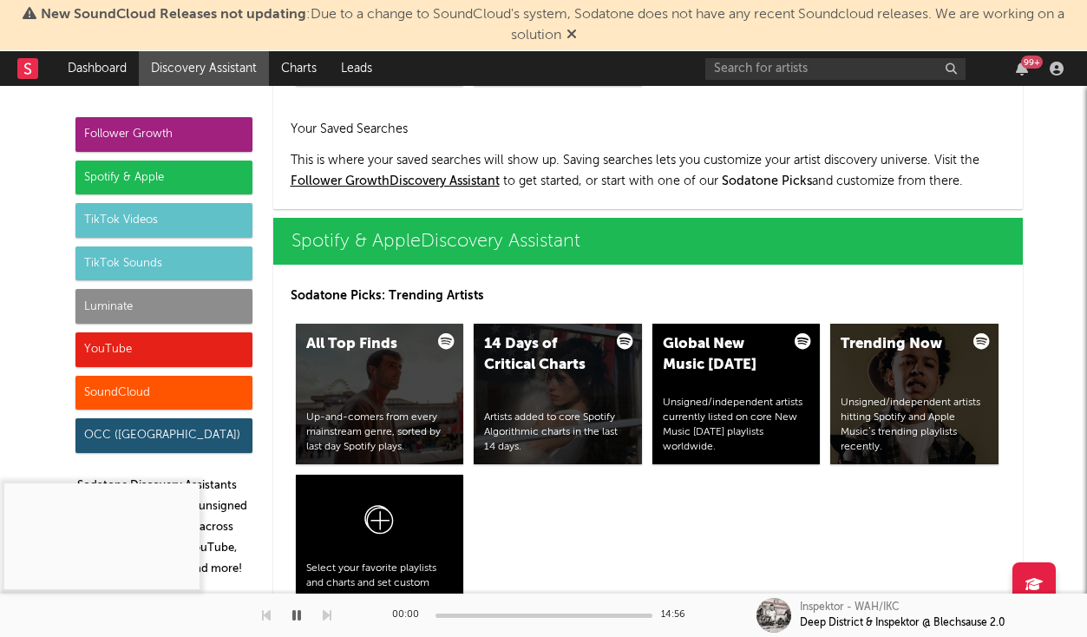
scroll to position [7747, 0]
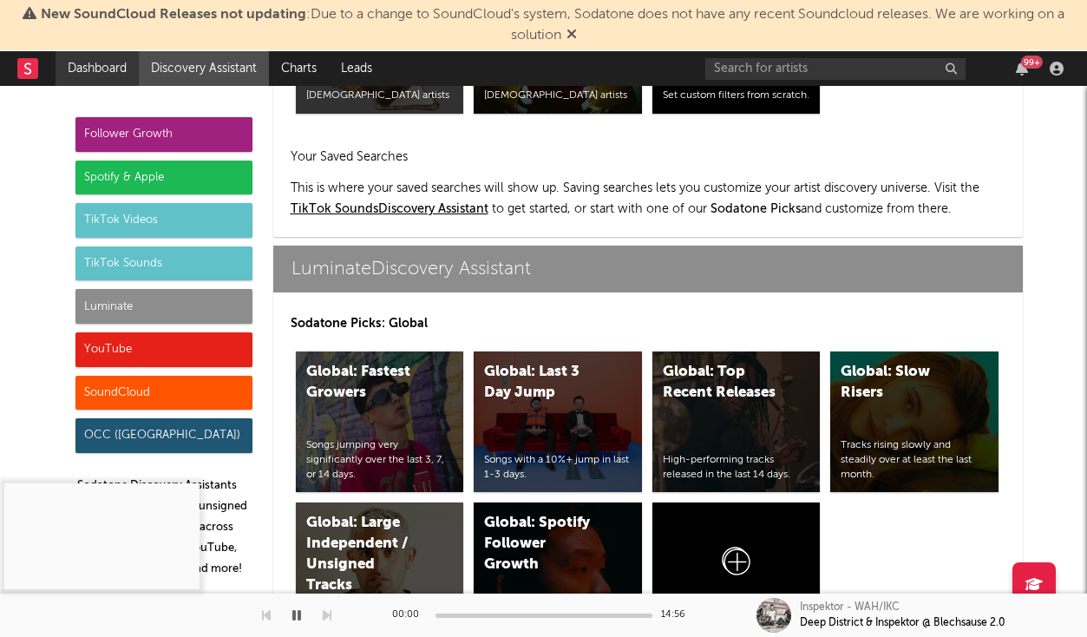
click at [81, 69] on link "Dashboard" at bounding box center [97, 68] width 83 height 35
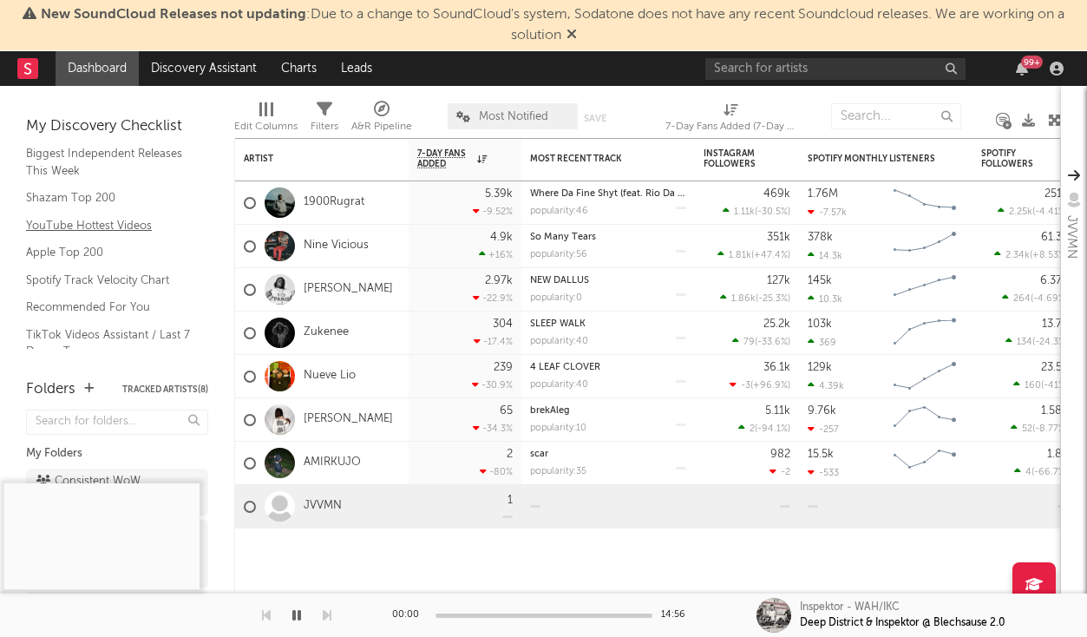
scroll to position [170, 0]
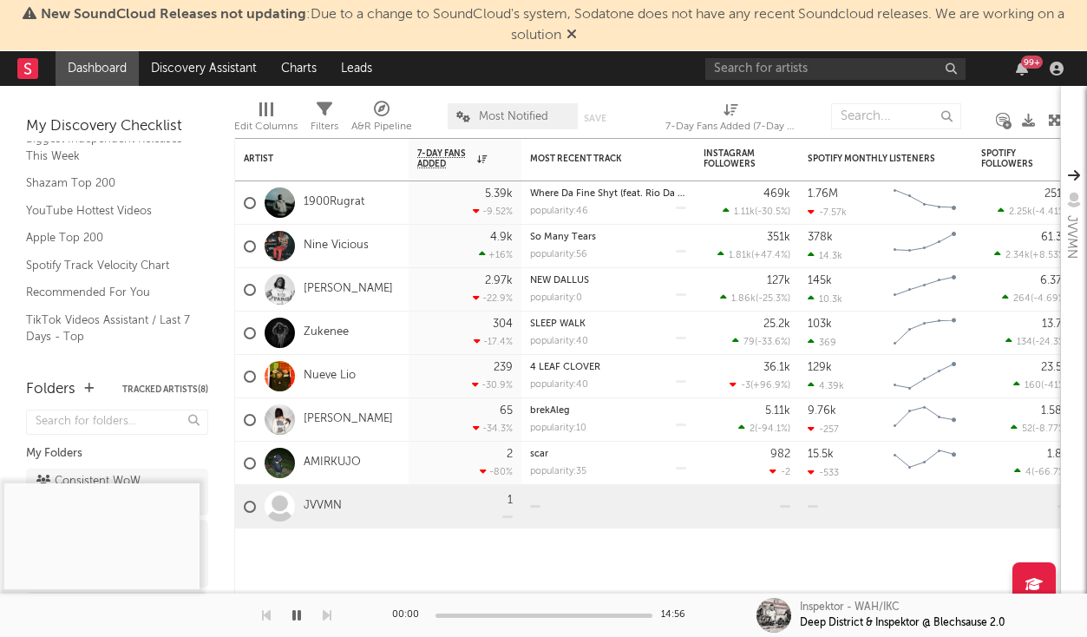
click at [828, 80] on div "99 +" at bounding box center [887, 68] width 364 height 35
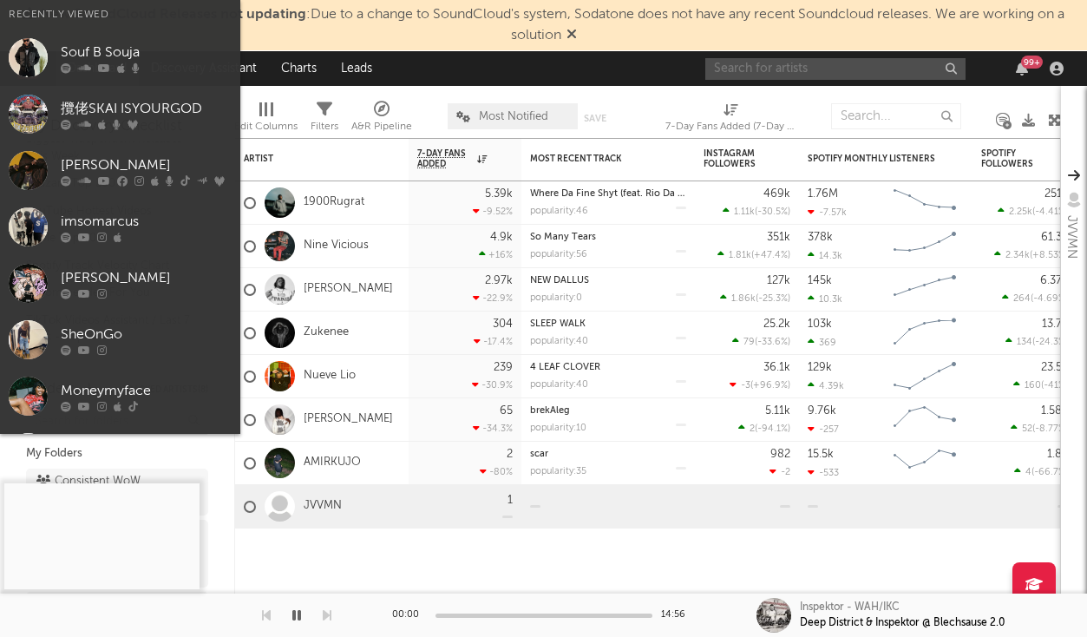
click at [828, 75] on input "text" at bounding box center [835, 69] width 260 height 22
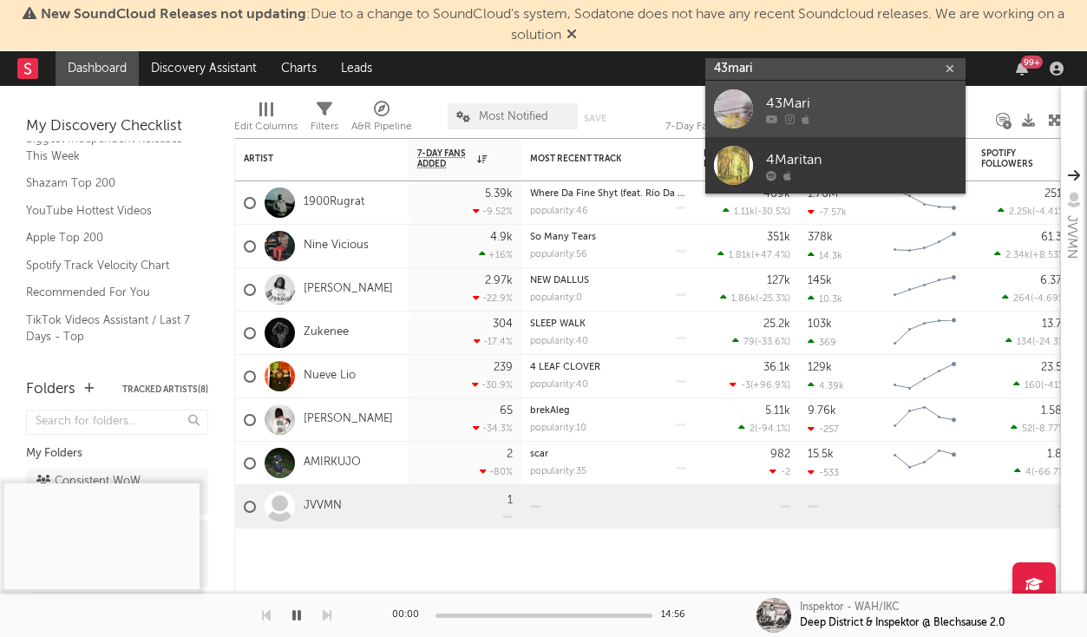
type input "43mari"
click at [836, 108] on div "43Mari" at bounding box center [861, 103] width 191 height 21
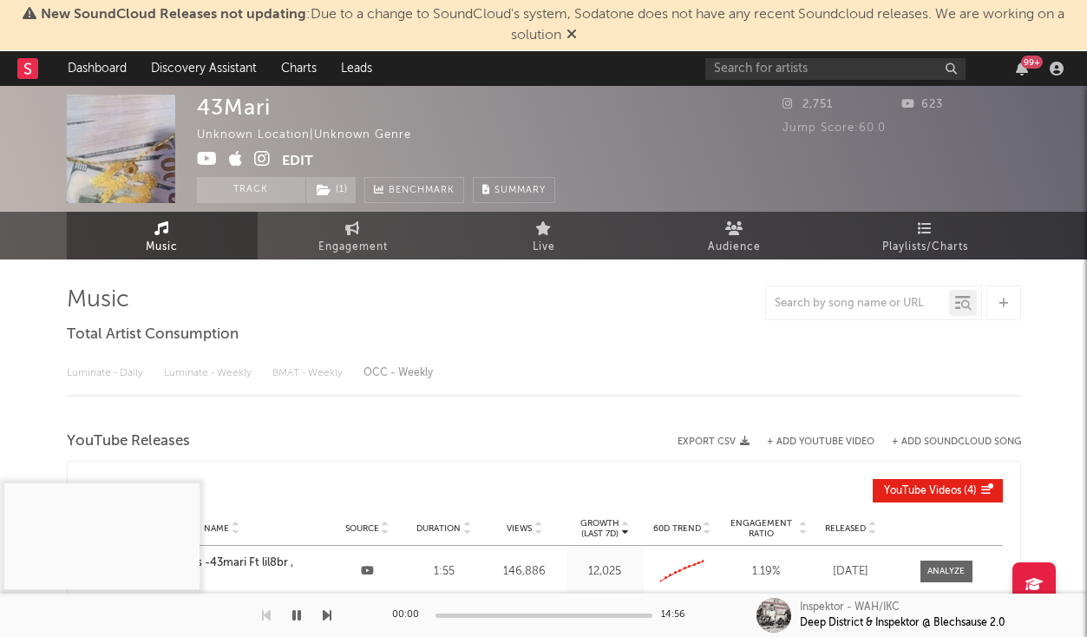
select select "1w"
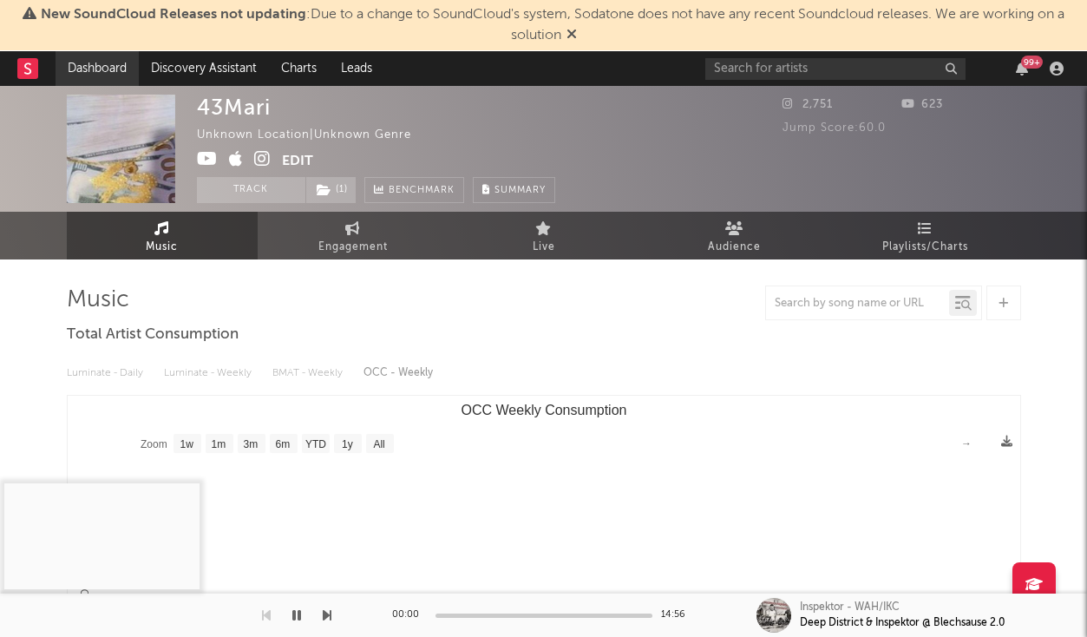
click at [118, 82] on link "Dashboard" at bounding box center [97, 68] width 83 height 35
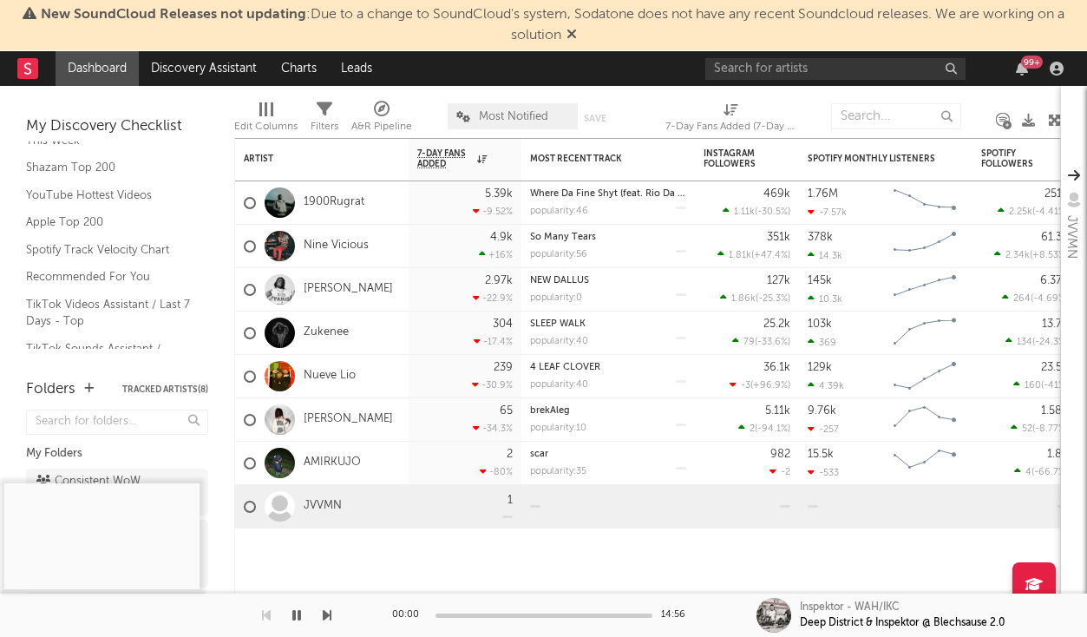
scroll to position [188, 0]
click at [180, 468] on link "Consistent WoW Streaming ( 6 )" at bounding box center [117, 491] width 182 height 47
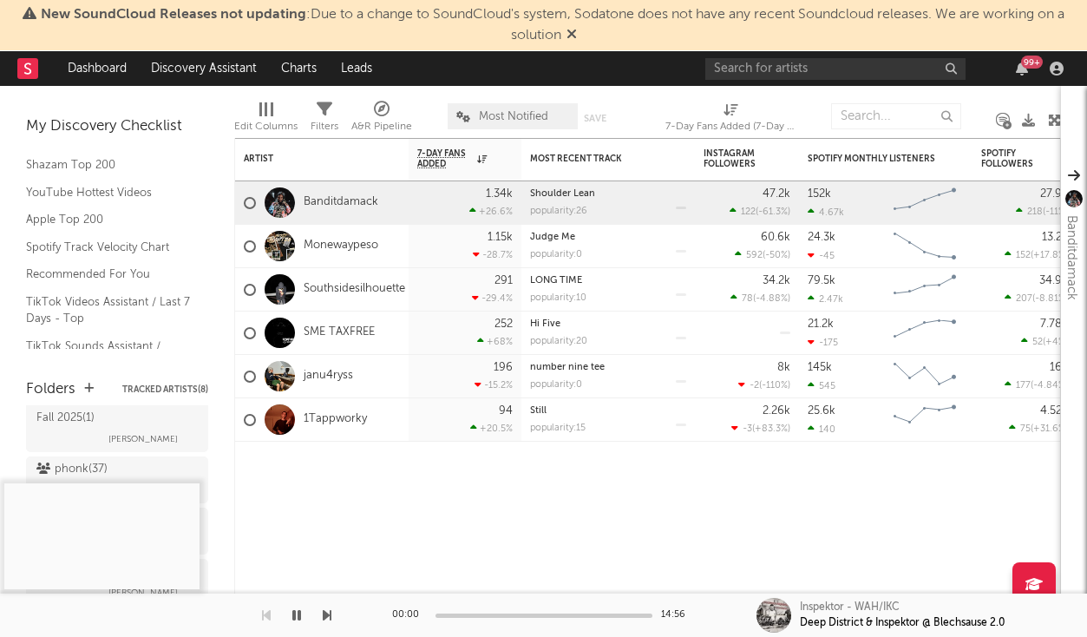
scroll to position [743, 0]
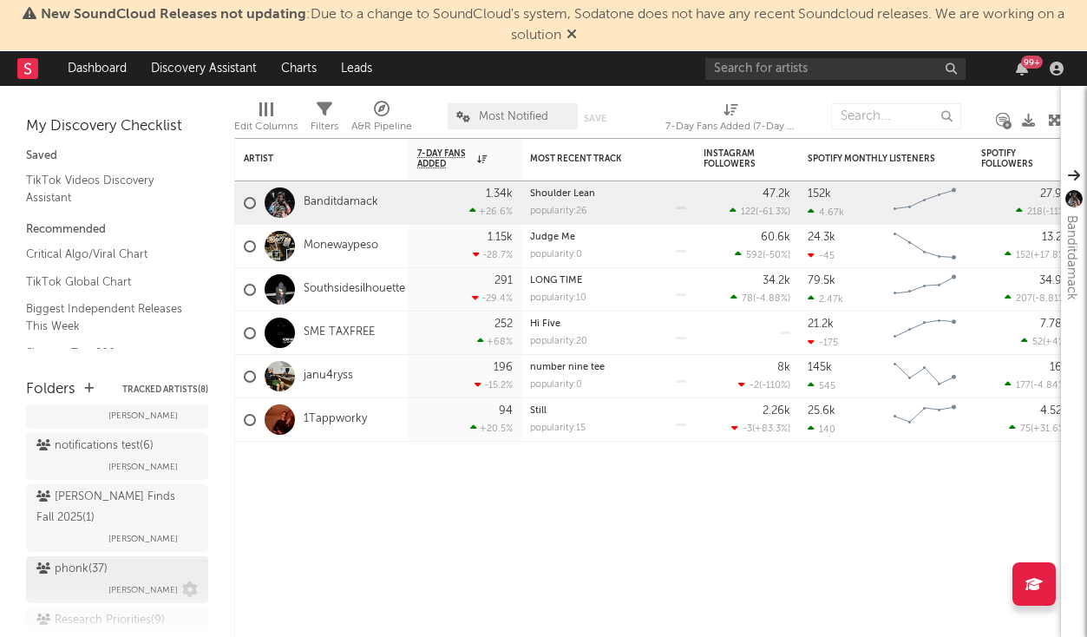
scroll to position [642, 0]
click at [114, 497] on div "[PERSON_NAME] Finds Fall 2025 ( 1 )" at bounding box center [114, 510] width 157 height 42
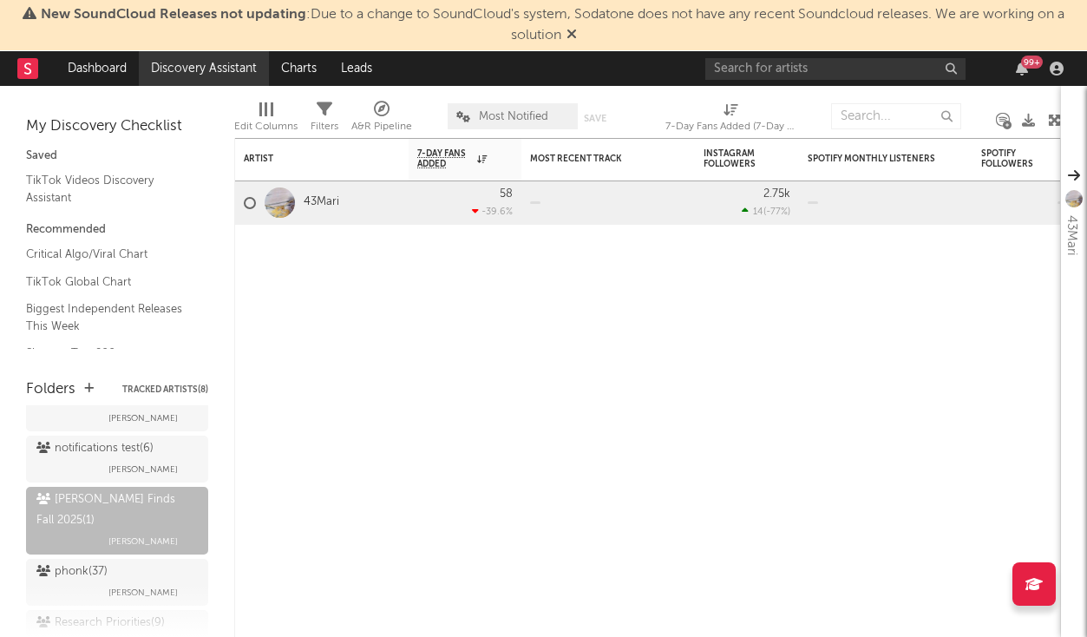
click at [172, 72] on link "Discovery Assistant" at bounding box center [204, 68] width 130 height 35
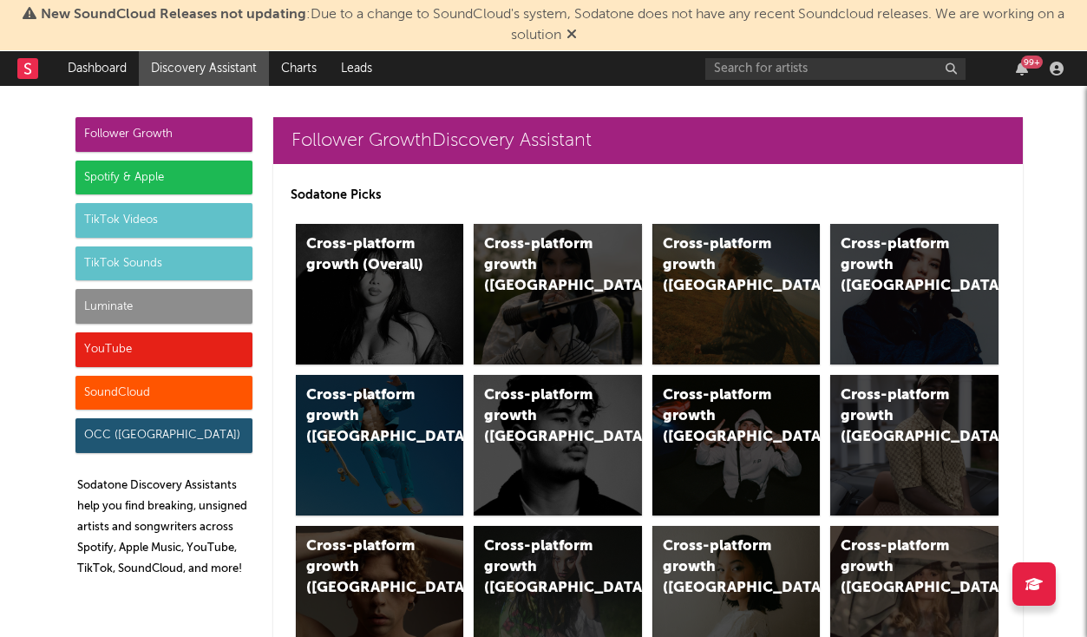
click at [226, 73] on link "Discovery Assistant" at bounding box center [204, 68] width 130 height 35
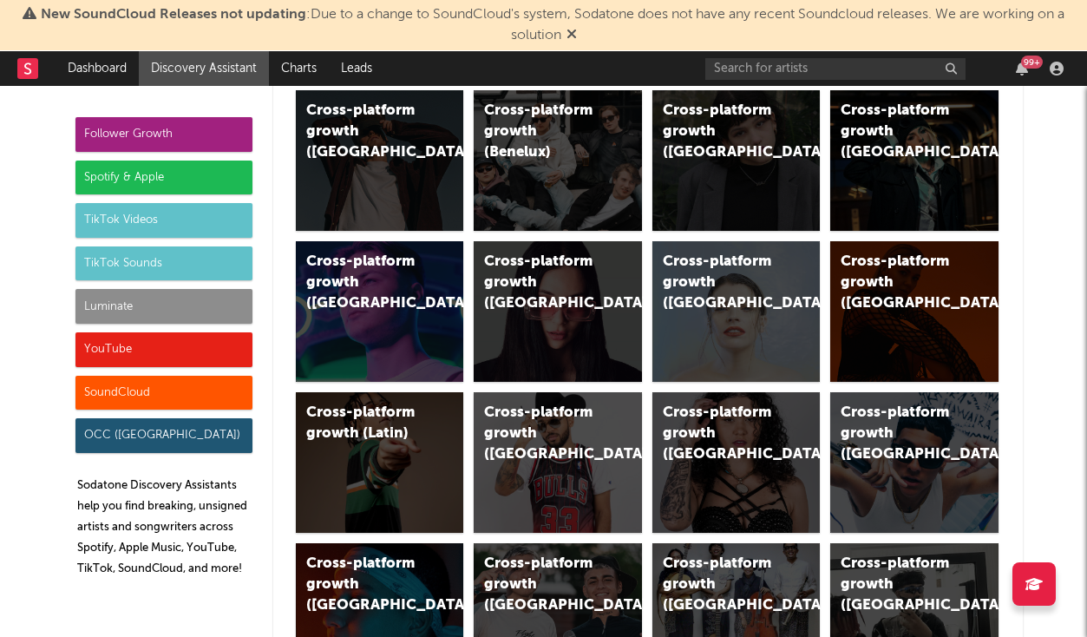
scroll to position [588, 0]
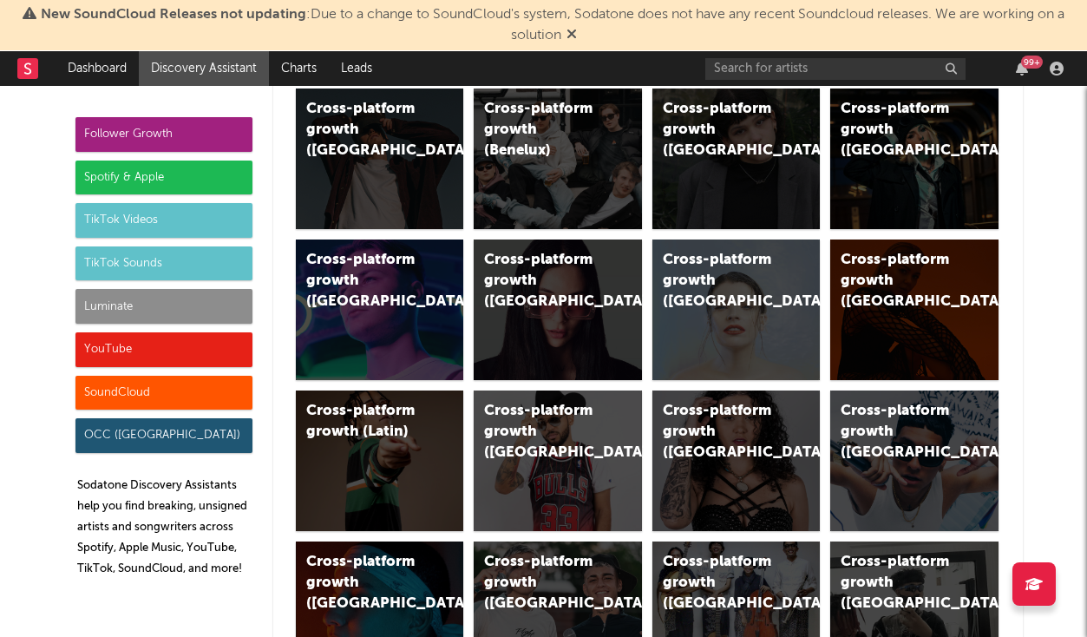
click at [171, 301] on div "Luminate" at bounding box center [163, 306] width 177 height 35
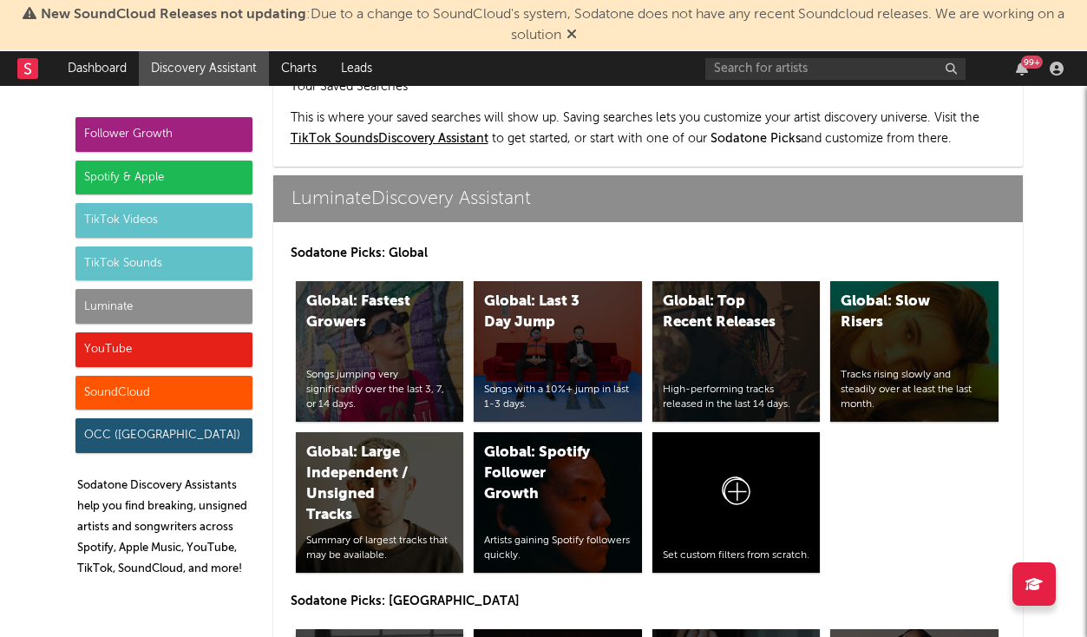
scroll to position [7822, 0]
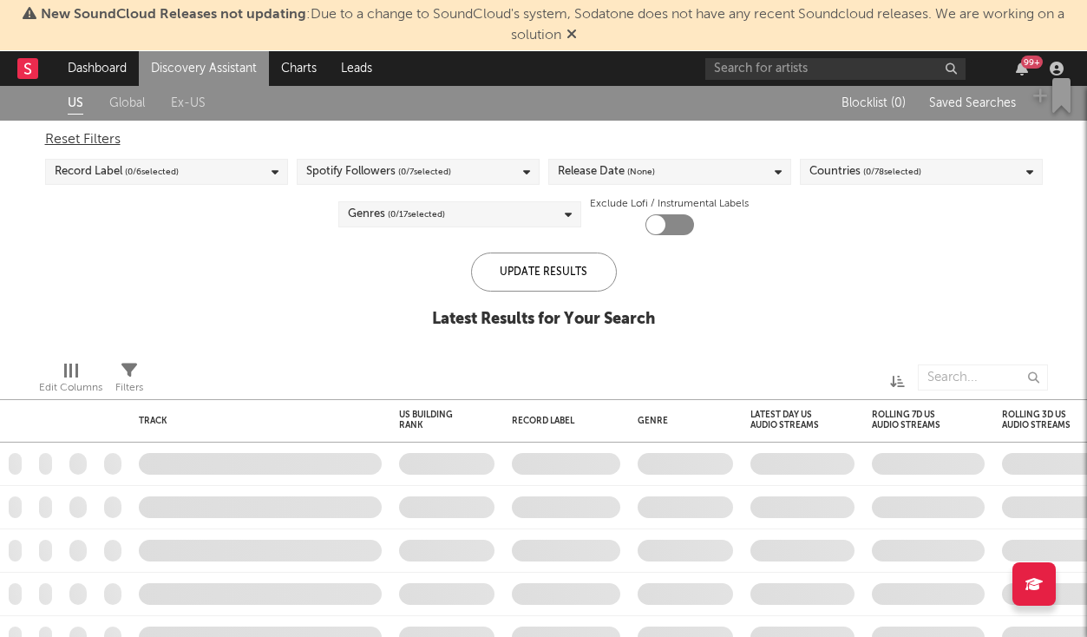
checkbox input "true"
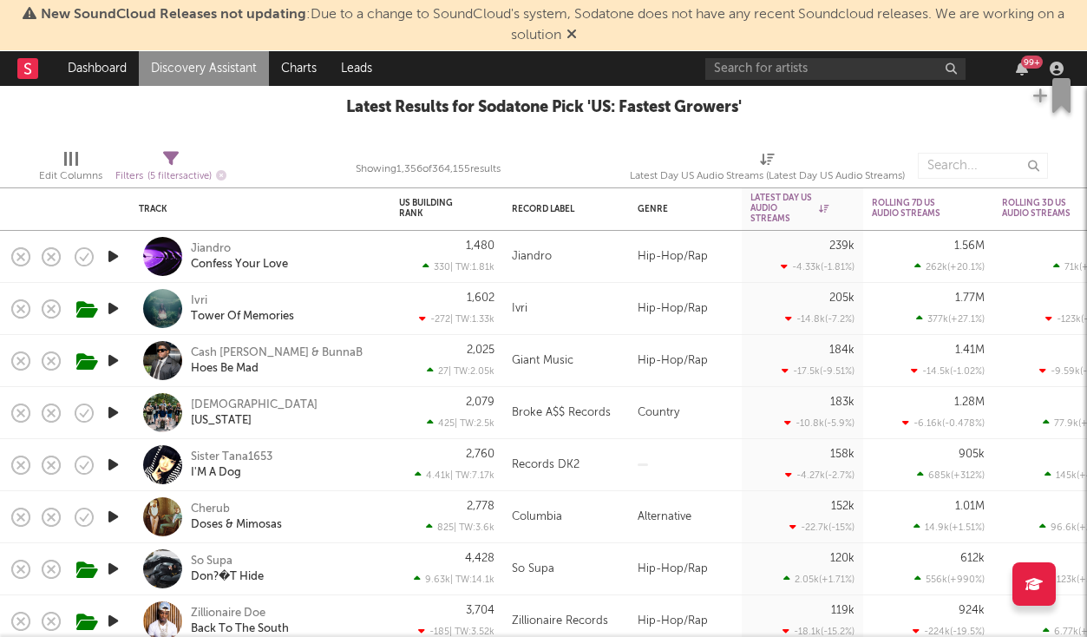
click at [223, 80] on link "Discovery Assistant" at bounding box center [204, 68] width 130 height 35
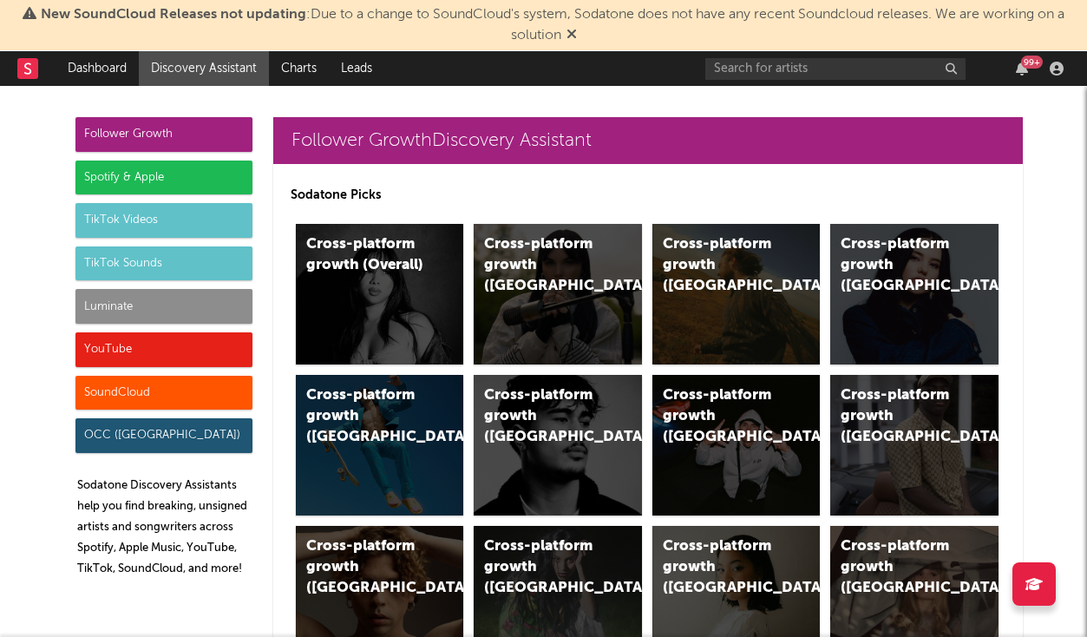
click at [155, 275] on div "TikTok Sounds" at bounding box center [163, 263] width 177 height 35
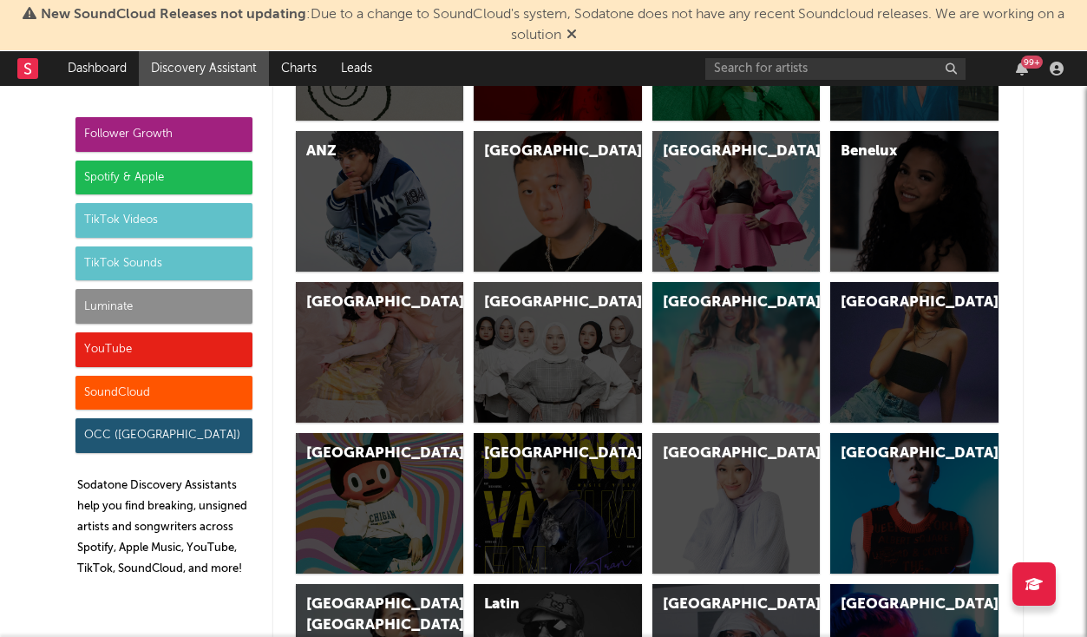
scroll to position [6010, 0]
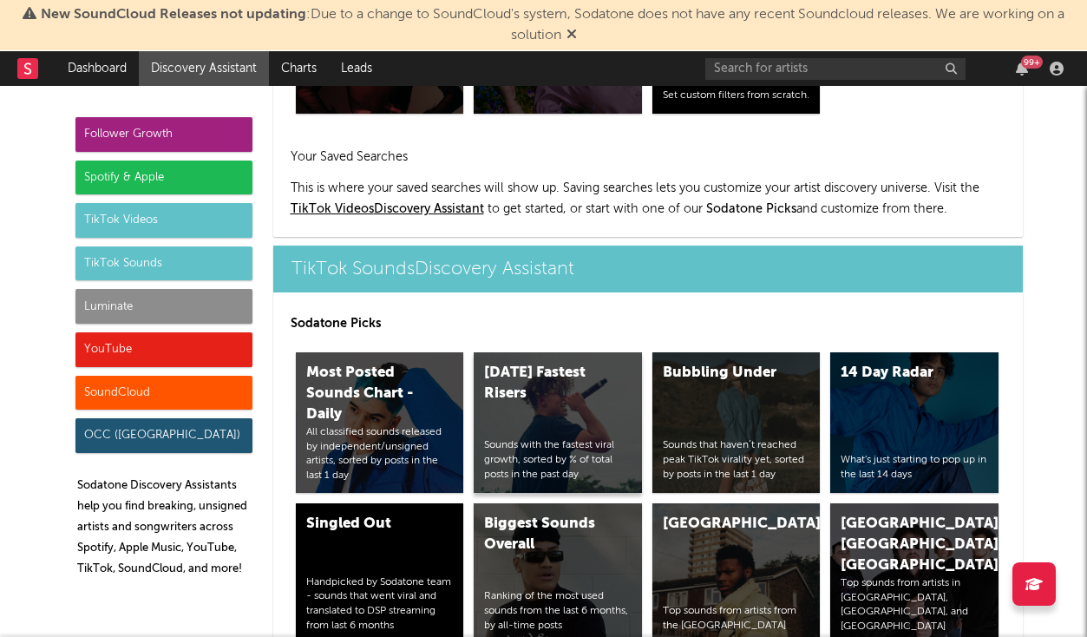
click at [563, 363] on div "[DATE] Fastest Risers" at bounding box center [543, 384] width 118 height 42
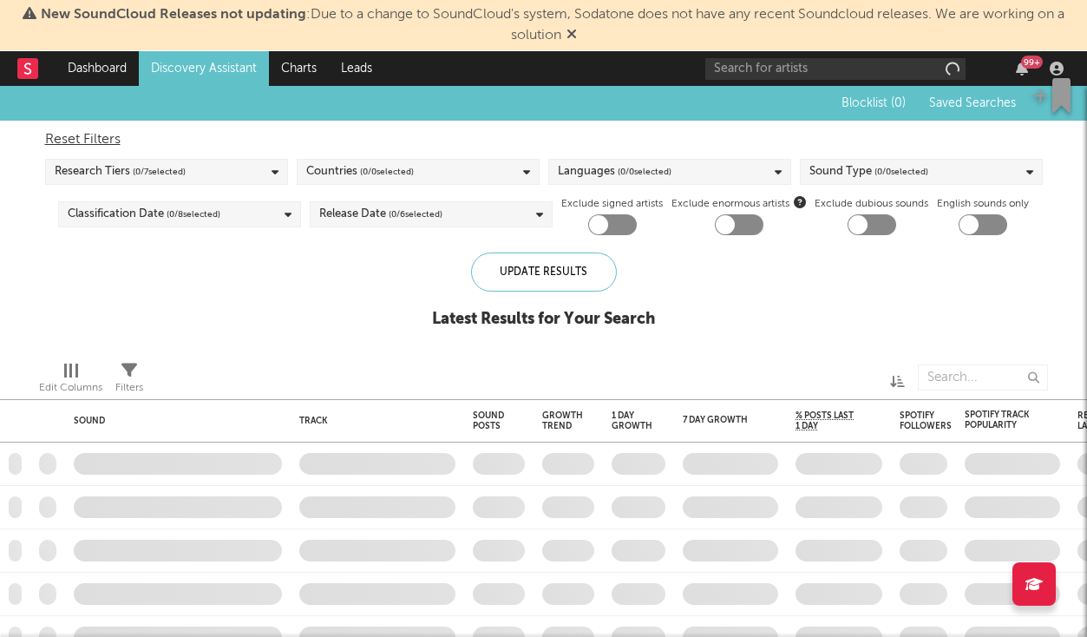
checkbox input "true"
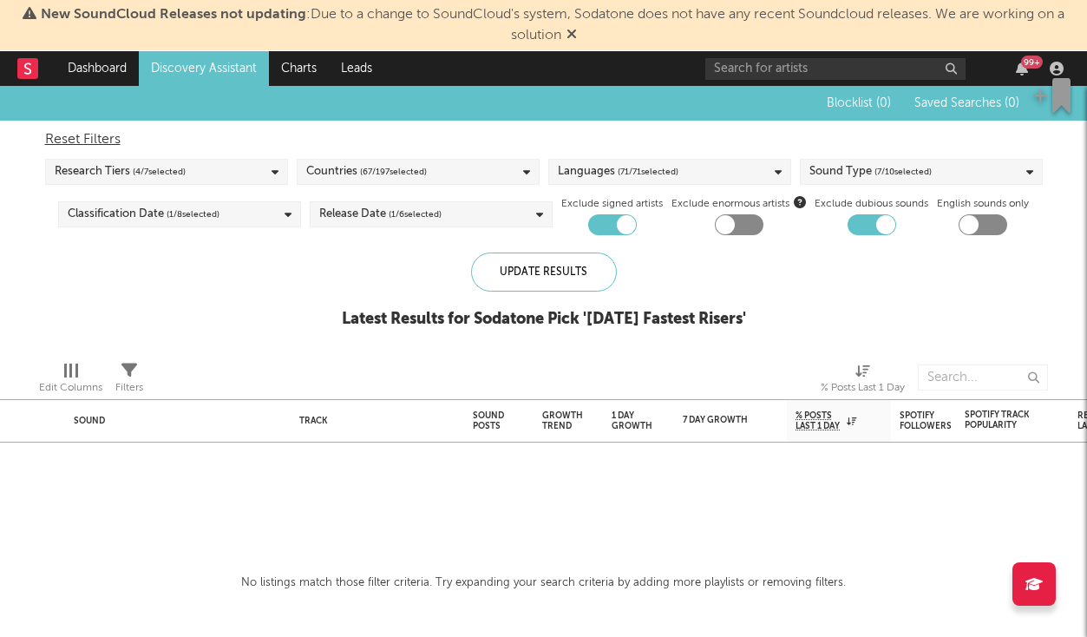
click at [244, 71] on link "Discovery Assistant" at bounding box center [204, 68] width 130 height 35
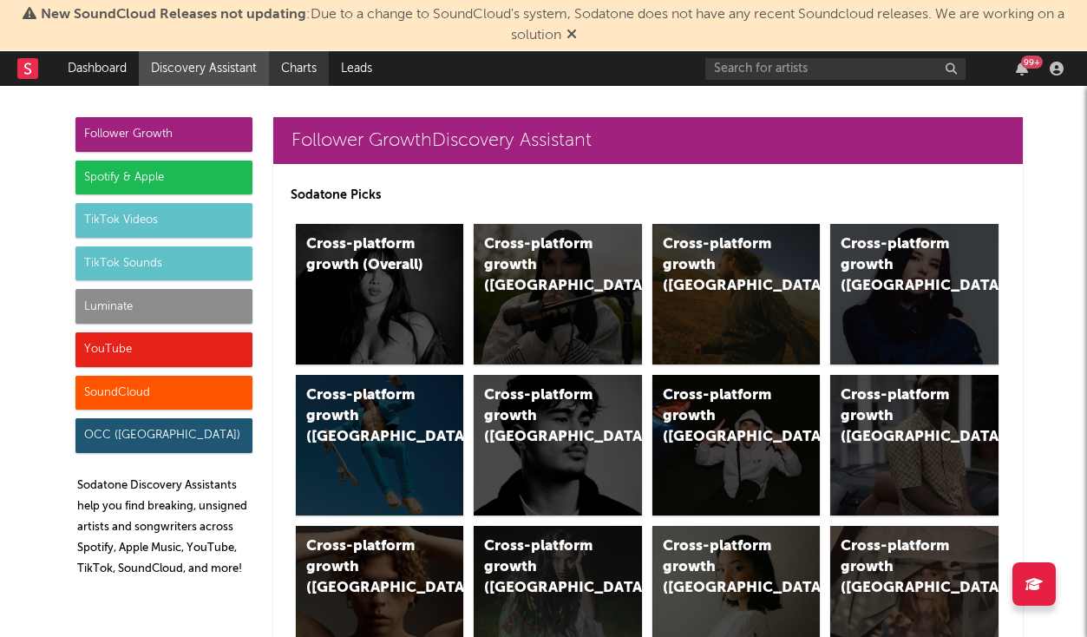
click at [311, 72] on link "Charts" at bounding box center [299, 68] width 60 height 35
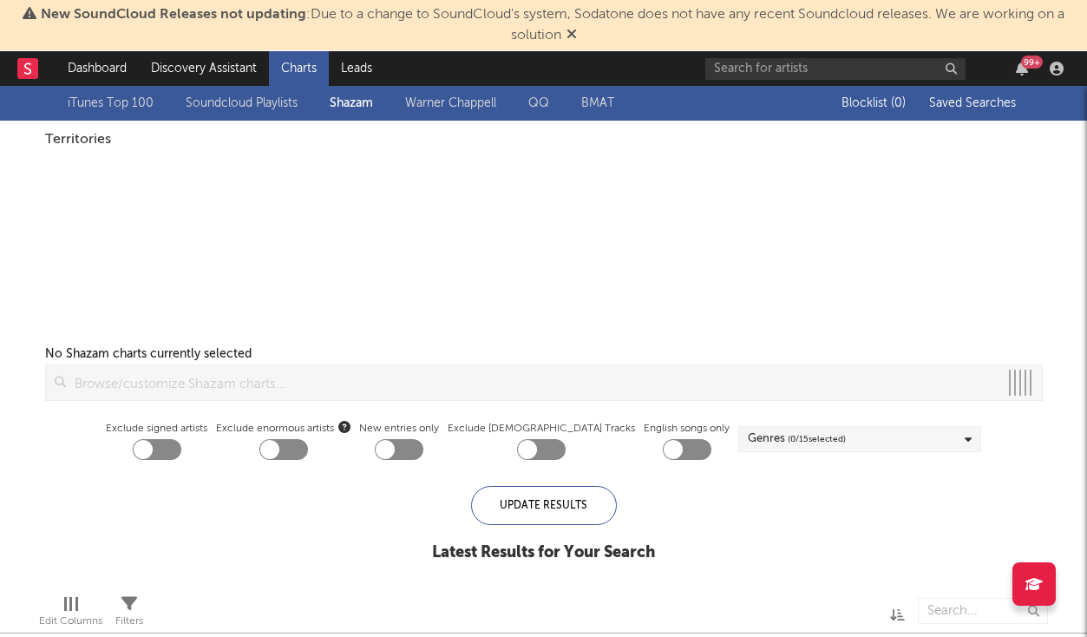
checkbox input "true"
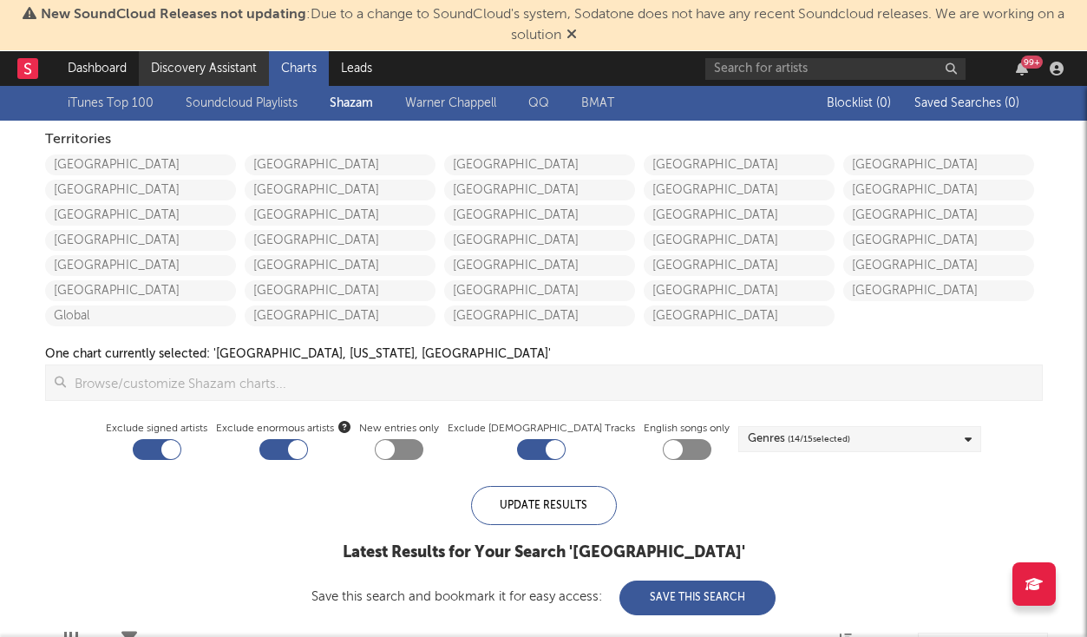
click at [195, 62] on link "Discovery Assistant" at bounding box center [204, 68] width 130 height 35
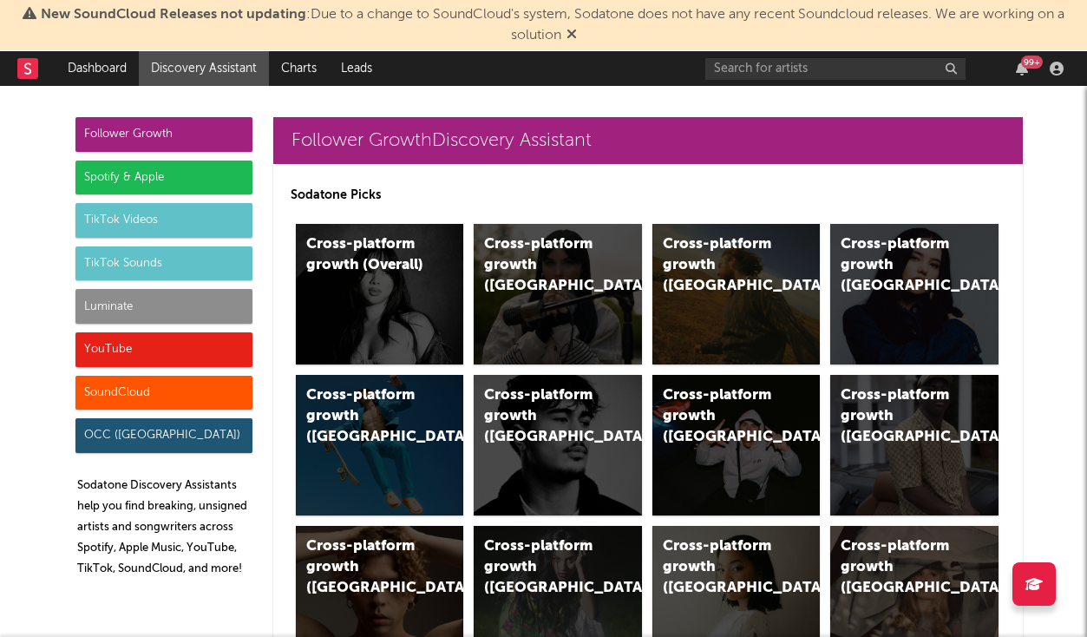
click at [192, 310] on div "Luminate" at bounding box center [163, 306] width 177 height 35
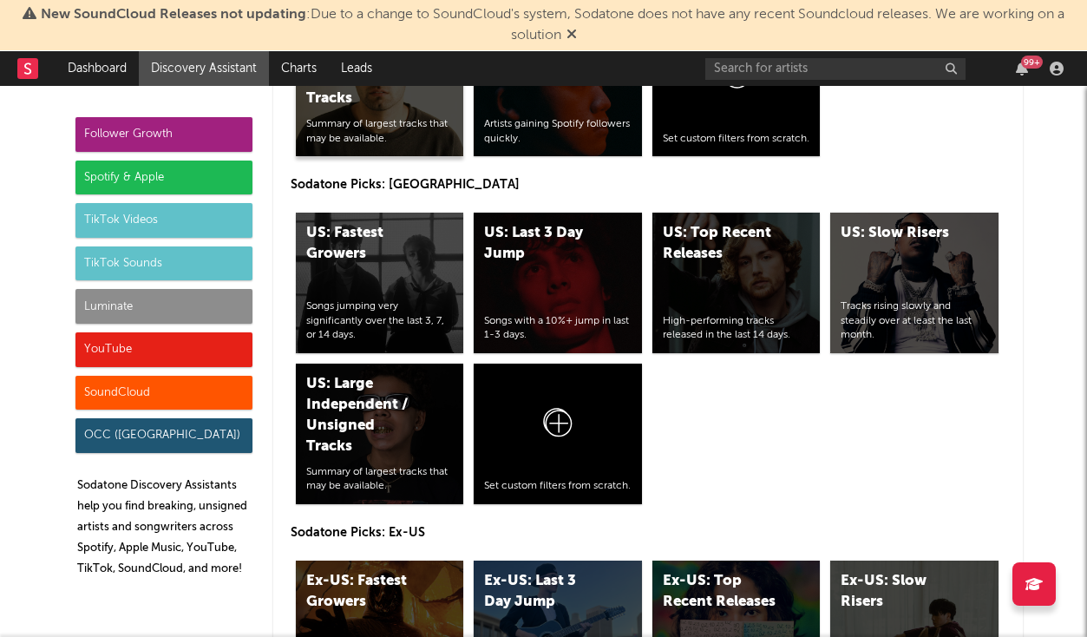
scroll to position [8238, 0]
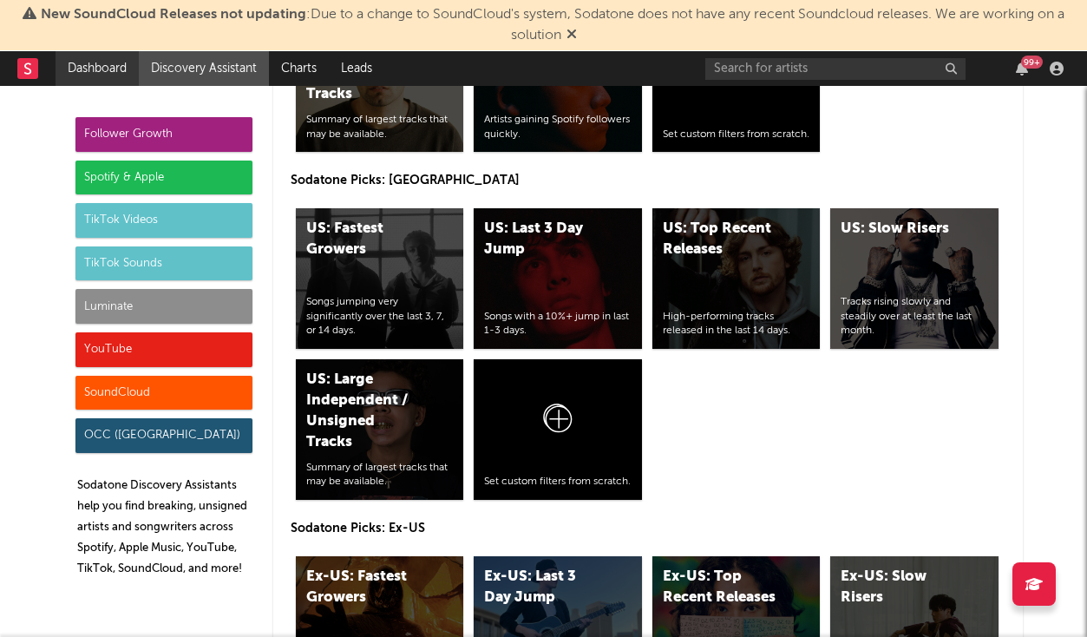
click at [99, 79] on link "Dashboard" at bounding box center [97, 68] width 83 height 35
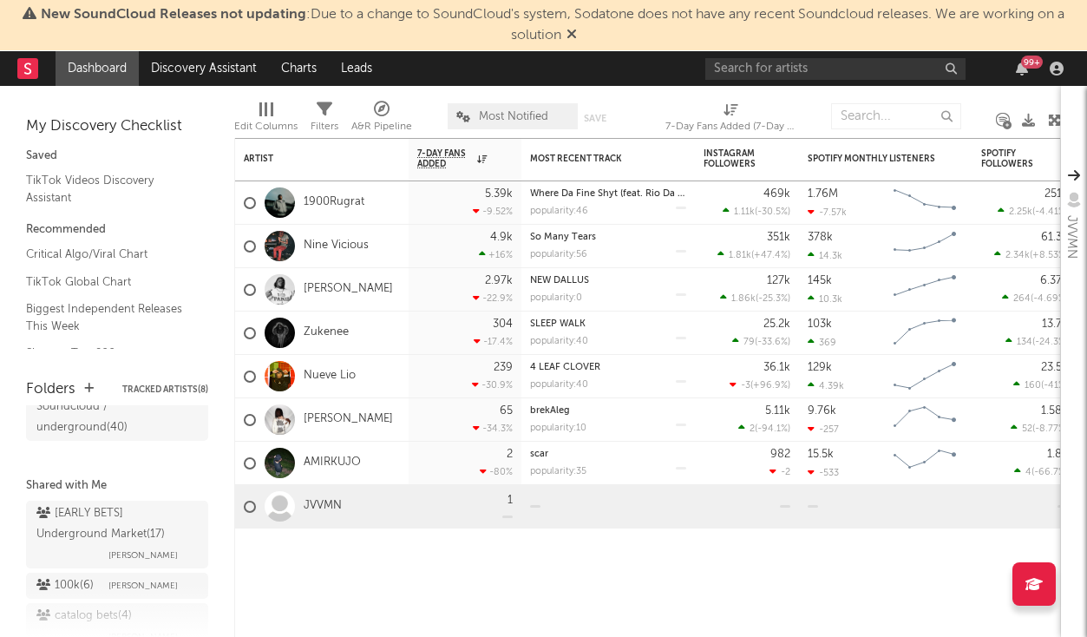
scroll to position [318, 0]
click at [208, 70] on link "Discovery Assistant" at bounding box center [204, 68] width 130 height 35
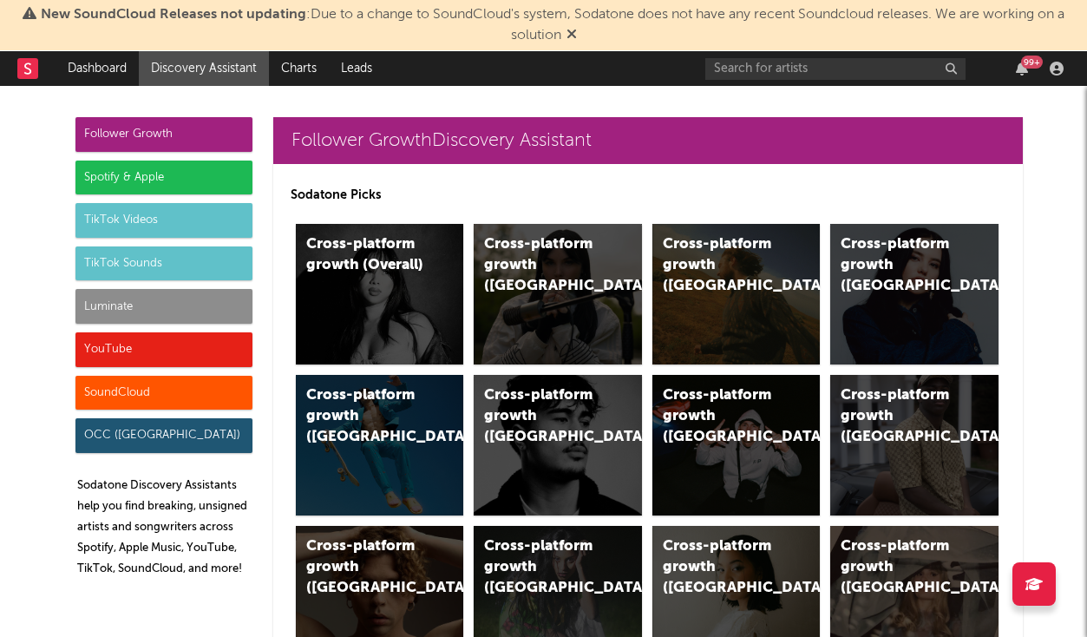
click at [160, 320] on div "Luminate" at bounding box center [163, 306] width 177 height 35
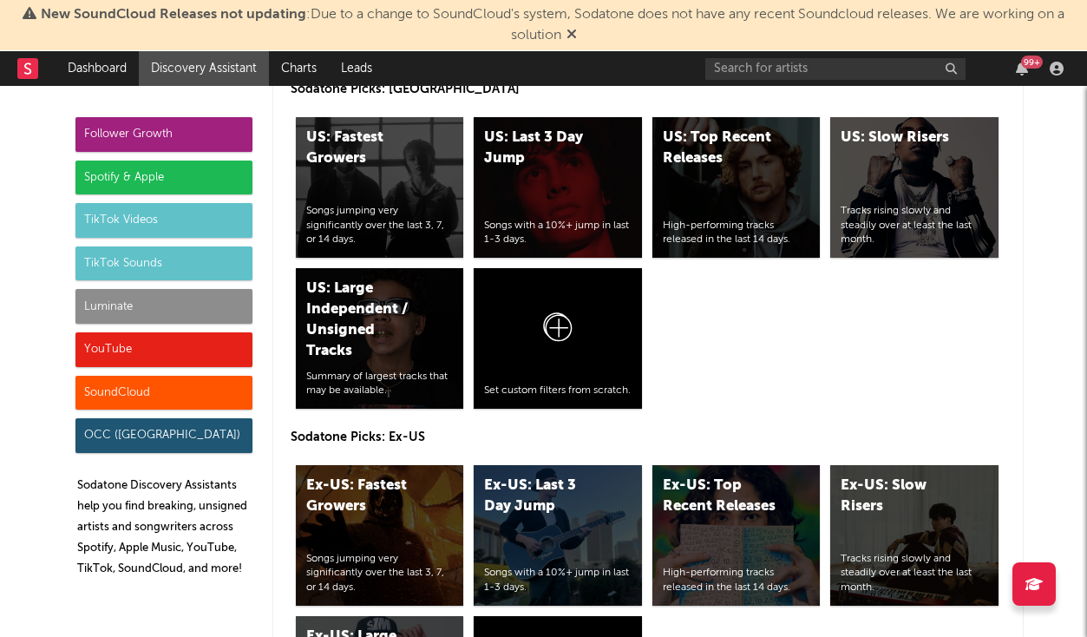
scroll to position [8367, 0]
